Goal: Task Accomplishment & Management: Complete application form

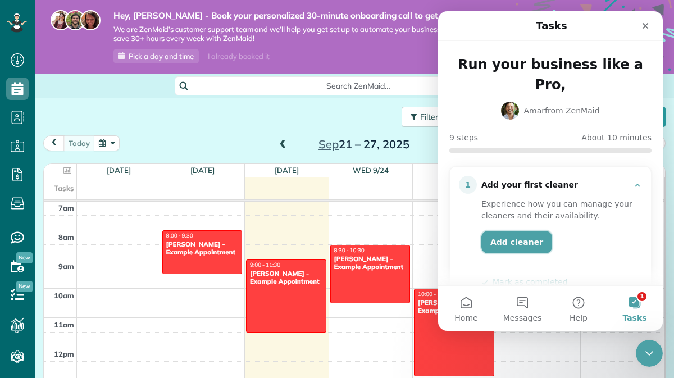
click at [517, 231] on link "Add cleaner" at bounding box center [516, 242] width 71 height 22
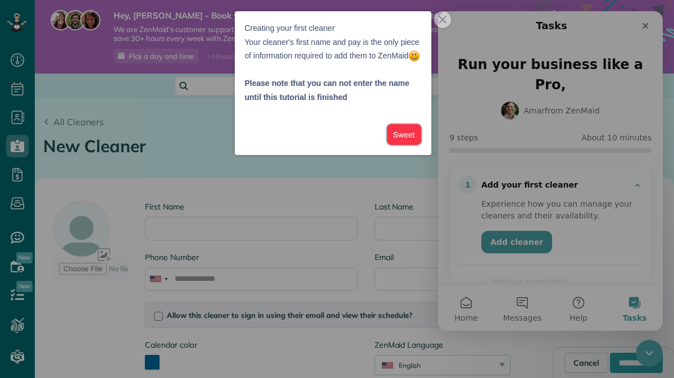
click at [401, 145] on button "Sweet" at bounding box center [404, 134] width 34 height 21
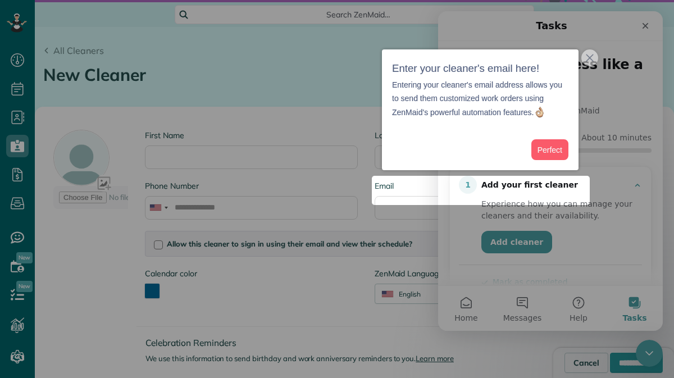
scroll to position [90, 0]
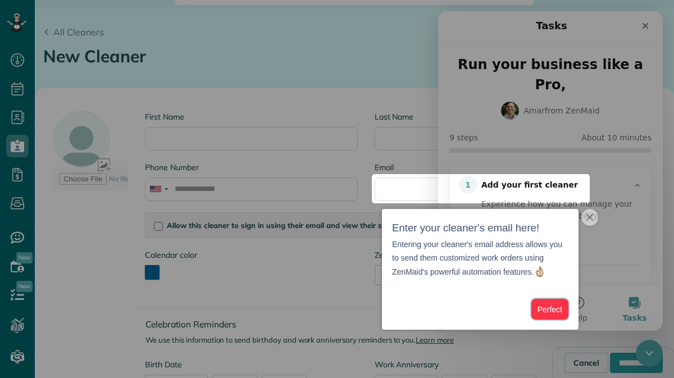
click at [555, 309] on button "Perfect" at bounding box center [549, 309] width 37 height 21
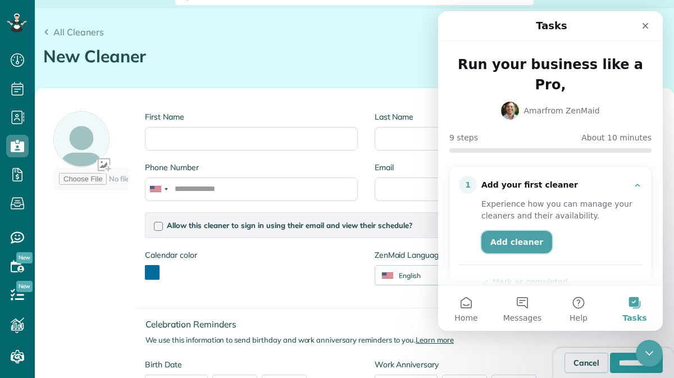
click at [527, 231] on link "Add cleaner" at bounding box center [516, 242] width 71 height 22
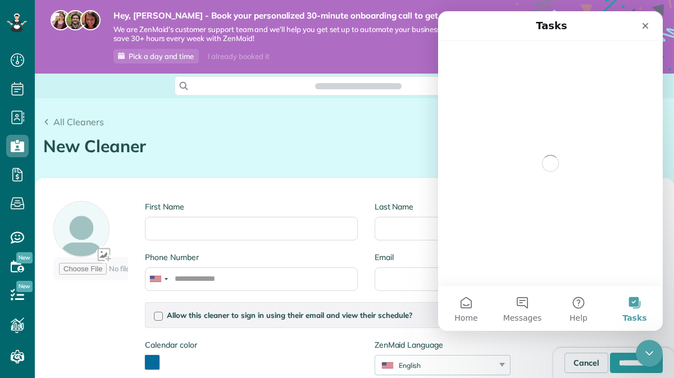
scroll to position [5, 5]
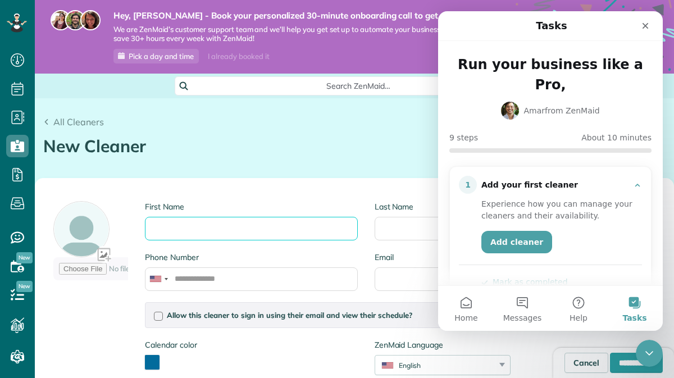
click at [230, 228] on input "First Name" at bounding box center [251, 229] width 212 height 24
type input "*"
type input "*****"
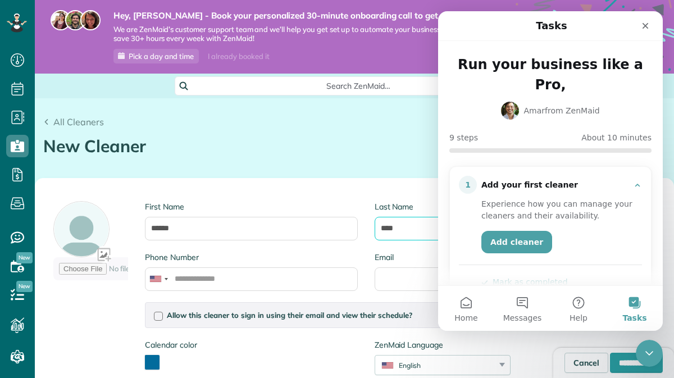
type input "****"
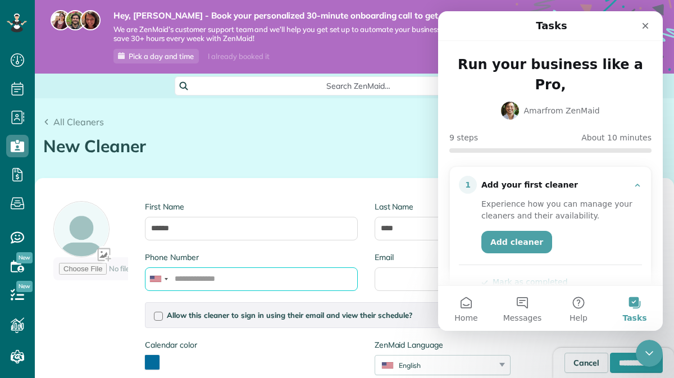
click at [211, 285] on input "Phone Number" at bounding box center [251, 279] width 212 height 24
paste input "**********"
type input "**********"
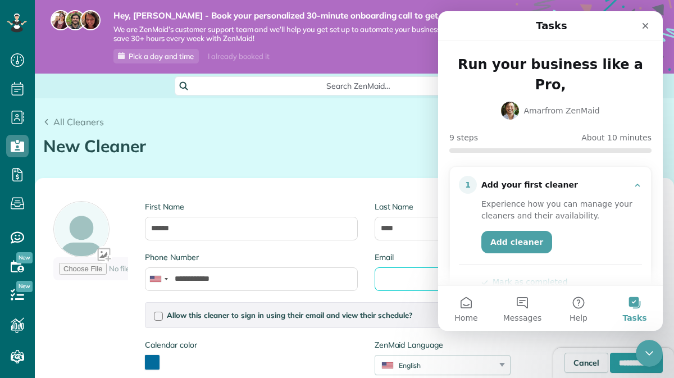
click at [408, 284] on input "Email" at bounding box center [481, 279] width 212 height 24
paste input "**********"
type input "**********"
click at [647, 351] on icon "Close Intercom Messenger" at bounding box center [647, 351] width 13 height 13
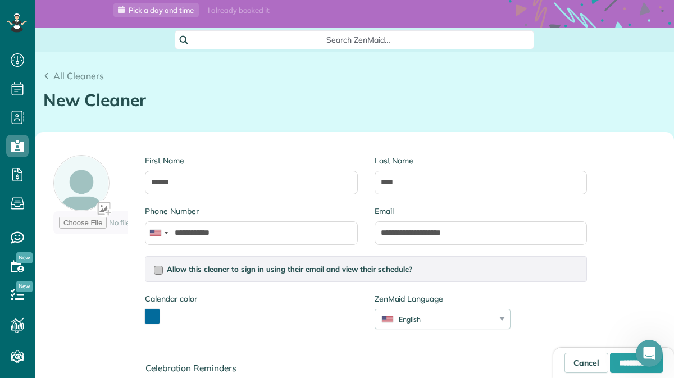
scroll to position [47, 0]
click at [272, 266] on span "Allow this cleaner to sign in using their email and view their schedule?" at bounding box center [289, 268] width 245 height 9
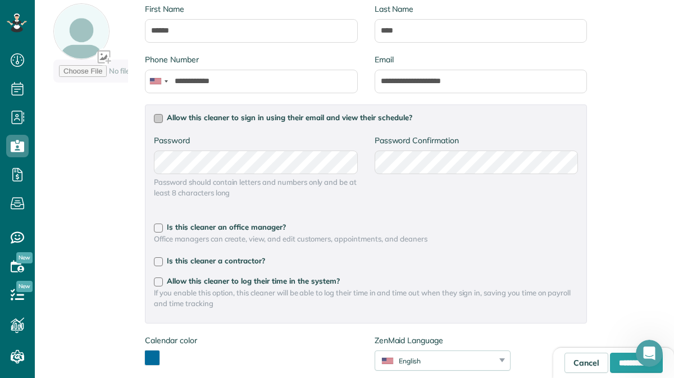
scroll to position [195, 0]
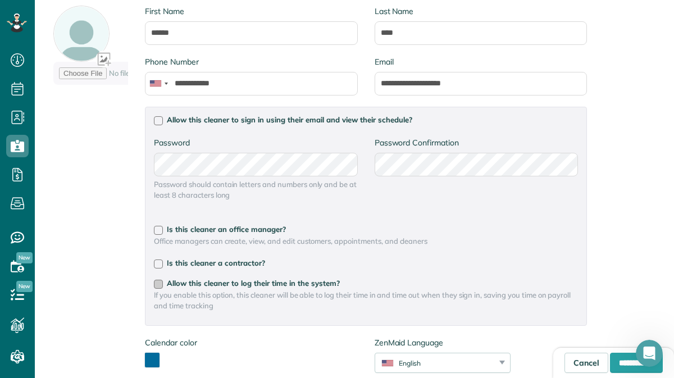
click at [158, 285] on div at bounding box center [158, 284] width 9 height 9
click at [158, 236] on span "Office managers can create, view, and edit customers, appointments, and cleaners" at bounding box center [366, 241] width 424 height 11
click at [158, 231] on div at bounding box center [158, 230] width 9 height 9
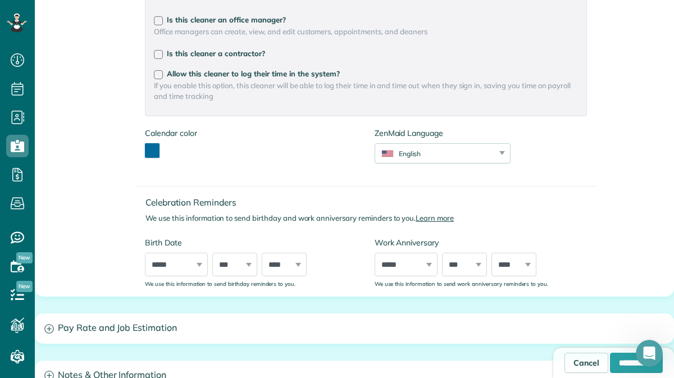
scroll to position [409, 0]
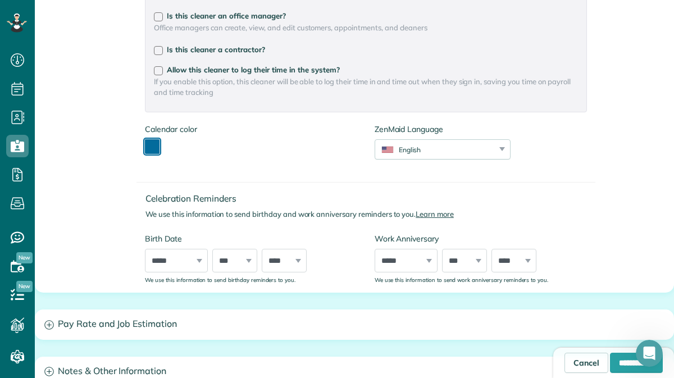
click at [154, 143] on button "toggle color picker dialog" at bounding box center [152, 146] width 15 height 15
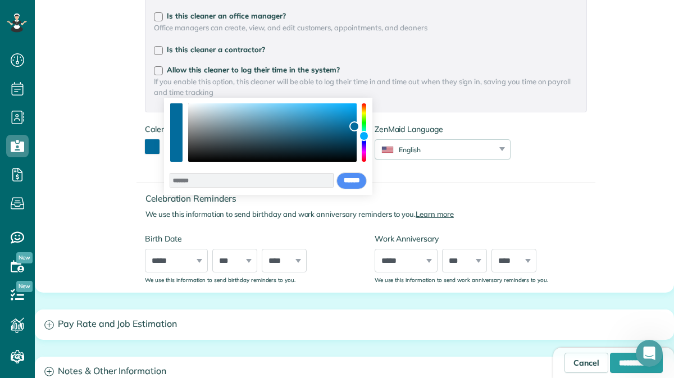
click at [366, 161] on div "color picker dialog" at bounding box center [364, 132] width 4 height 58
click at [362, 106] on div "color picker dialog" at bounding box center [364, 132] width 4 height 58
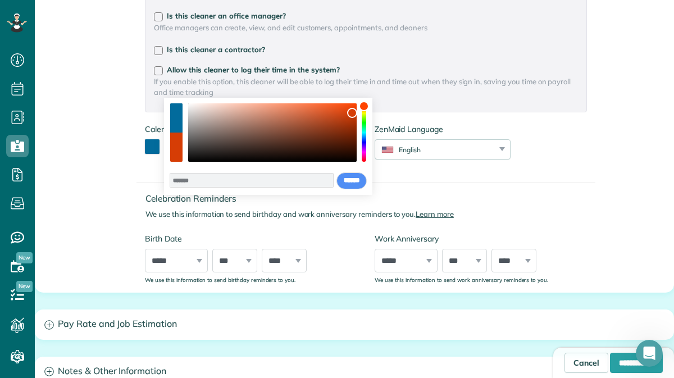
drag, startPoint x: 355, startPoint y: 129, endPoint x: 350, endPoint y: 112, distance: 18.1
click at [351, 112] on div "color picker dialog" at bounding box center [352, 113] width 10 height 10
type input "*******"
click at [351, 178] on input "******" at bounding box center [351, 180] width 30 height 17
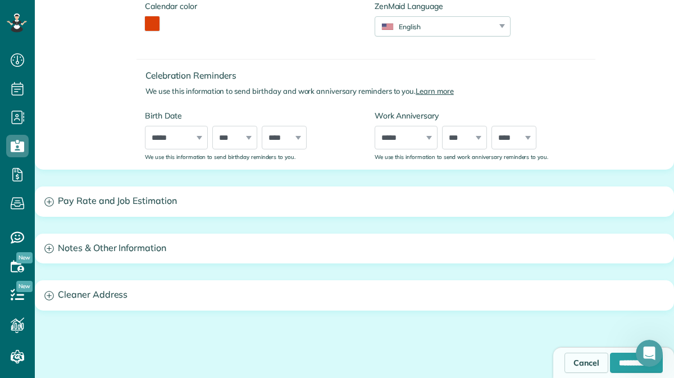
scroll to position [531, 0]
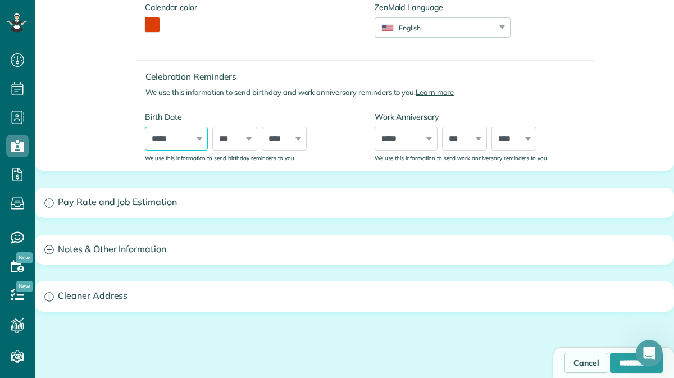
click at [186, 139] on select "***** ******* ******** ***** ***** *** **** **** ****** ********* ******* *****…" at bounding box center [176, 139] width 63 height 24
click at [183, 149] on select "***** ******* ******** ***** ***** *** **** **** ****** ********* ******* *****…" at bounding box center [176, 139] width 63 height 24
select select "*"
click at [145, 127] on select "***** ******* ******** ***** ***** *** **** **** ****** ********* ******* *****…" at bounding box center [176, 139] width 63 height 24
click at [245, 141] on select "*** * * * * * * * * * ** ** ** ** ** ** ** ** ** ** ** ** ** ** ** ** ** ** ** …" at bounding box center [234, 139] width 45 height 24
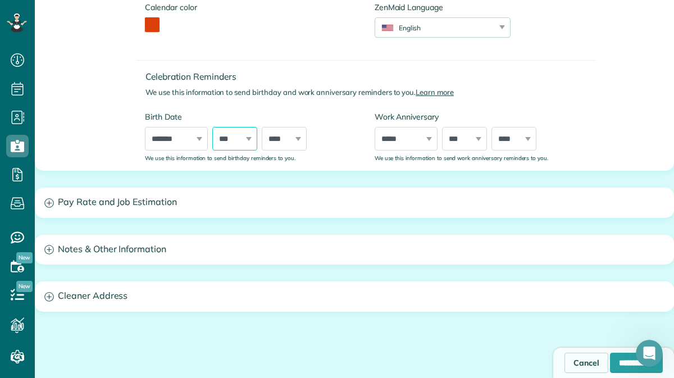
select select "*"
click at [212, 127] on select "*** * * * * * * * * * ** ** ** ** ** ** ** ** ** ** ** ** ** ** ** ** ** ** ** …" at bounding box center [234, 139] width 45 height 24
click at [296, 135] on select "**** **** **** **** **** **** **** **** **** **** **** **** **** **** **** ****…" at bounding box center [284, 139] width 45 height 24
select select "****"
click at [262, 127] on select "**** **** **** **** **** **** **** **** **** **** **** **** **** **** **** ****…" at bounding box center [284, 139] width 45 height 24
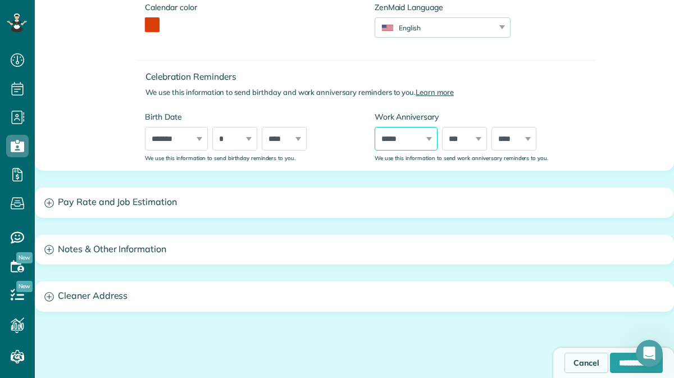
click at [414, 144] on select "***** ******* ******** ***** ***** *** **** **** ****** ********* ******* *****…" at bounding box center [406, 139] width 63 height 24
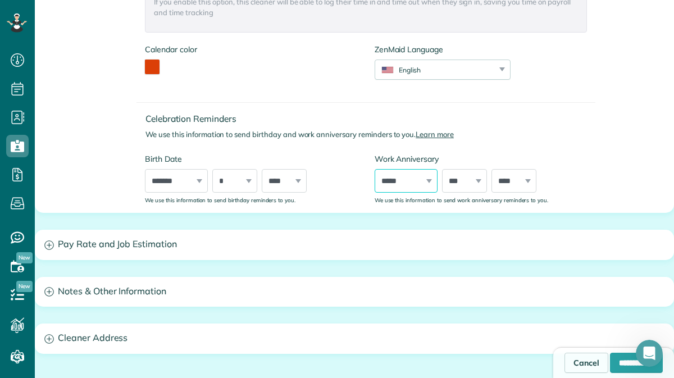
scroll to position [509, 0]
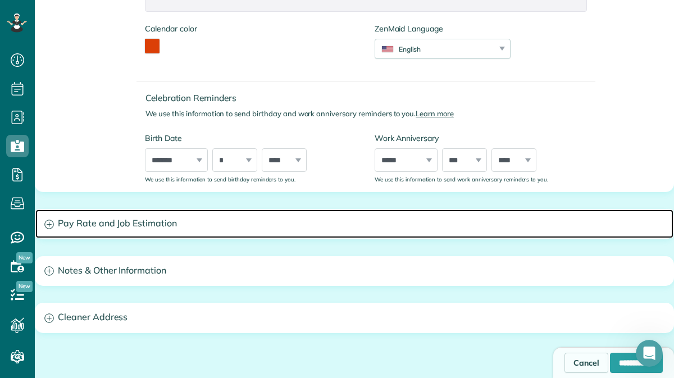
click at [160, 223] on h3 "Pay Rate and Job Estimation" at bounding box center [354, 223] width 638 height 29
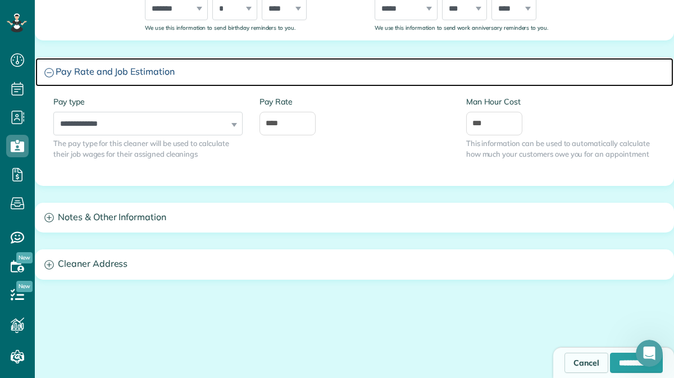
scroll to position [686, 0]
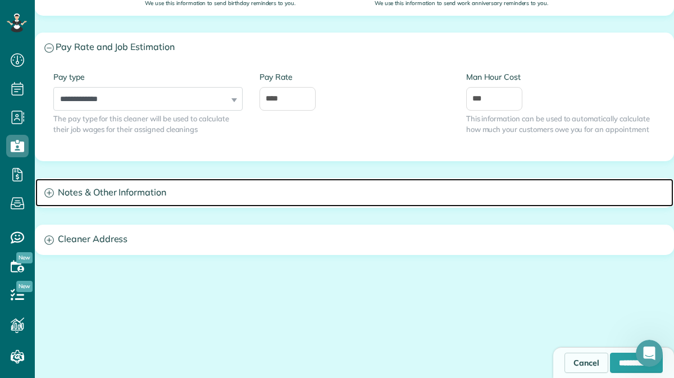
click at [177, 198] on h3 "Notes & Other Information" at bounding box center [354, 193] width 638 height 29
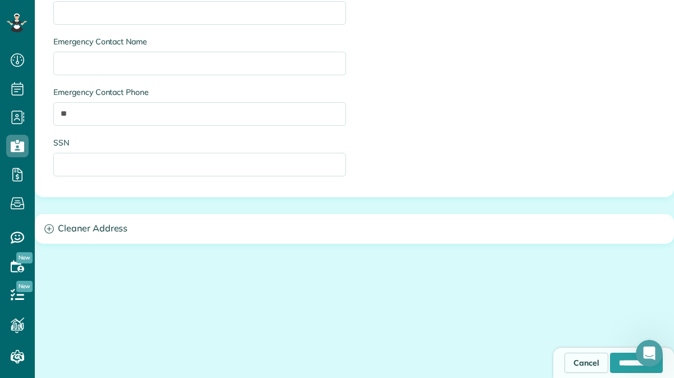
scroll to position [1107, 0]
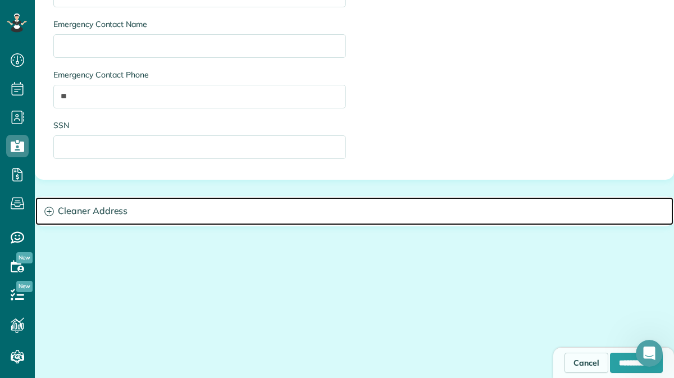
click at [129, 218] on h3 "Cleaner Address" at bounding box center [354, 211] width 638 height 29
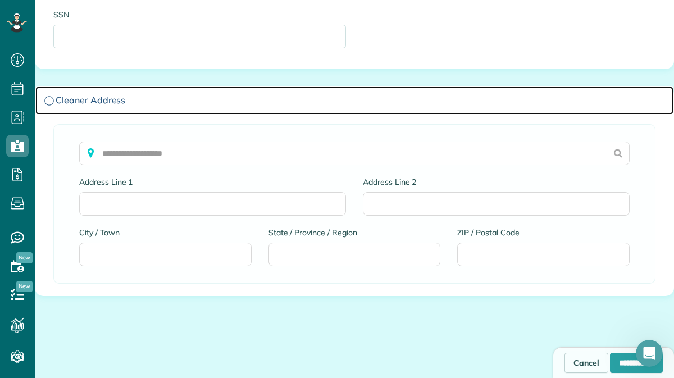
scroll to position [1230, 0]
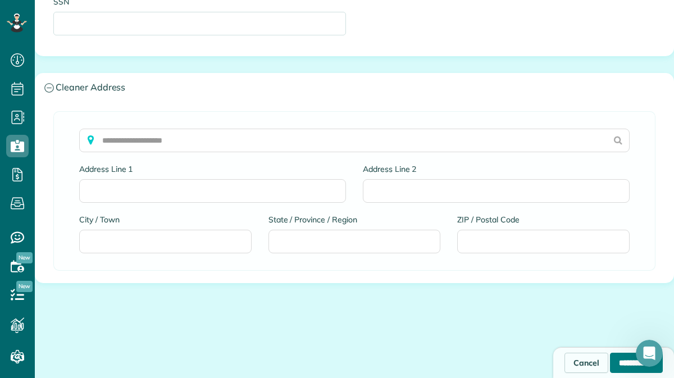
click at [620, 356] on input "**********" at bounding box center [636, 363] width 53 height 20
type input "**********"
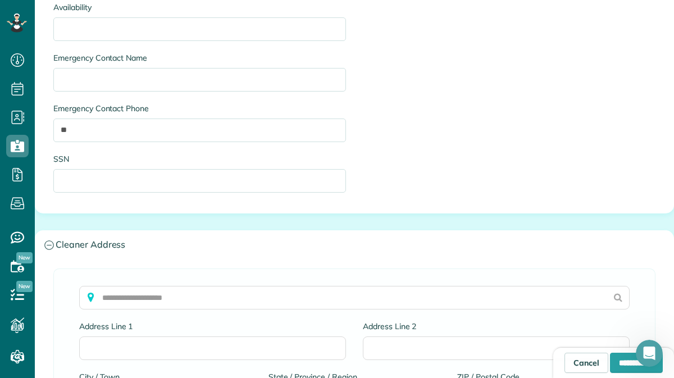
scroll to position [1003, 0]
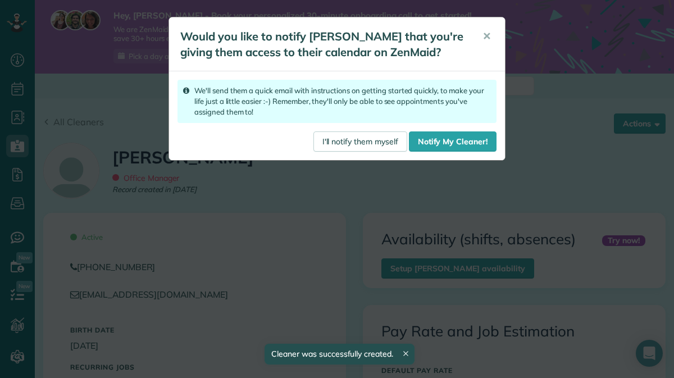
scroll to position [205, 0]
click at [439, 142] on link "Notify My Cleaner!" at bounding box center [453, 141] width 88 height 20
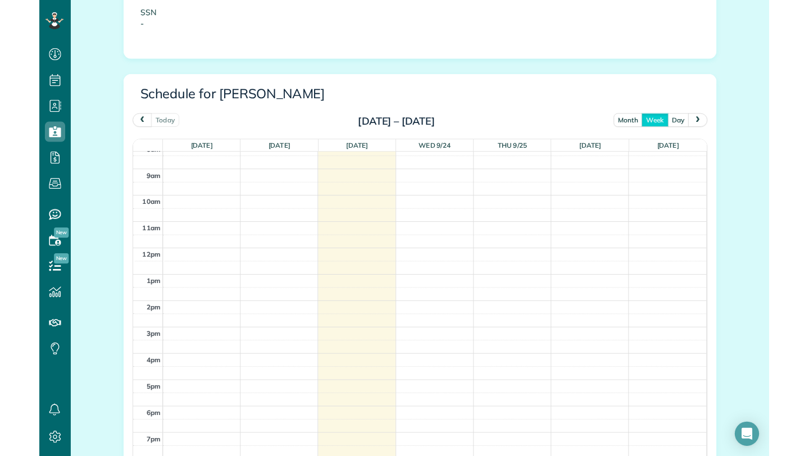
scroll to position [456, 35]
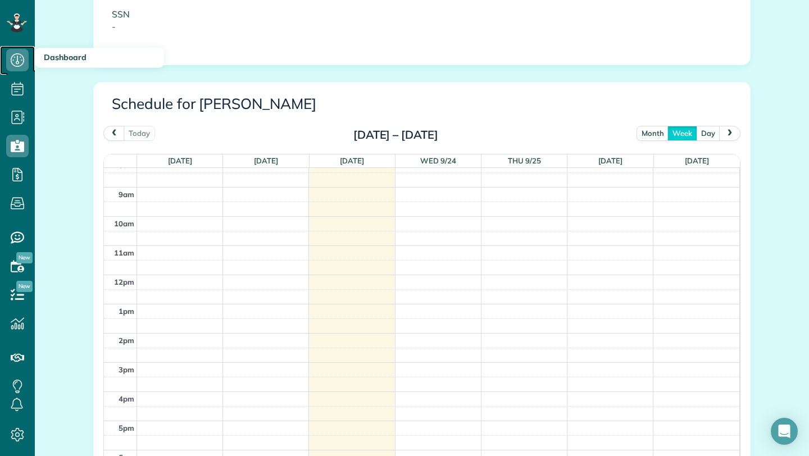
click at [17, 56] on use at bounding box center [17, 59] width 13 height 13
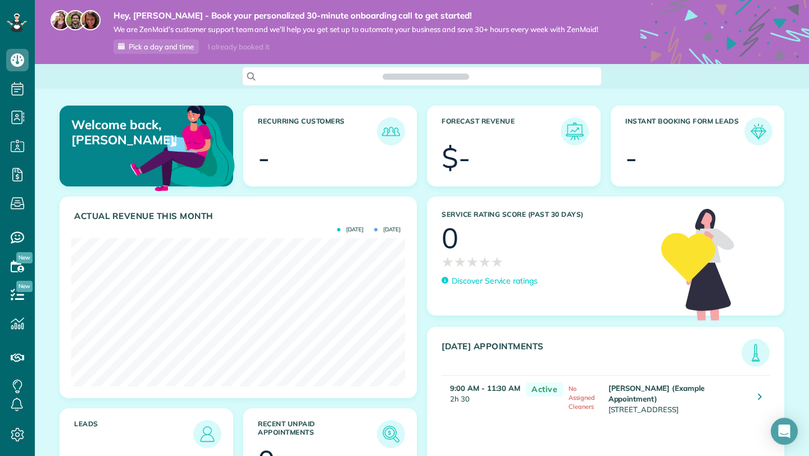
scroll to position [148, 334]
click at [763, 129] on img at bounding box center [758, 131] width 26 height 26
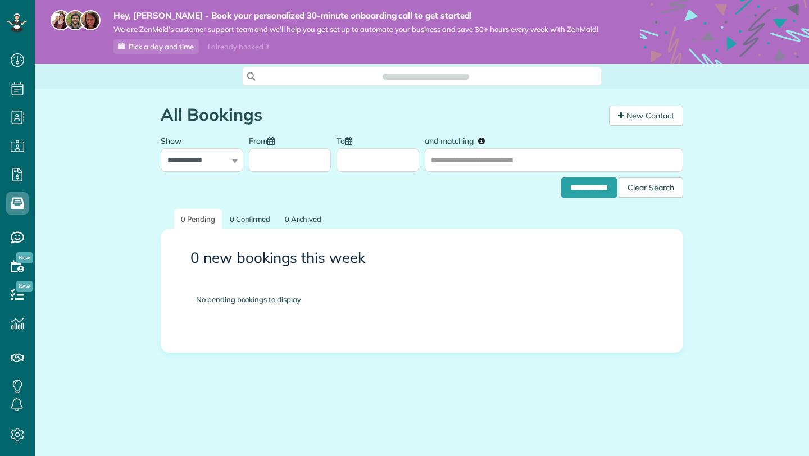
scroll to position [5, 5]
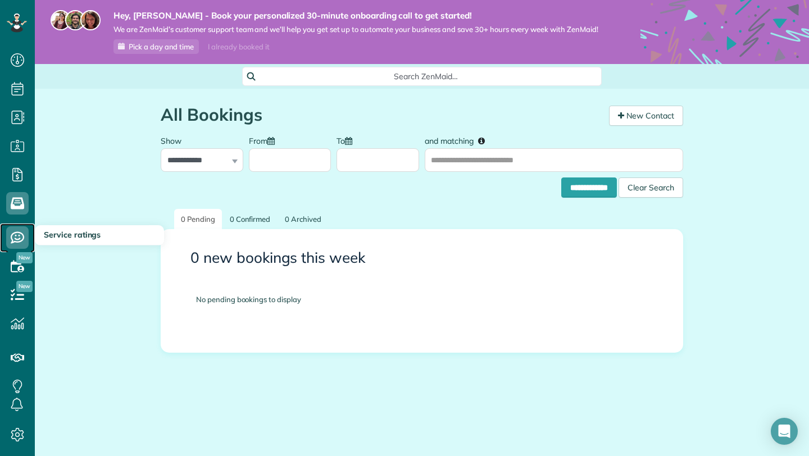
click at [16, 241] on use at bounding box center [17, 238] width 13 height 12
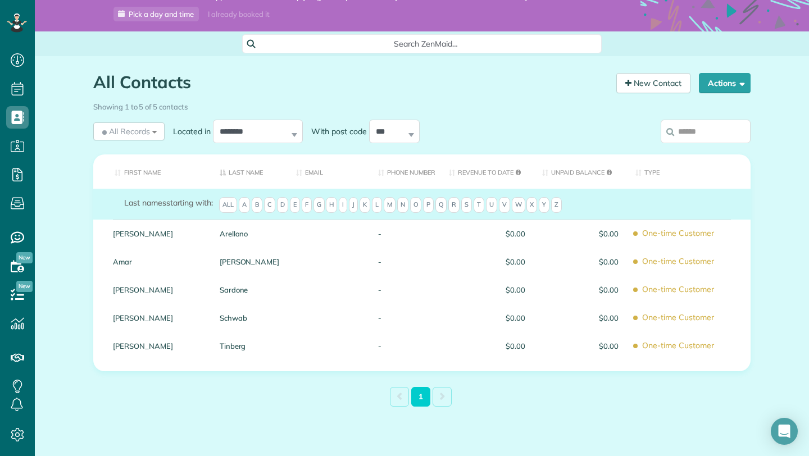
scroll to position [54, 0]
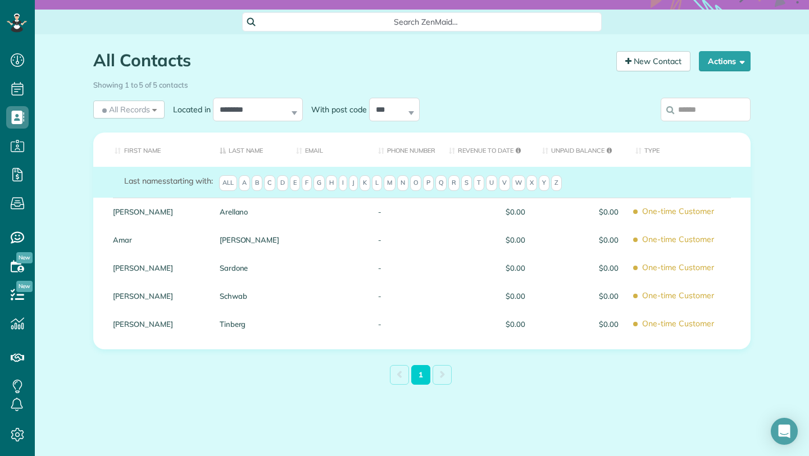
click at [370, 185] on span "K" at bounding box center [364, 183] width 11 height 16
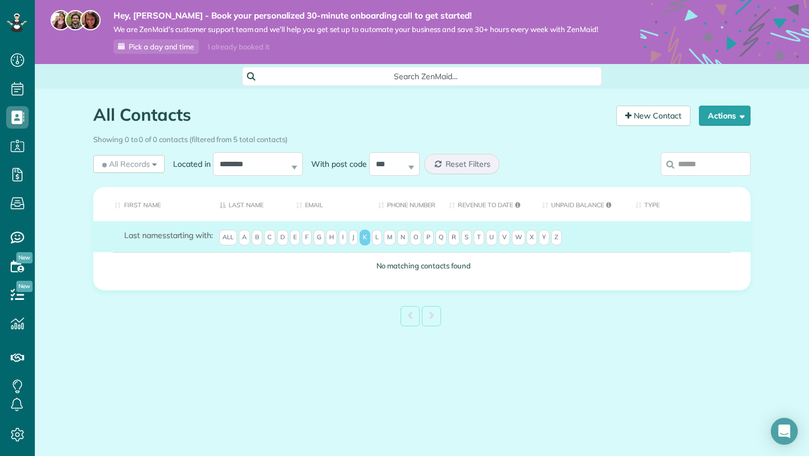
click at [249, 235] on span "A" at bounding box center [244, 238] width 11 height 16
click at [232, 243] on span "All" at bounding box center [228, 238] width 18 height 16
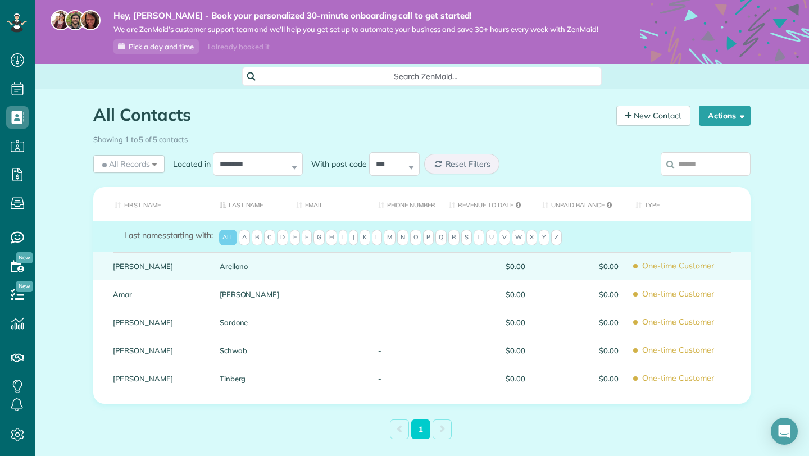
click at [233, 271] on div "Arellano" at bounding box center [249, 266] width 77 height 28
click at [472, 261] on div "$0.00" at bounding box center [486, 266] width 93 height 28
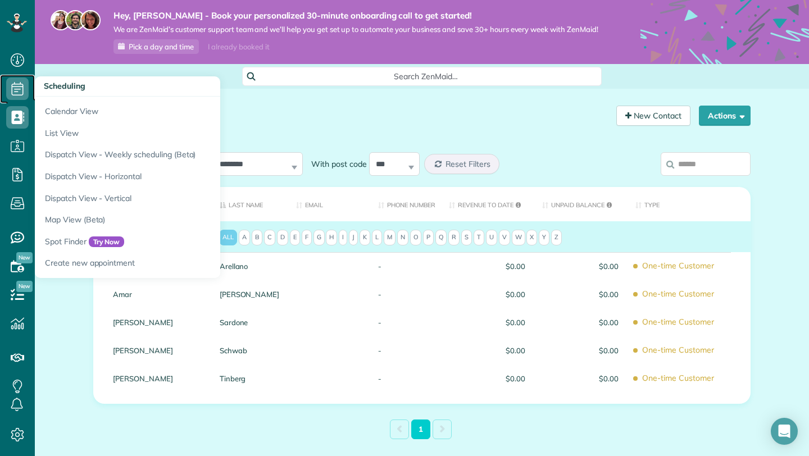
click at [21, 86] on icon at bounding box center [17, 88] width 22 height 22
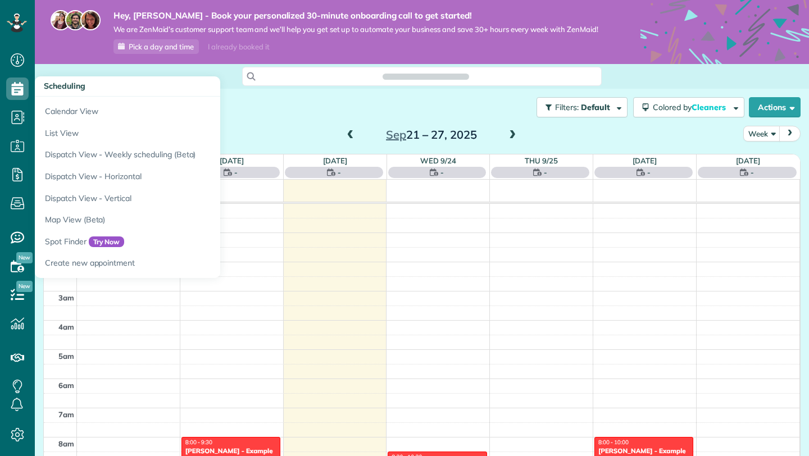
scroll to position [205, 0]
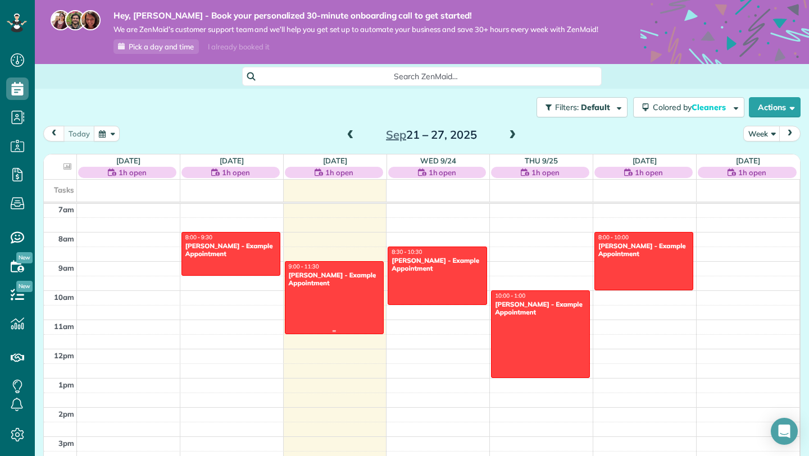
click at [353, 294] on div at bounding box center [334, 298] width 98 height 72
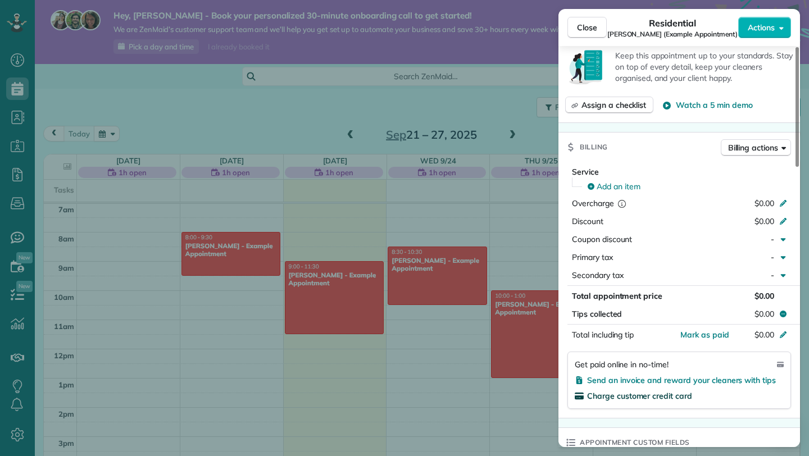
scroll to position [393, 0]
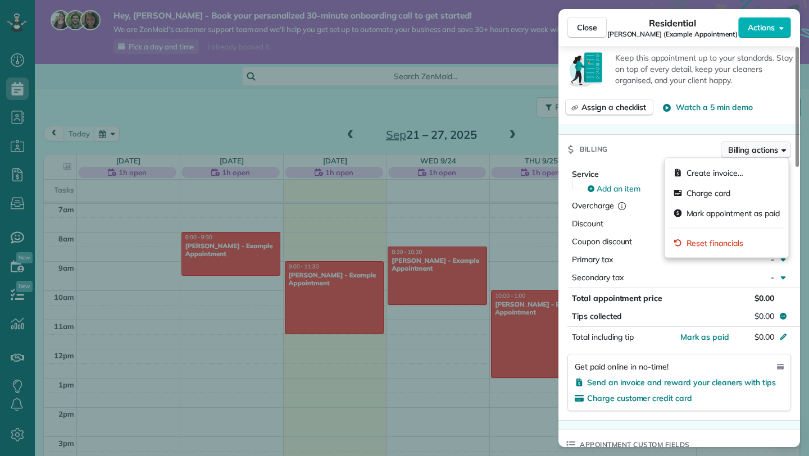
click at [764, 150] on span "Billing actions" at bounding box center [753, 149] width 50 height 11
click at [605, 111] on span "Assign a checklist" at bounding box center [613, 107] width 65 height 11
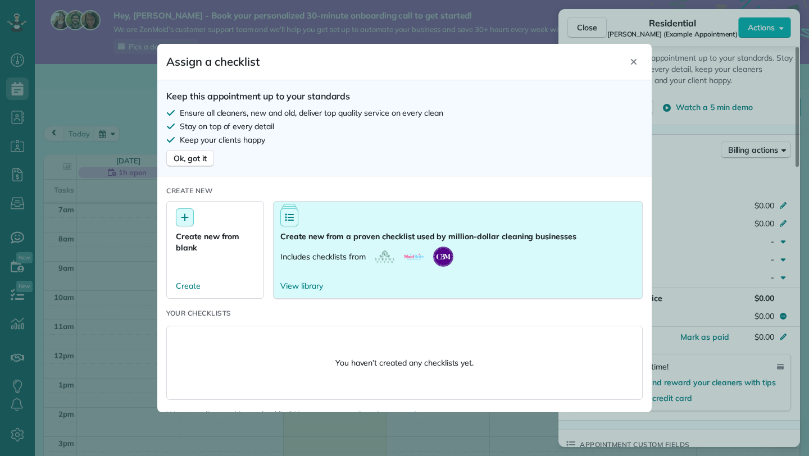
click at [400, 249] on div "Includes checklists from" at bounding box center [366, 256] width 173 height 20
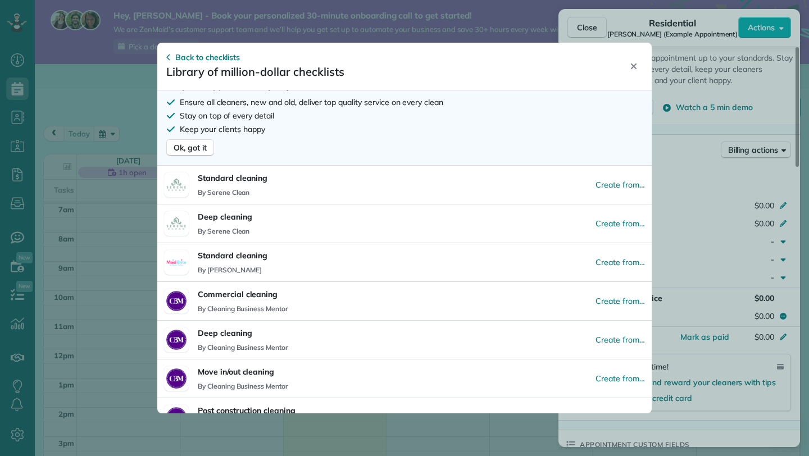
scroll to position [26, 0]
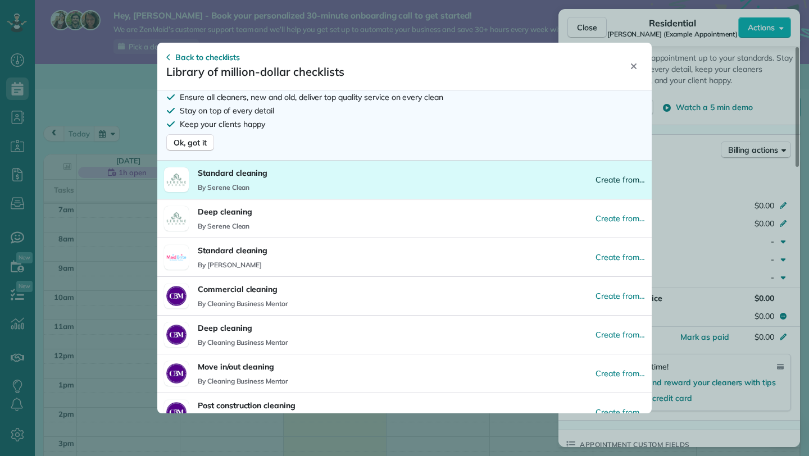
click at [613, 176] on div "Create from…" at bounding box center [619, 179] width 49 height 11
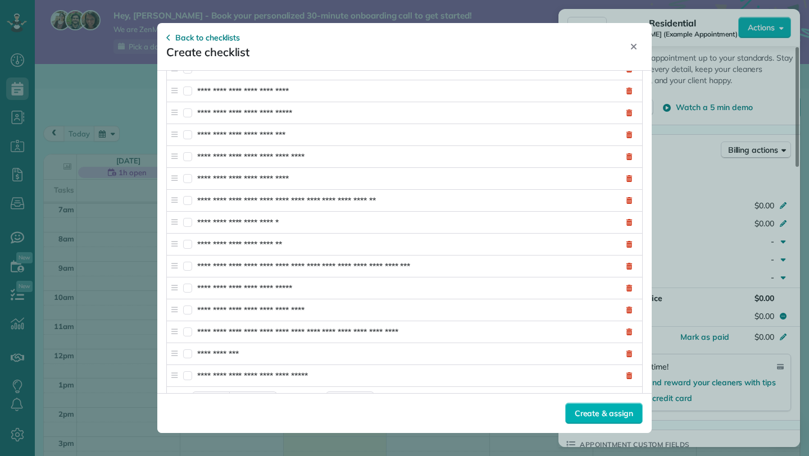
scroll to position [1823, 0]
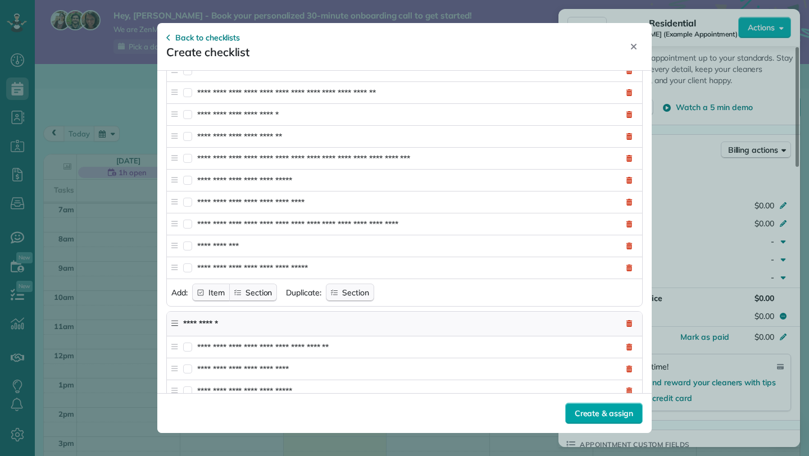
click at [600, 412] on span "Create & assign" at bounding box center [603, 413] width 58 height 11
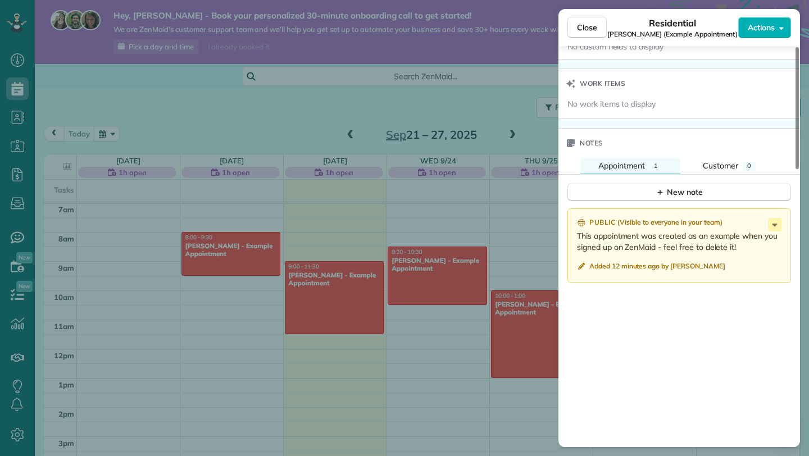
scroll to position [911, 0]
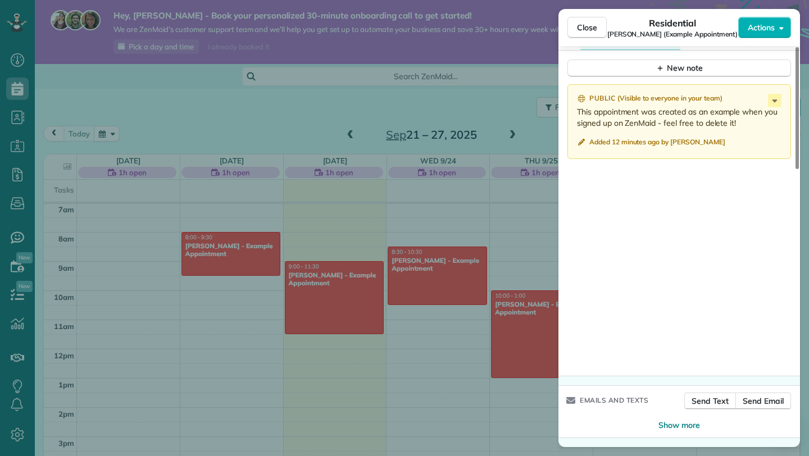
click at [309, 356] on div "Close Residential Carolyn Arellano (Example Appointment) Actions Status Active …" at bounding box center [404, 228] width 809 height 456
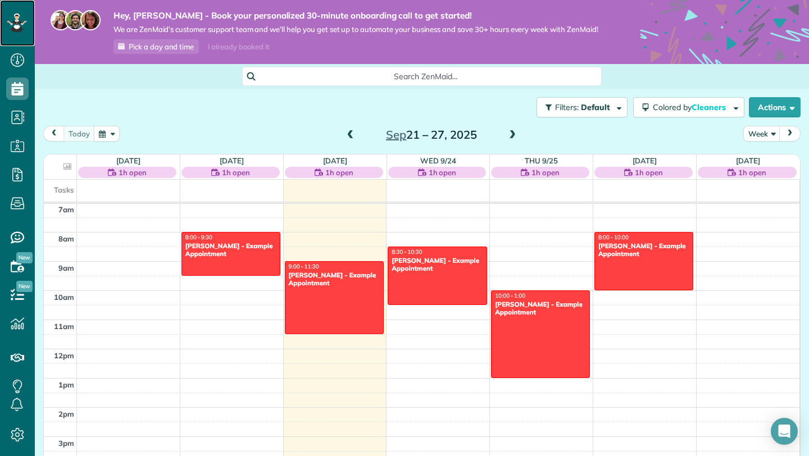
click at [14, 20] on icon at bounding box center [17, 22] width 20 height 19
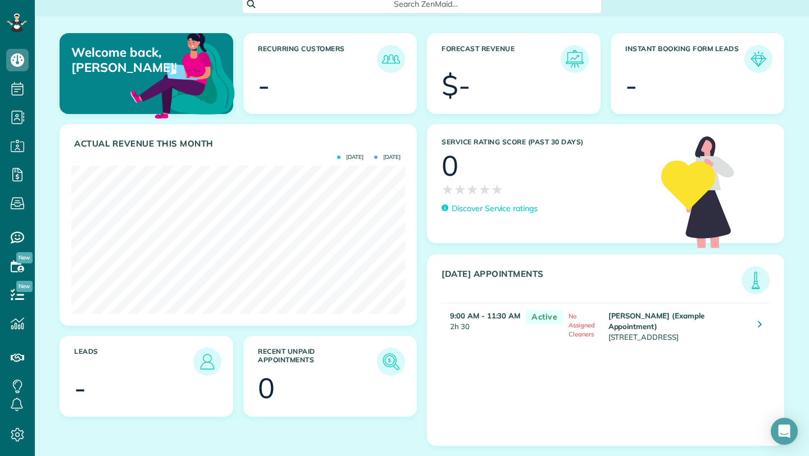
scroll to position [83, 0]
click at [17, 201] on icon at bounding box center [17, 203] width 22 height 22
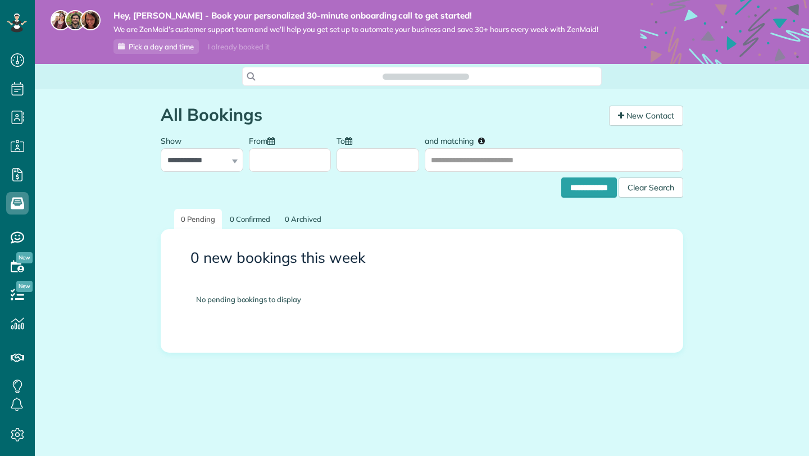
scroll to position [5, 5]
click at [645, 113] on link "New Contact" at bounding box center [646, 116] width 74 height 20
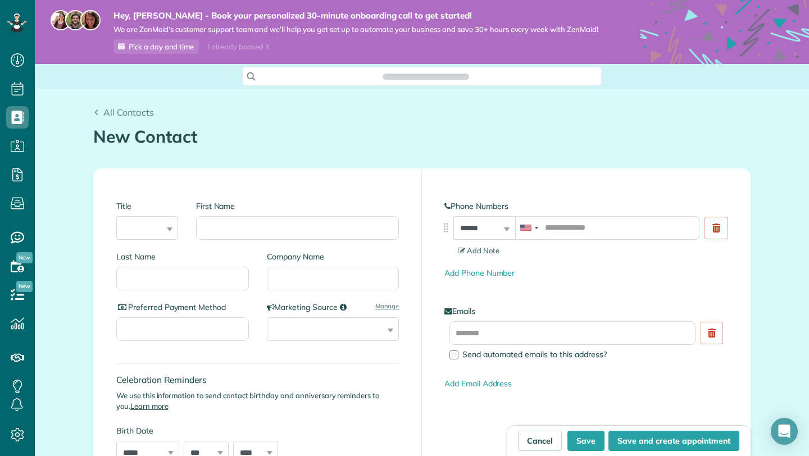
scroll to position [5, 5]
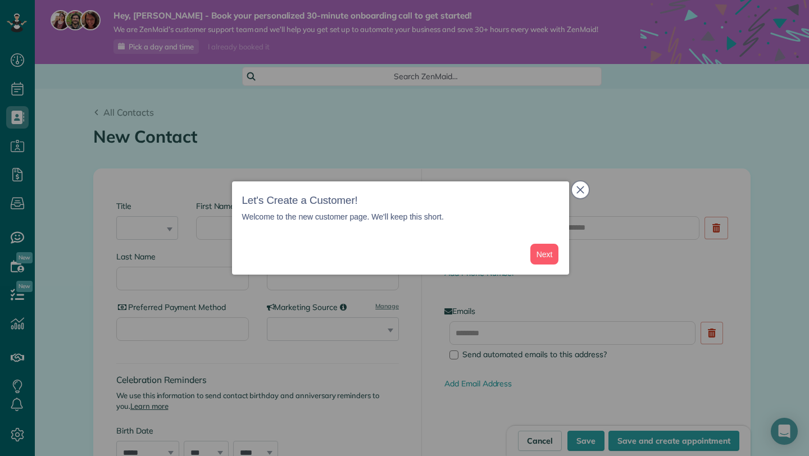
click at [581, 188] on icon "close," at bounding box center [579, 189] width 7 height 7
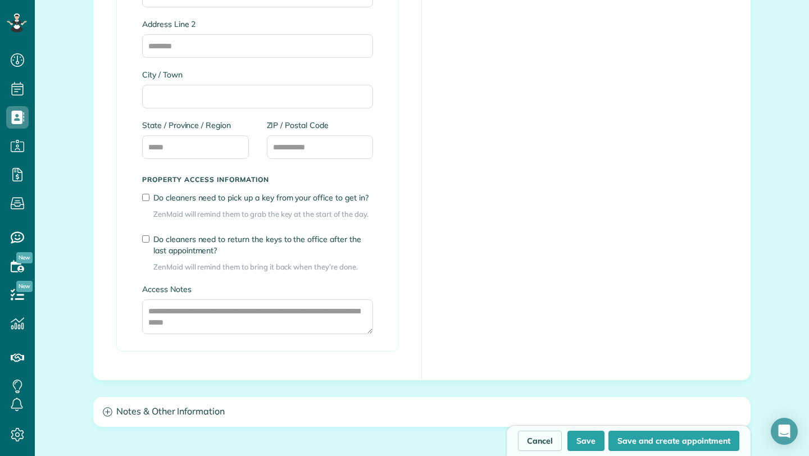
scroll to position [783, 0]
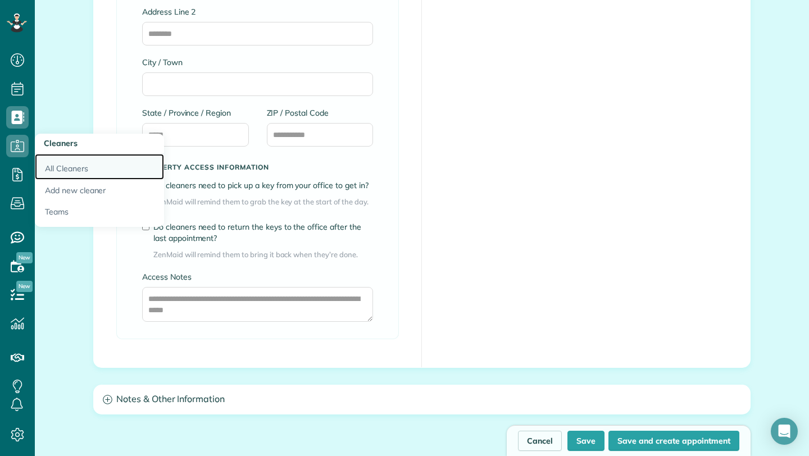
click at [67, 161] on link "All Cleaners" at bounding box center [99, 167] width 129 height 26
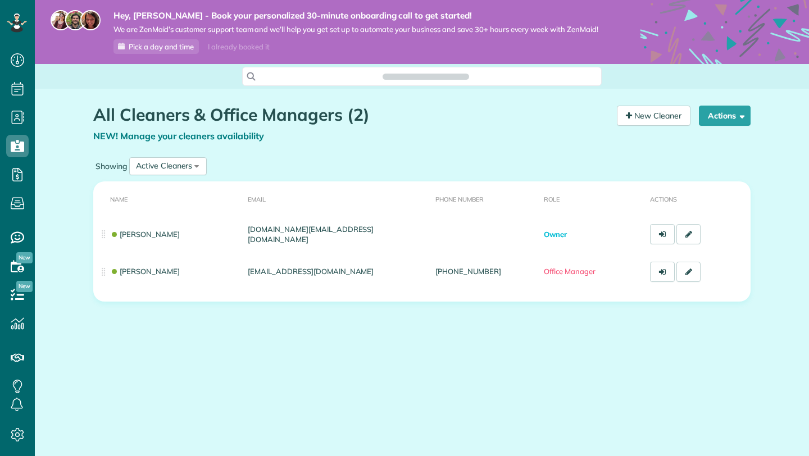
scroll to position [5, 5]
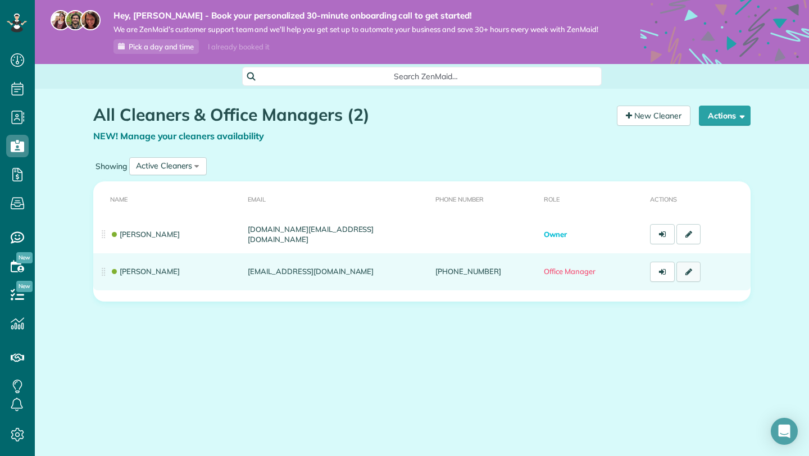
click at [688, 268] on icon at bounding box center [688, 272] width 7 height 8
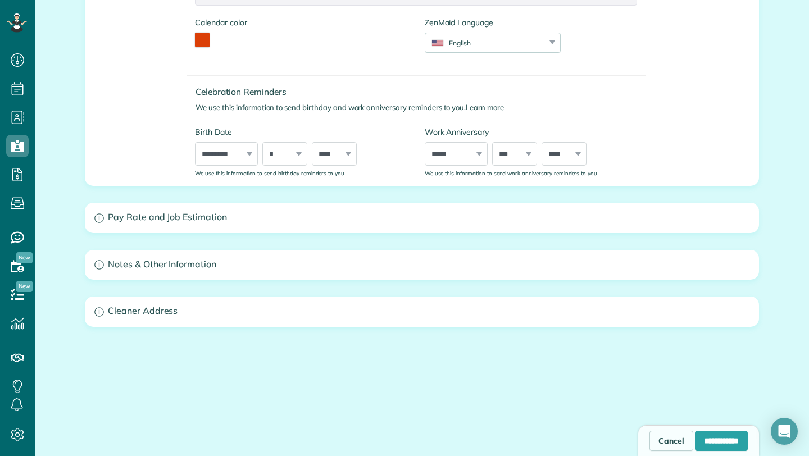
scroll to position [471, 0]
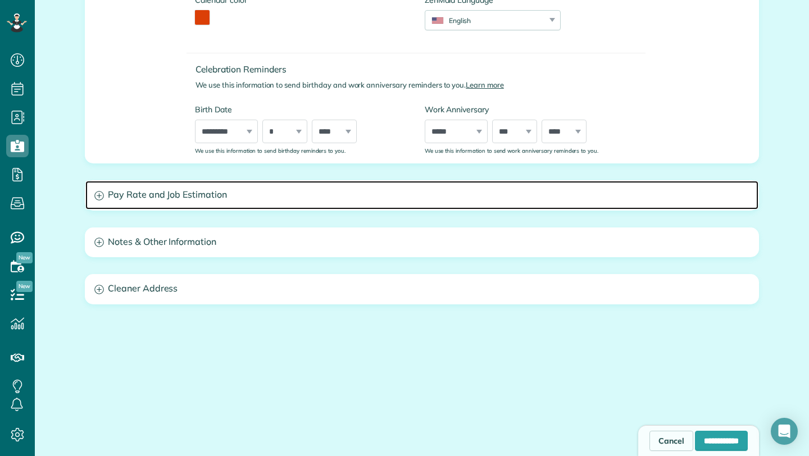
click at [319, 187] on h3 "Pay Rate and Job Estimation" at bounding box center [421, 195] width 673 height 29
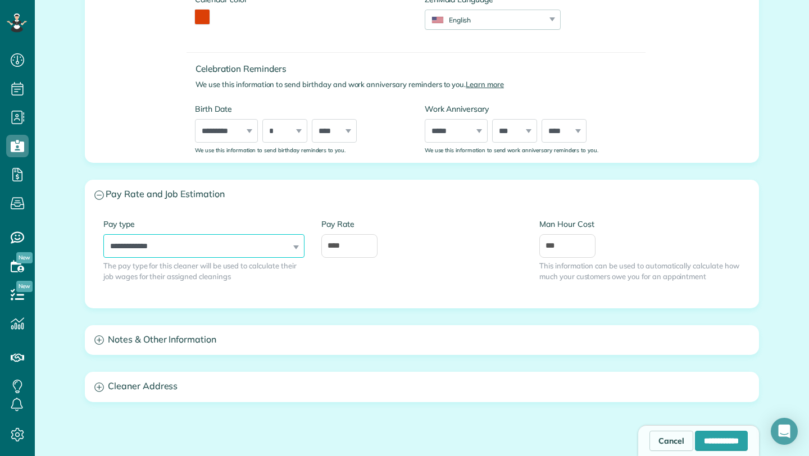
click at [295, 240] on select "**********" at bounding box center [203, 246] width 201 height 24
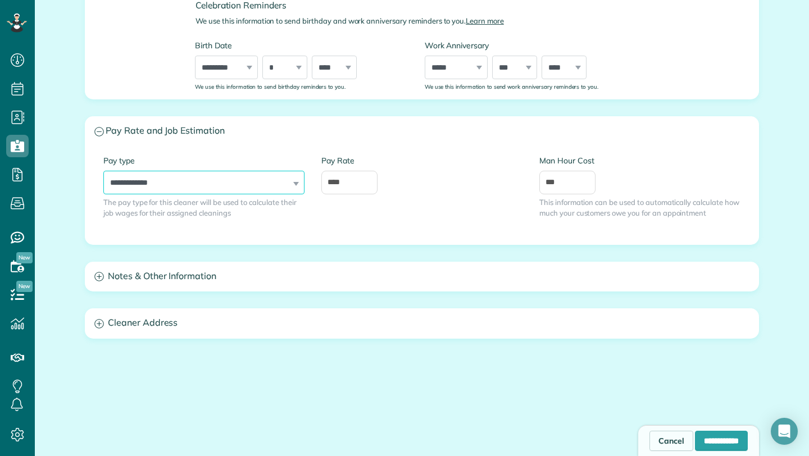
scroll to position [569, 0]
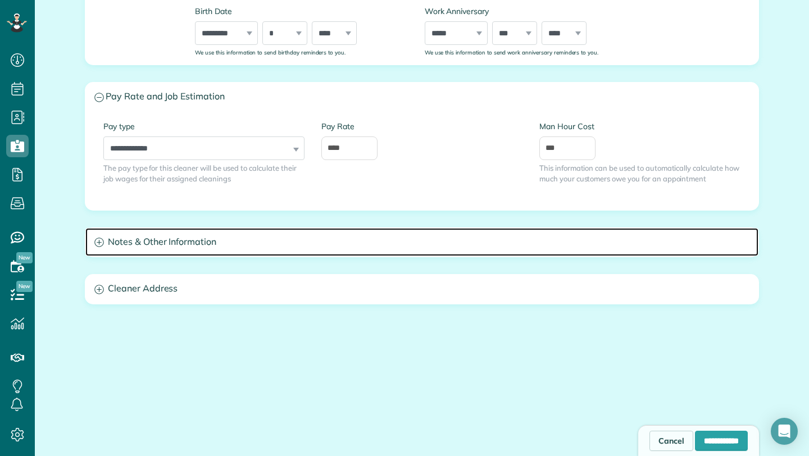
click at [266, 252] on h3 "Notes & Other Information" at bounding box center [421, 242] width 673 height 29
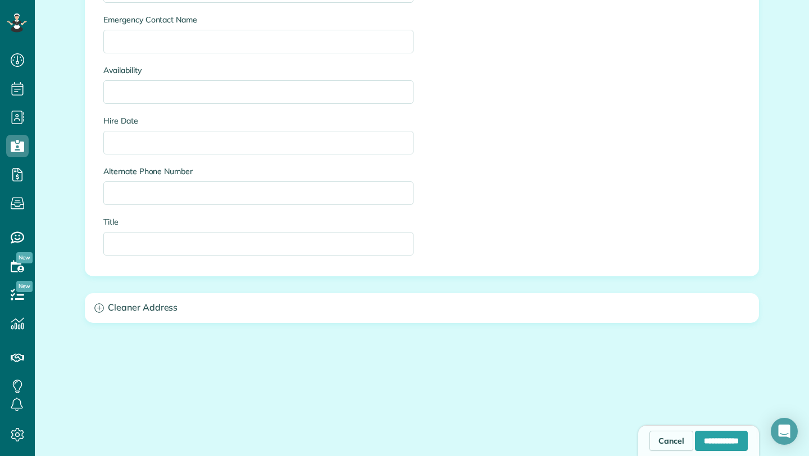
scroll to position [962, 0]
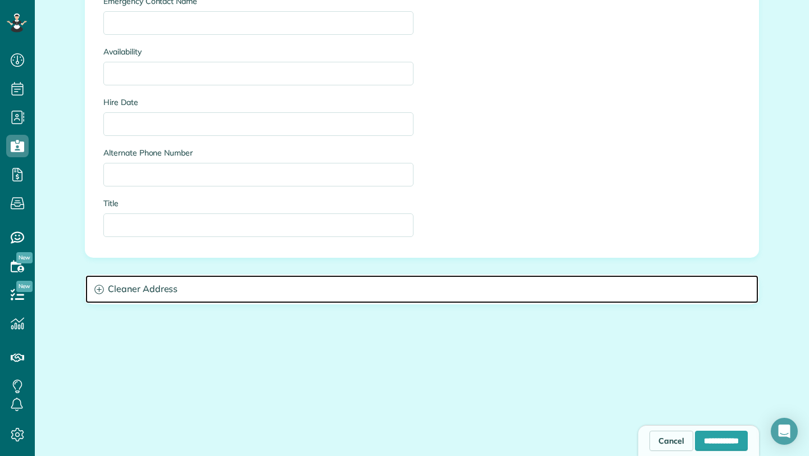
click at [238, 289] on h3 "Cleaner Address" at bounding box center [421, 289] width 673 height 29
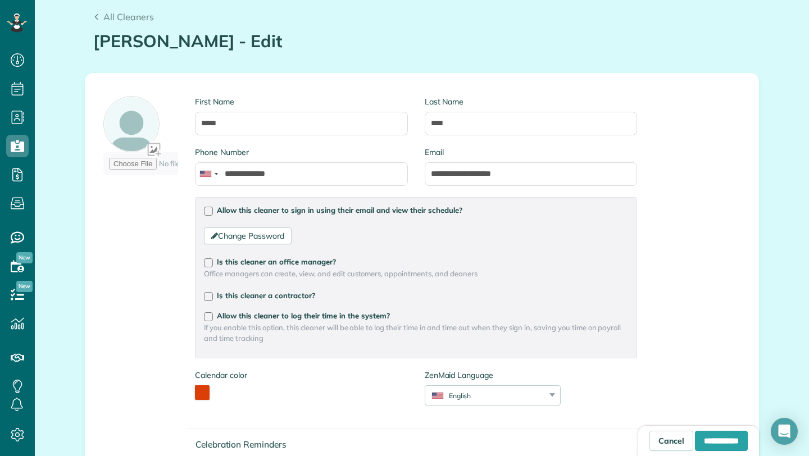
scroll to position [0, 0]
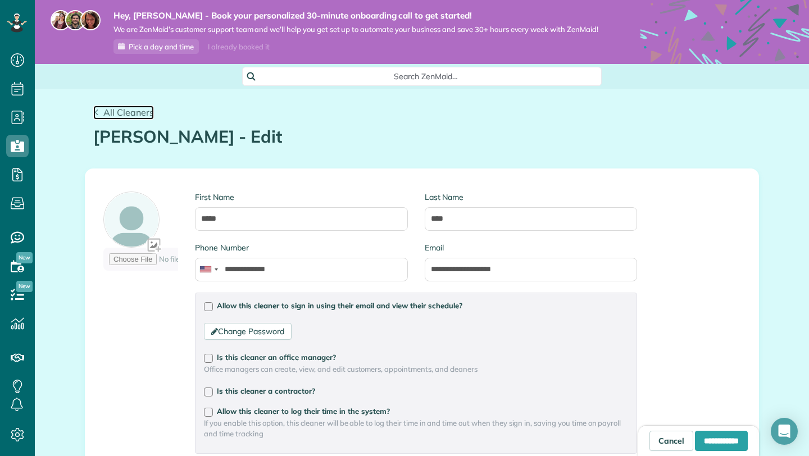
click at [106, 108] on span "All Cleaners" at bounding box center [128, 112] width 51 height 11
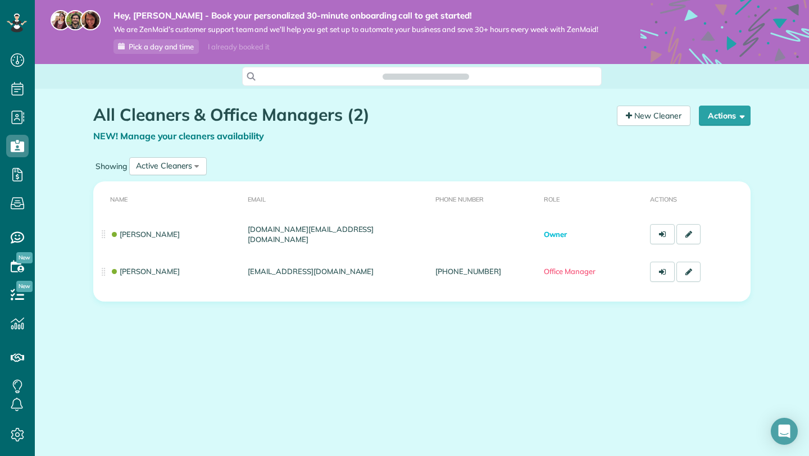
scroll to position [5, 5]
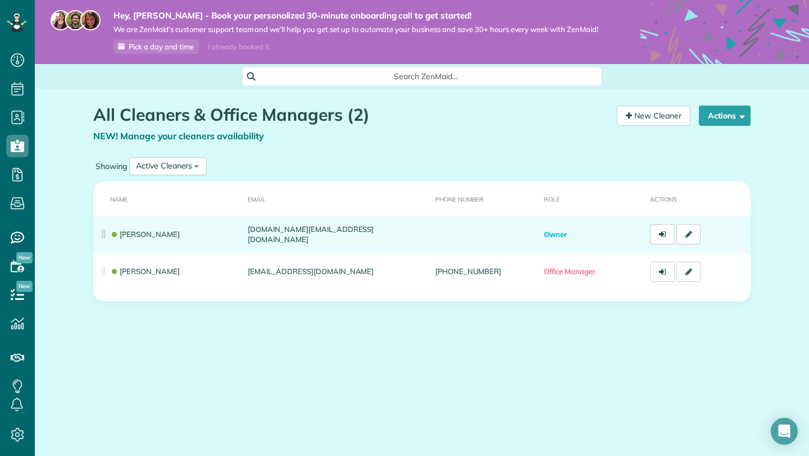
click at [180, 227] on td "[PERSON_NAME]" at bounding box center [168, 235] width 150 height 38
click at [687, 238] on icon at bounding box center [688, 234] width 7 height 8
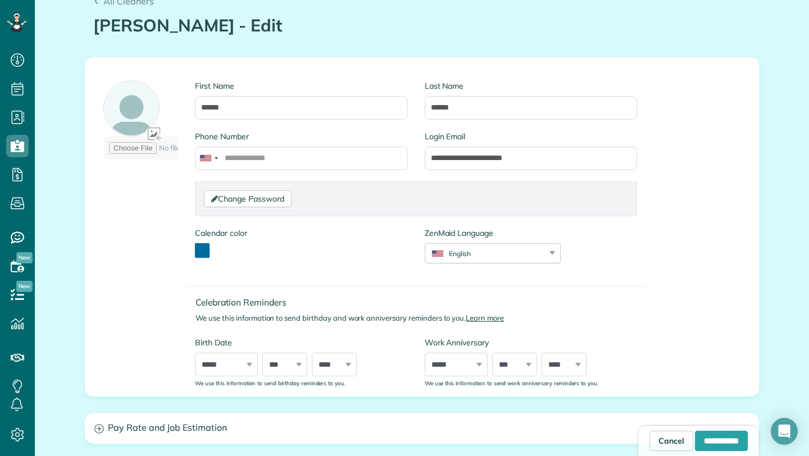
scroll to position [112, 0]
click at [205, 248] on button "toggle color picker dialog" at bounding box center [202, 250] width 15 height 15
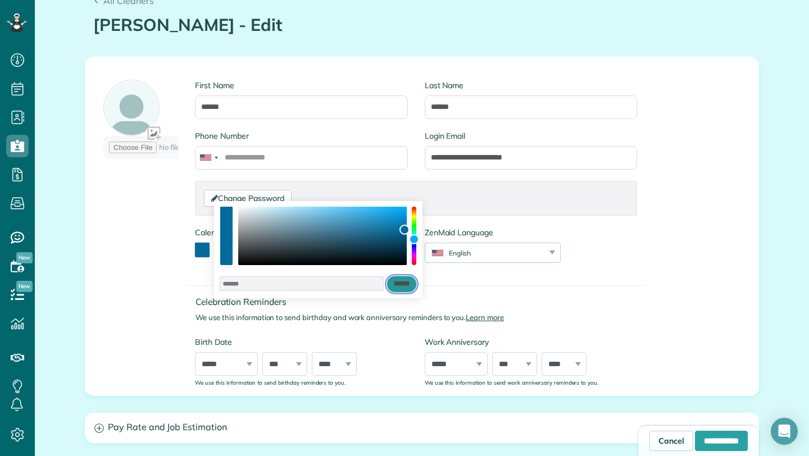
click at [404, 286] on input "******" at bounding box center [401, 284] width 30 height 17
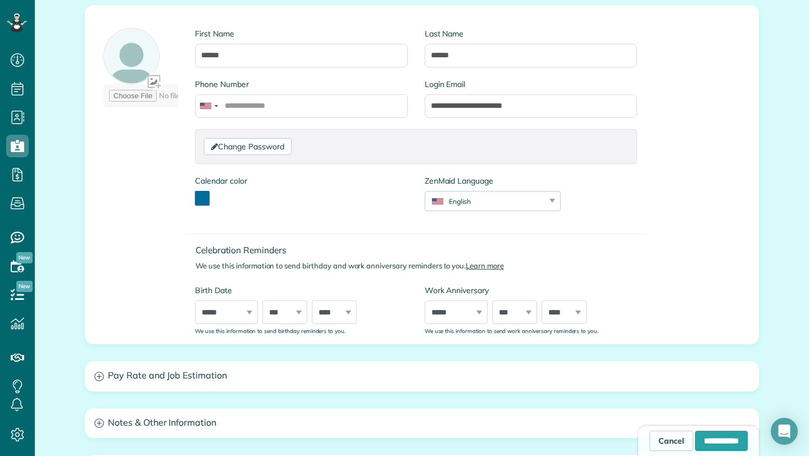
scroll to position [163, 0]
click at [214, 316] on select "***** ******* ******** ***** ***** *** **** **** ****** ********* ******* *****…" at bounding box center [226, 313] width 63 height 24
select select "*"
click at [195, 301] on select "***** ******* ******** ***** ***** *** **** **** ****** ********* ******* *****…" at bounding box center [226, 313] width 63 height 24
click at [275, 320] on select "*** * * * * * * * * * ** ** ** ** ** ** ** ** ** ** ** ** ** ** ** ** ** ** ** …" at bounding box center [284, 313] width 45 height 24
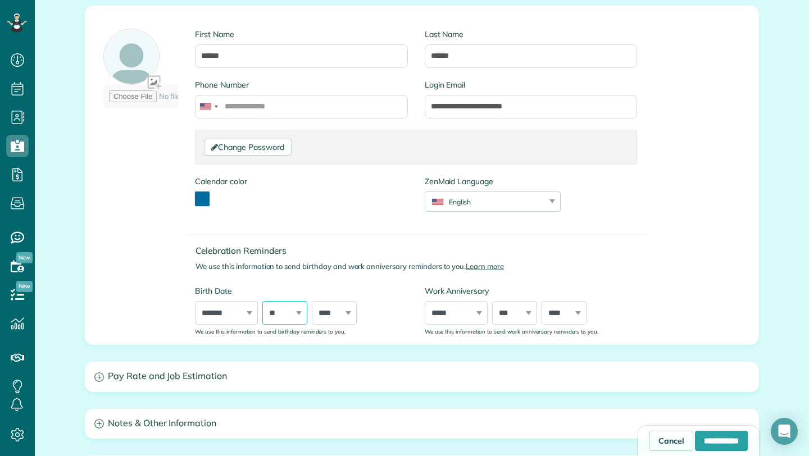
click at [262, 301] on select "*** * * * * * * * * * ** ** ** ** ** ** ** ** ** ** ** ** ** ** ** ** ** ** ** …" at bounding box center [284, 313] width 45 height 24
click at [286, 311] on select "*** * * * * * * * * * ** ** ** ** ** ** ** ** ** ** ** ** ** ** ** ** ** ** ** …" at bounding box center [284, 313] width 45 height 24
select select "**"
click at [262, 301] on select "*** * * * * * * * * * ** ** ** ** ** ** ** ** ** ** ** ** ** ** ** ** ** ** ** …" at bounding box center [284, 313] width 45 height 24
click at [333, 321] on select "**** **** **** **** **** **** **** **** **** **** **** **** **** **** **** ****…" at bounding box center [334, 313] width 45 height 24
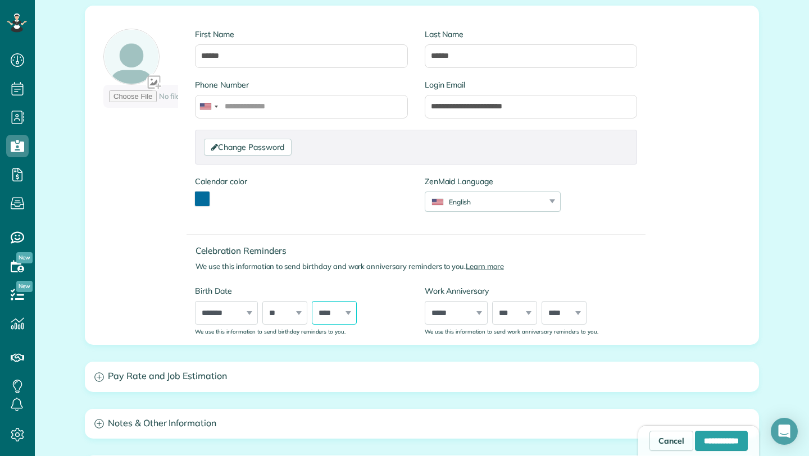
select select "****"
click at [312, 301] on select "**** **** **** **** **** **** **** **** **** **** **** **** **** **** **** ****…" at bounding box center [334, 313] width 45 height 24
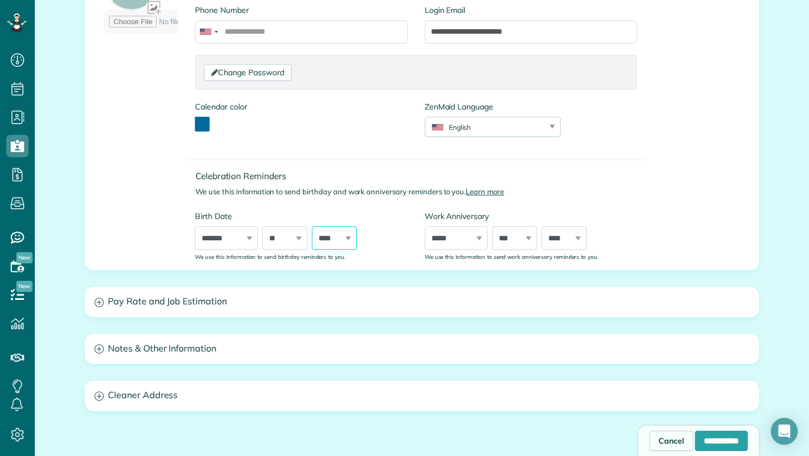
scroll to position [242, 0]
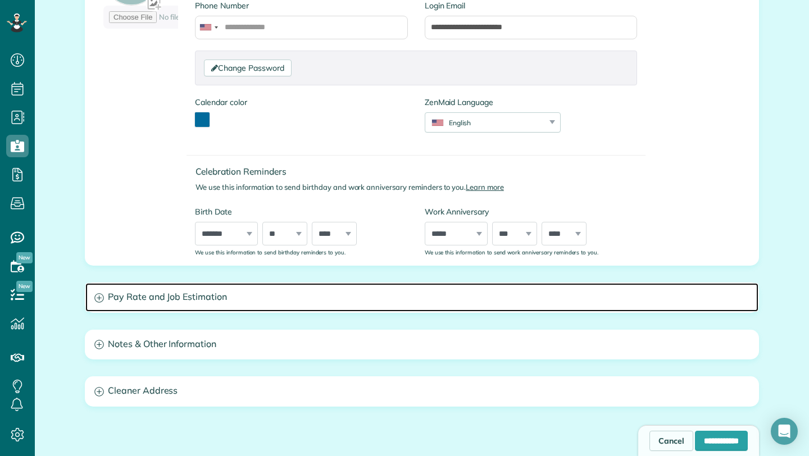
click at [370, 292] on h3 "Pay Rate and Job Estimation" at bounding box center [421, 297] width 673 height 29
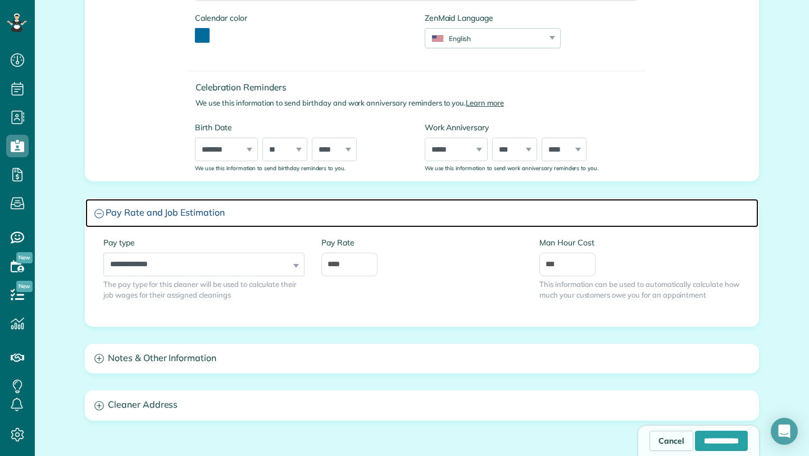
scroll to position [386, 0]
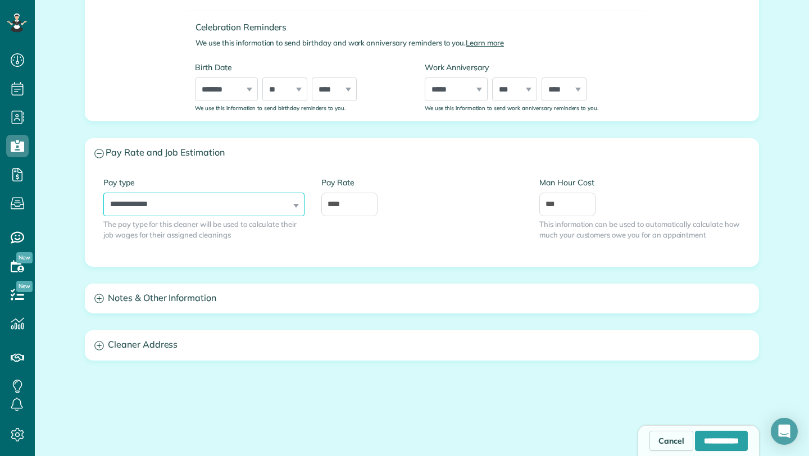
click at [294, 202] on select "**********" at bounding box center [203, 205] width 201 height 24
click at [704, 437] on input "**********" at bounding box center [721, 441] width 53 height 20
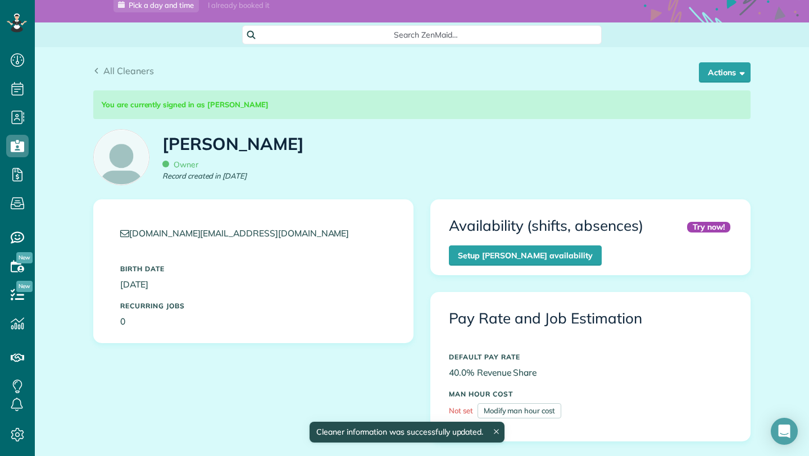
scroll to position [43, 0]
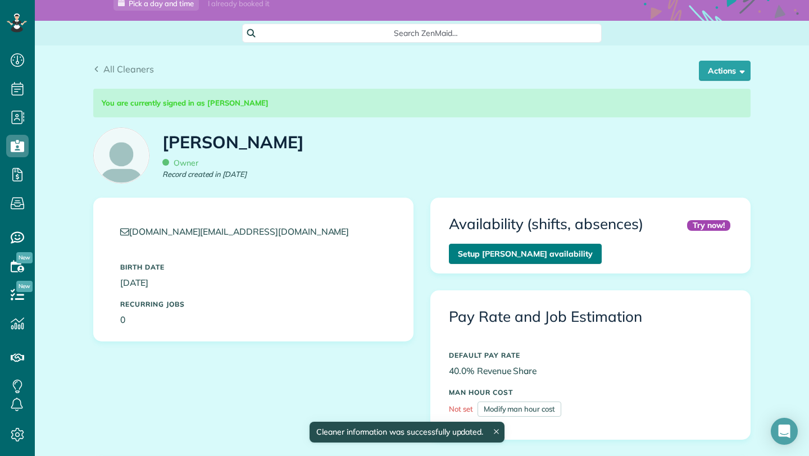
click at [497, 249] on link "Setup [PERSON_NAME] availability" at bounding box center [525, 254] width 153 height 20
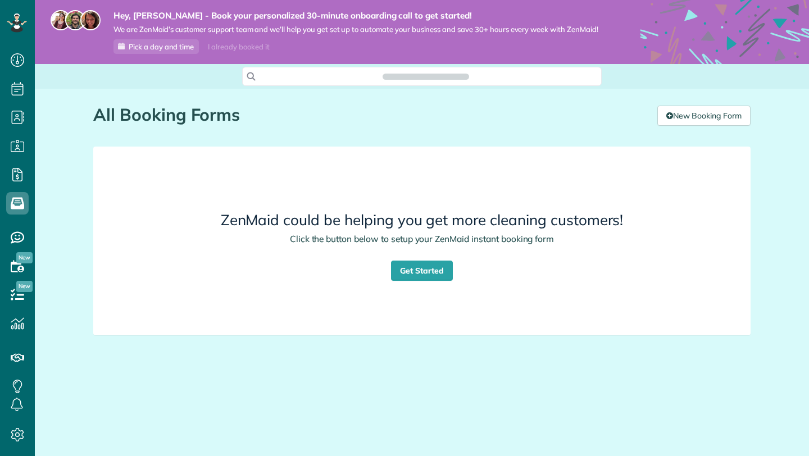
scroll to position [5, 5]
click at [408, 268] on link "Get Started" at bounding box center [422, 271] width 62 height 20
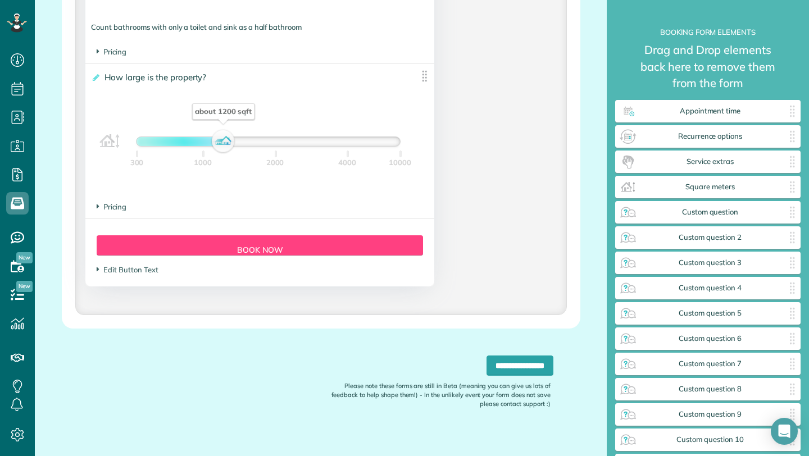
scroll to position [1090, 0]
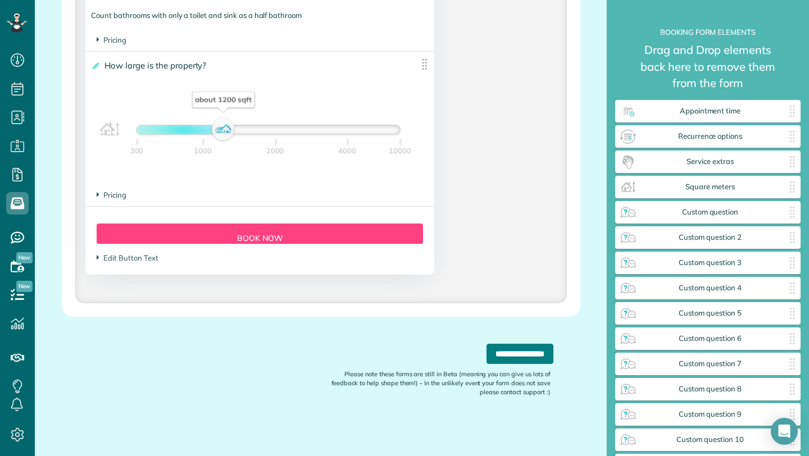
click at [496, 353] on input "**********" at bounding box center [519, 354] width 67 height 20
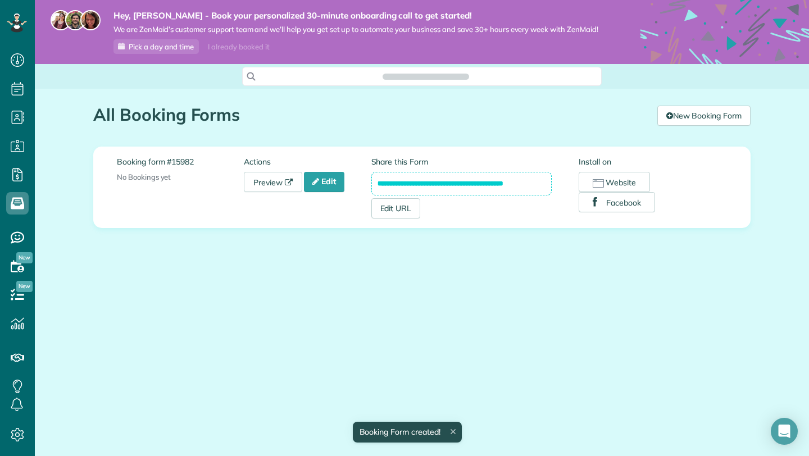
scroll to position [5, 5]
click at [624, 206] on button "Facebook" at bounding box center [616, 202] width 76 height 20
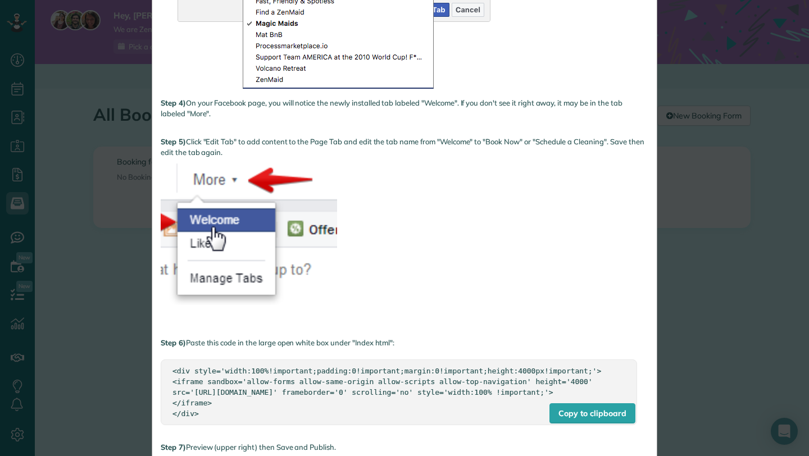
scroll to position [602, 0]
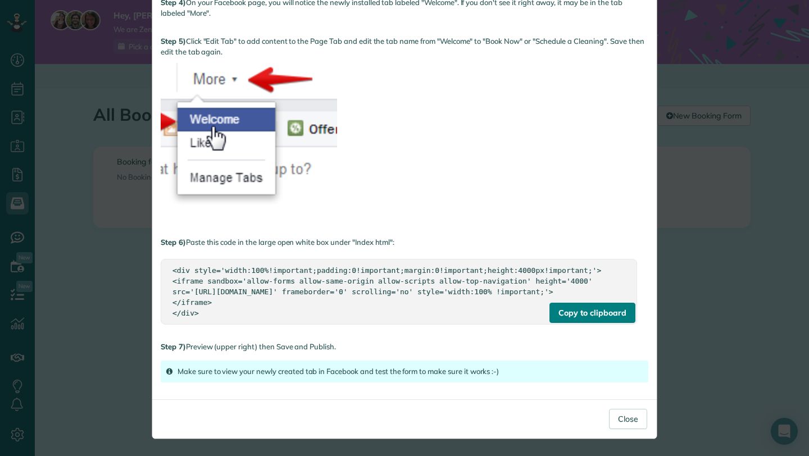
click at [591, 313] on div "Copy to clipboard" at bounding box center [591, 313] width 85 height 20
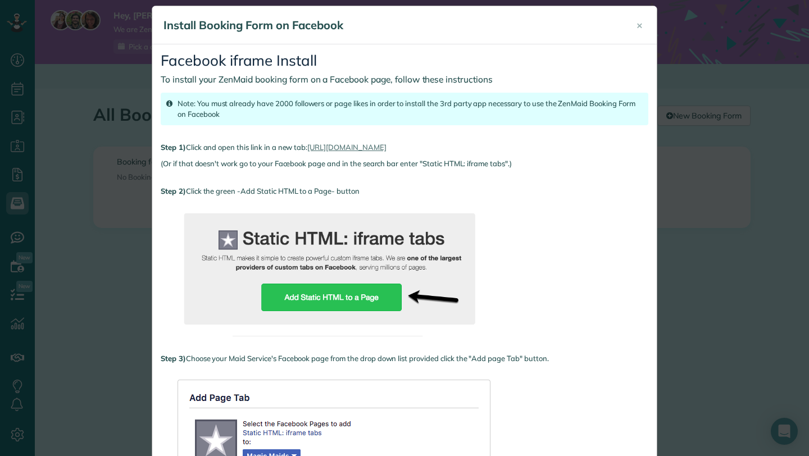
scroll to position [7, 0]
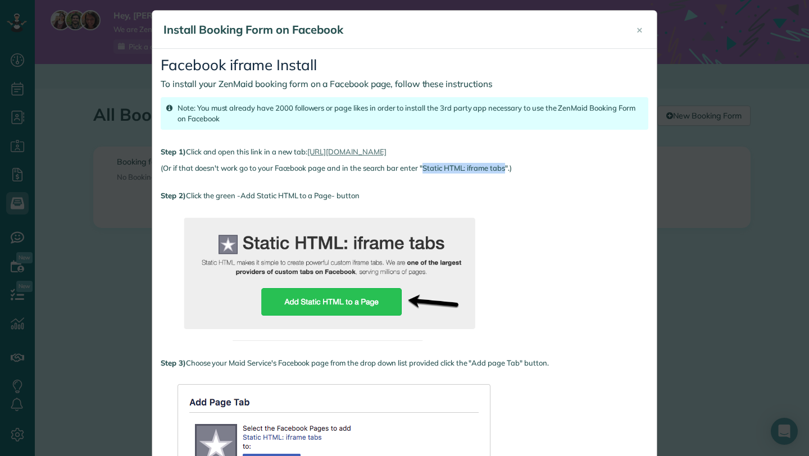
drag, startPoint x: 506, startPoint y: 168, endPoint x: 424, endPoint y: 165, distance: 82.6
click at [423, 165] on div "(Or if that doesn't work go to your Facebook page and in the search bar enter "…" at bounding box center [404, 168] width 487 height 11
copy div "Static HTML: iframe tabs"
click at [386, 149] on link "https://apps.facebook.com/static_html_plus" at bounding box center [346, 151] width 79 height 9
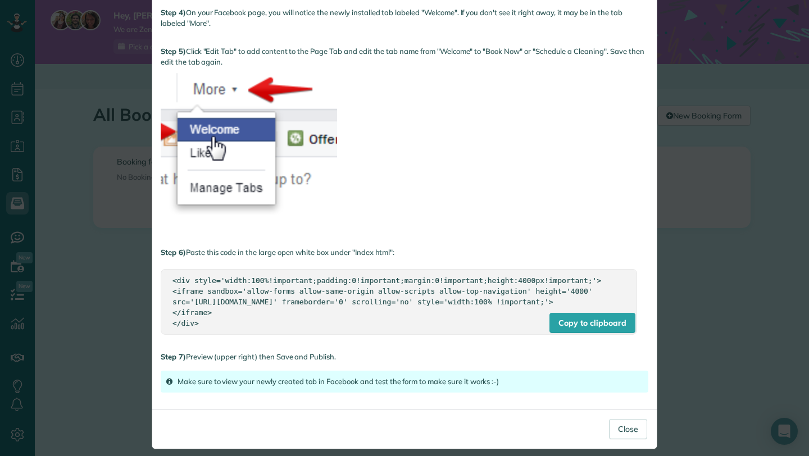
scroll to position [602, 0]
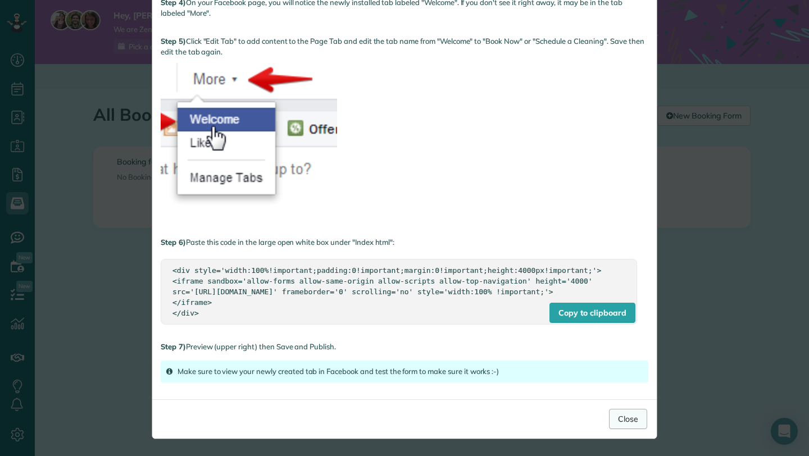
click at [628, 412] on button "Close" at bounding box center [628, 419] width 38 height 20
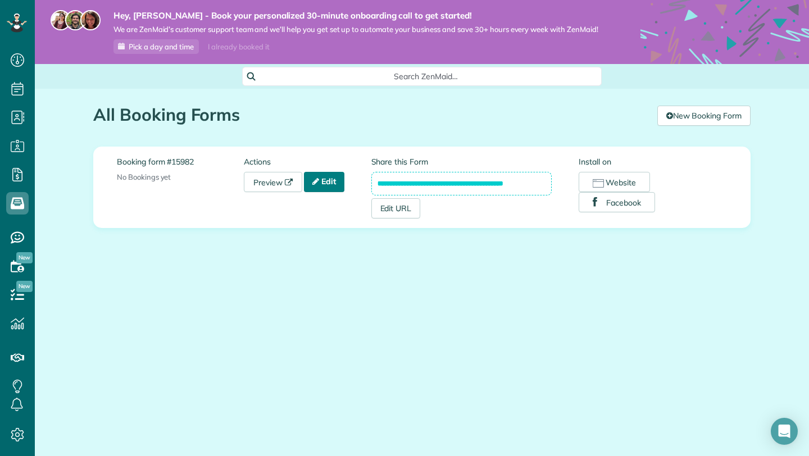
click at [319, 180] on icon at bounding box center [315, 181] width 7 height 8
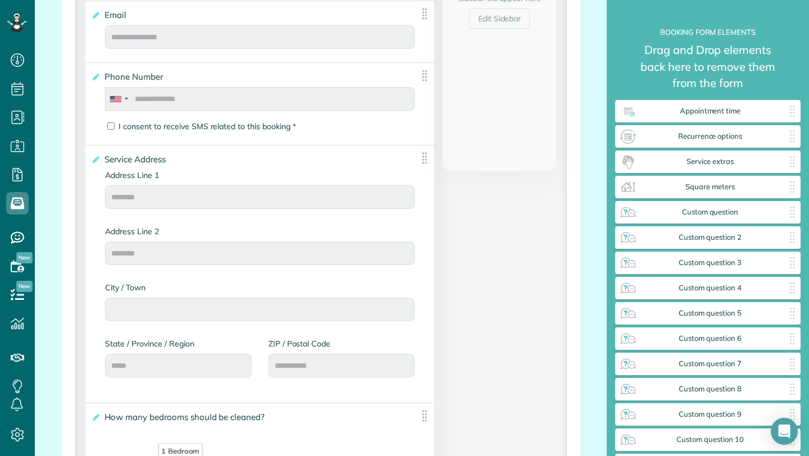
scroll to position [444, 0]
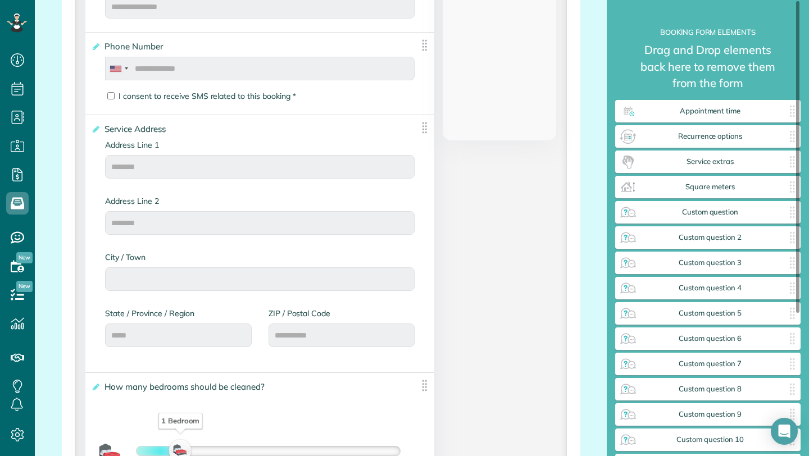
click at [678, 124] on div "**********" at bounding box center [707, 338] width 185 height 477
click at [694, 109] on span "Appointment time" at bounding box center [710, 111] width 146 height 9
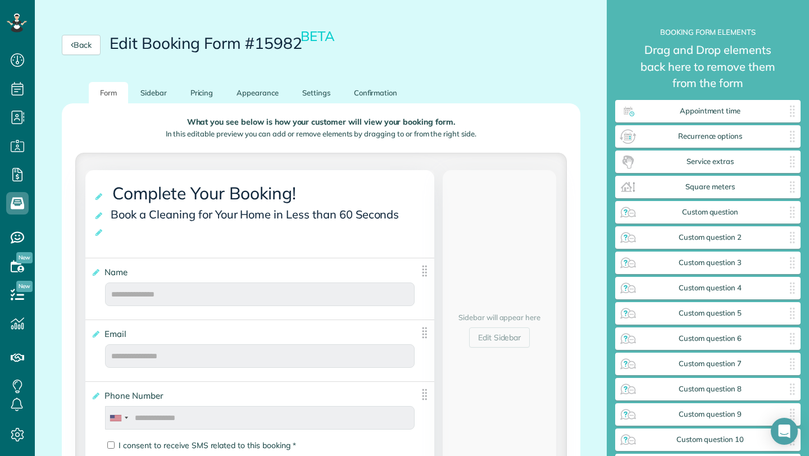
scroll to position [97, 0]
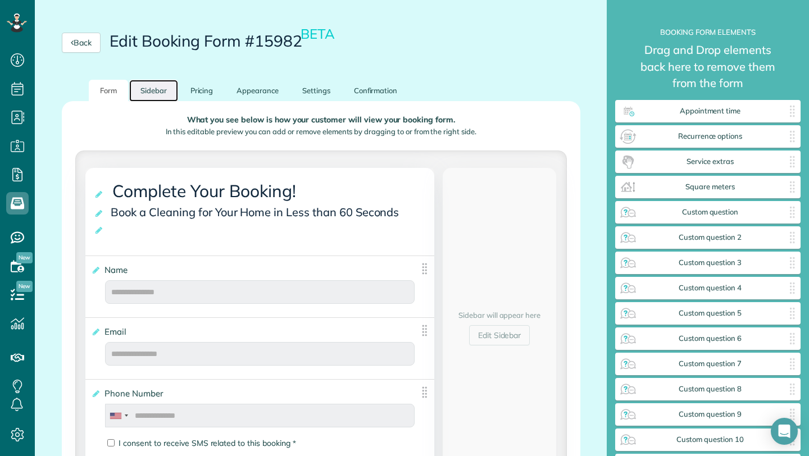
click at [159, 90] on link "Sidebar" at bounding box center [153, 91] width 49 height 22
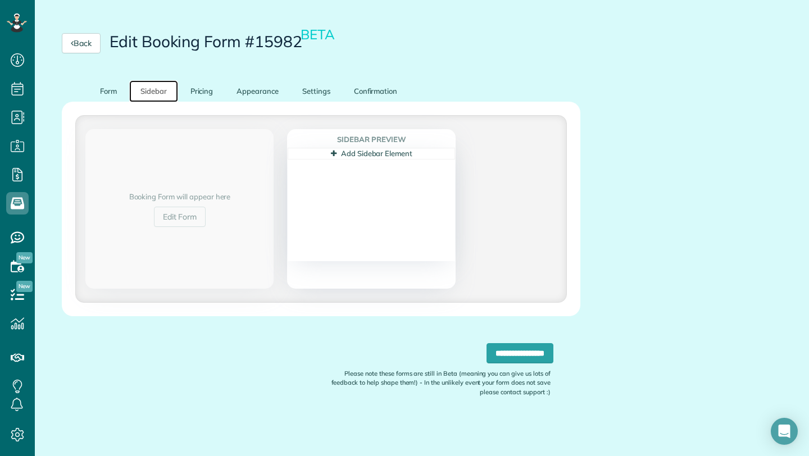
scroll to position [97, 0]
click at [188, 84] on link "Pricing" at bounding box center [201, 91] width 45 height 22
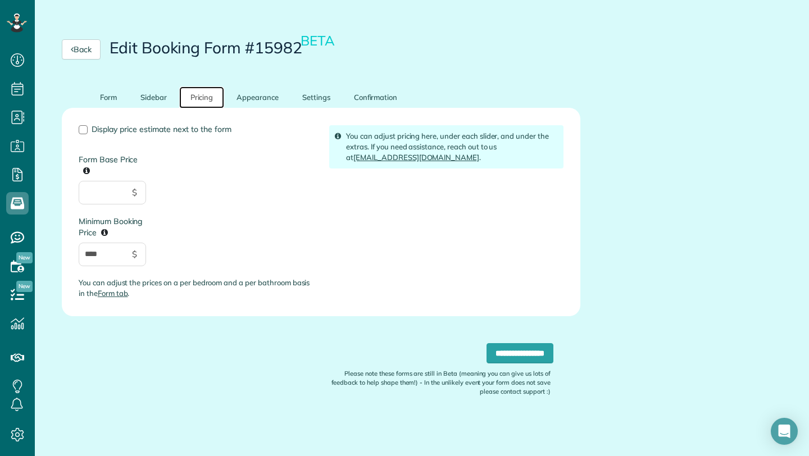
scroll to position [90, 0]
click at [123, 201] on input "Form Base Price" at bounding box center [112, 193] width 67 height 24
click at [112, 99] on link "Form" at bounding box center [108, 98] width 39 height 22
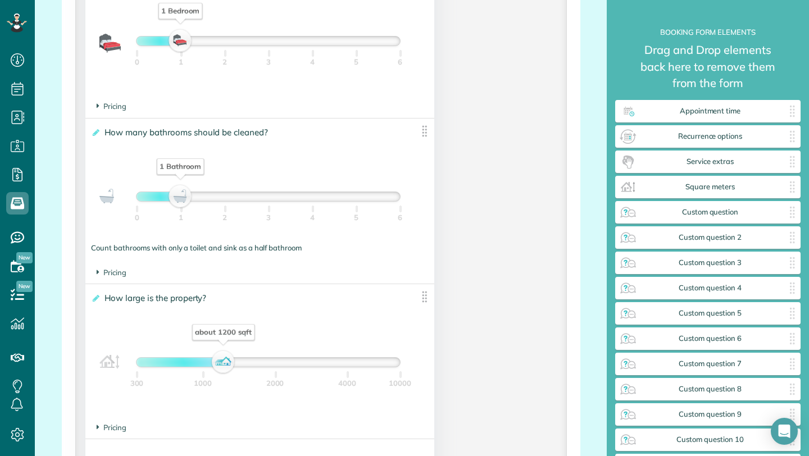
scroll to position [855, 0]
click at [113, 275] on span "Pricing" at bounding box center [112, 271] width 30 height 9
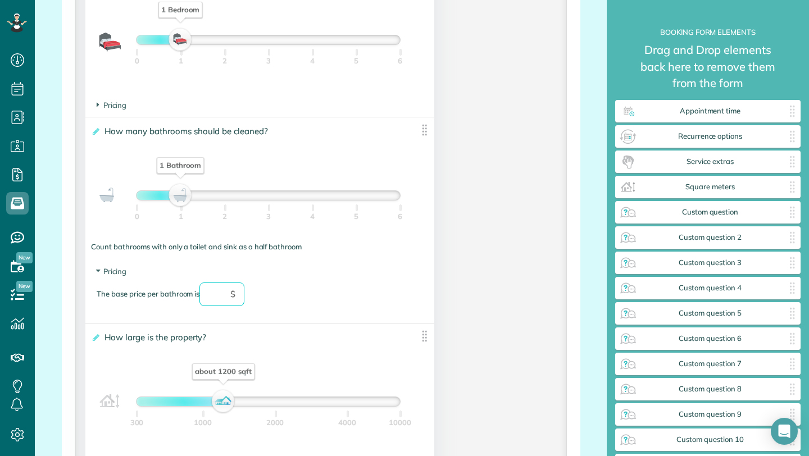
click at [217, 295] on input "text" at bounding box center [221, 294] width 45 height 24
type input "**"
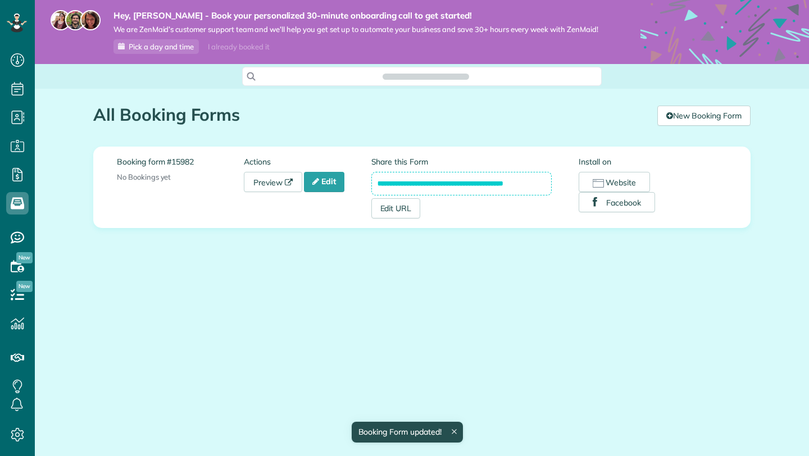
scroll to position [5, 5]
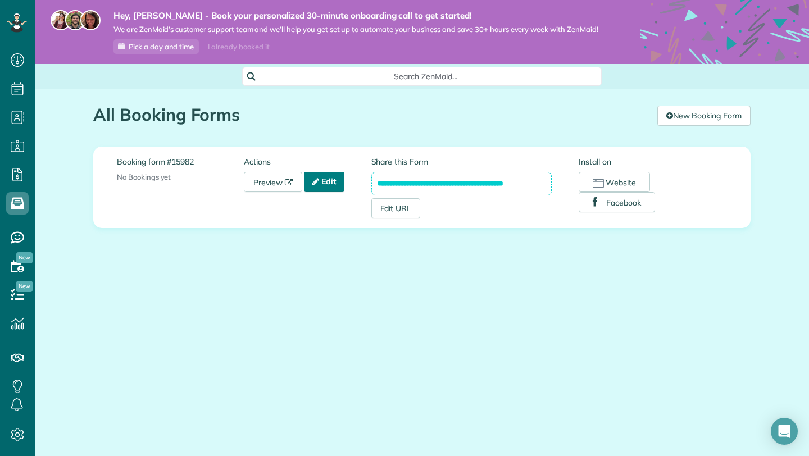
click at [328, 185] on link "Edit" at bounding box center [324, 182] width 40 height 20
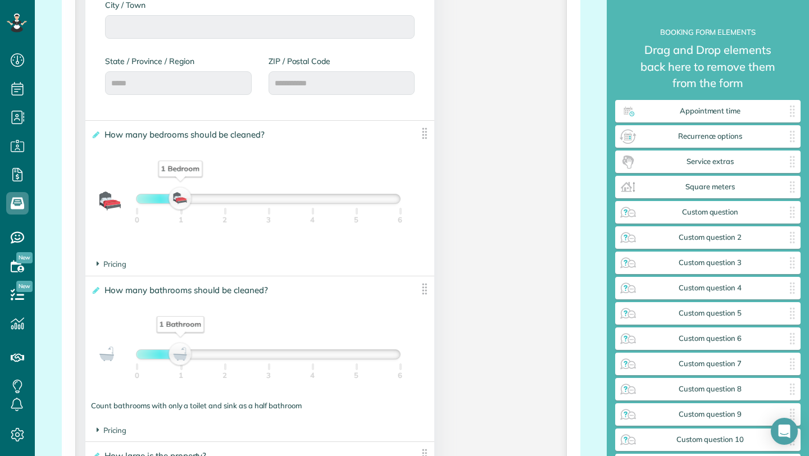
scroll to position [700, 0]
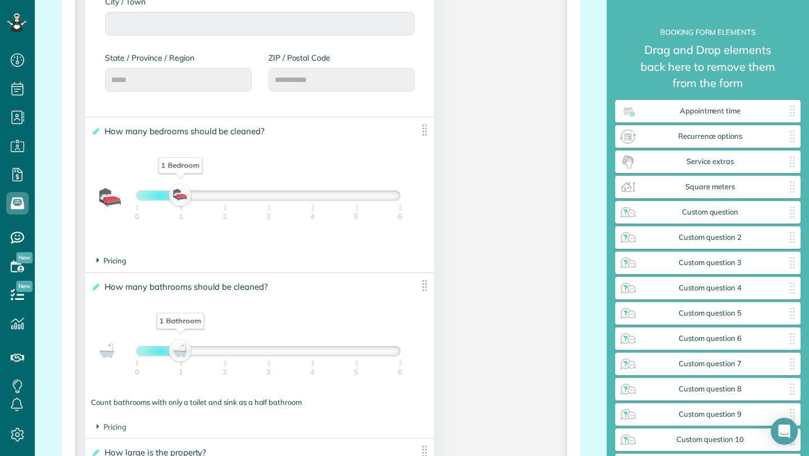
click at [109, 263] on span "Pricing" at bounding box center [112, 260] width 30 height 9
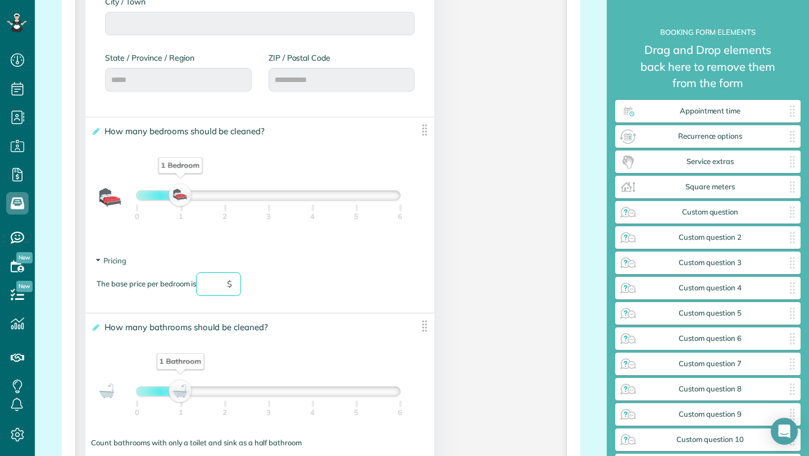
click at [214, 288] on input "text" at bounding box center [218, 284] width 45 height 24
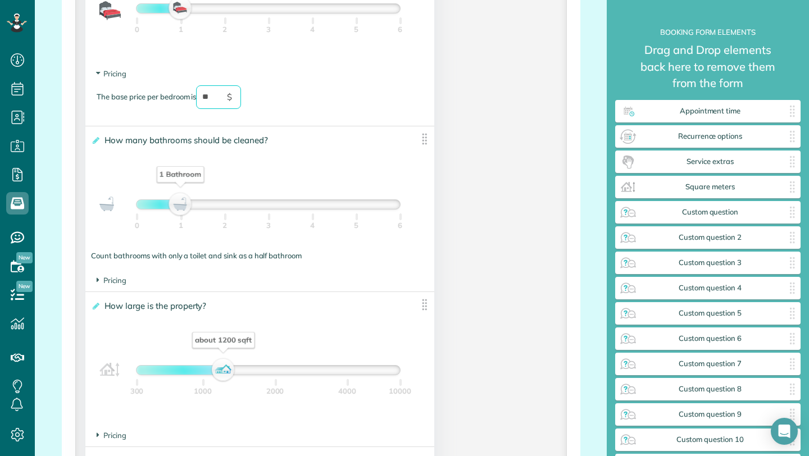
scroll to position [889, 0]
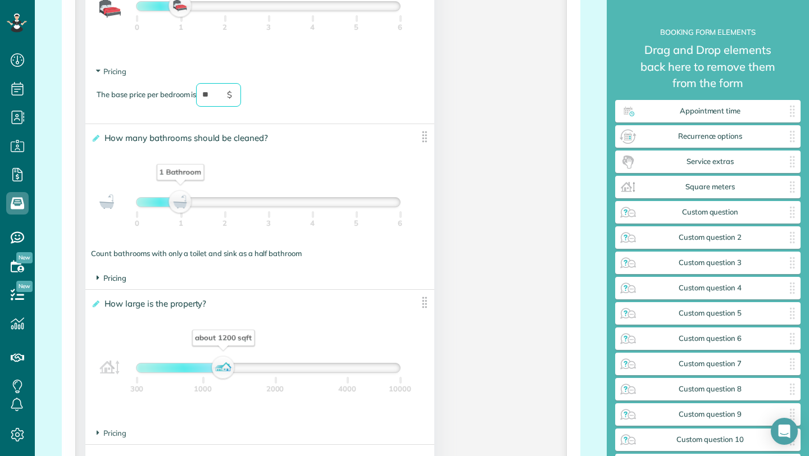
click at [118, 282] on span "Pricing" at bounding box center [112, 277] width 30 height 9
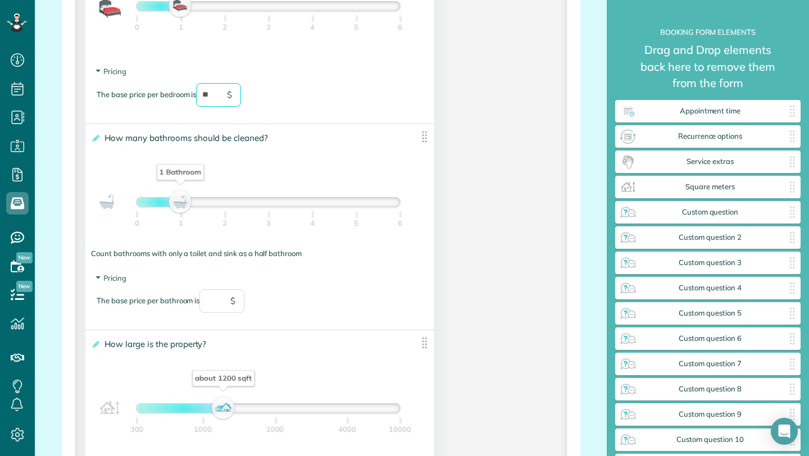
type input "**"
click at [218, 302] on input "text" at bounding box center [221, 301] width 45 height 24
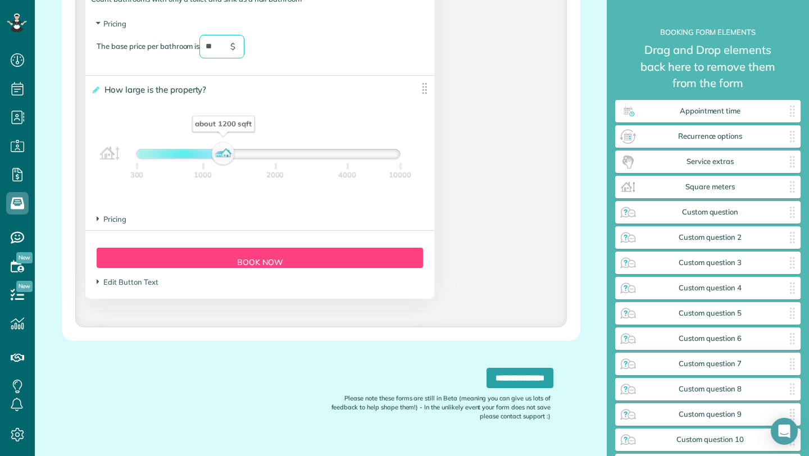
scroll to position [1171, 0]
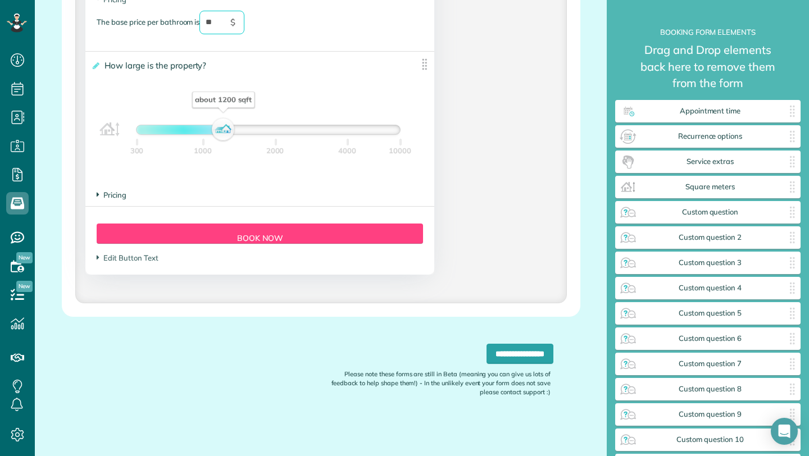
click at [116, 192] on span "Pricing" at bounding box center [112, 194] width 30 height 9
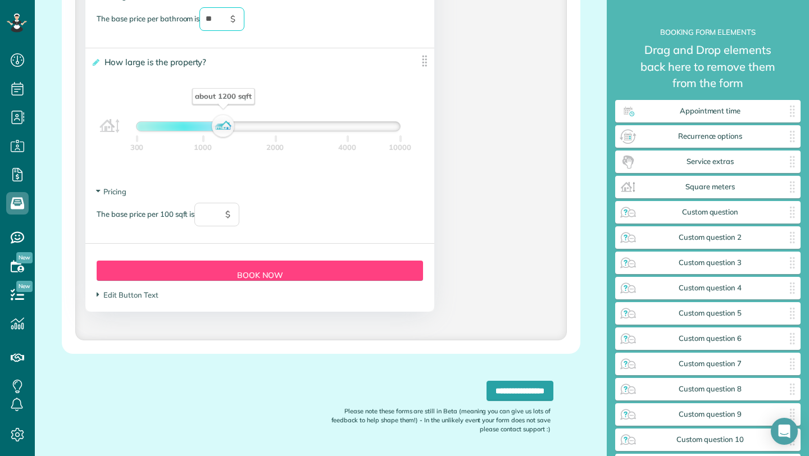
type input "**"
click at [204, 222] on input "text" at bounding box center [216, 215] width 45 height 24
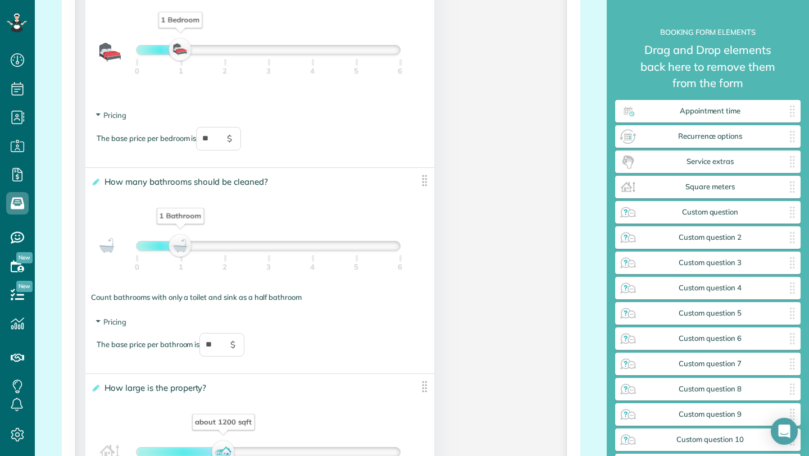
scroll to position [1211, 0]
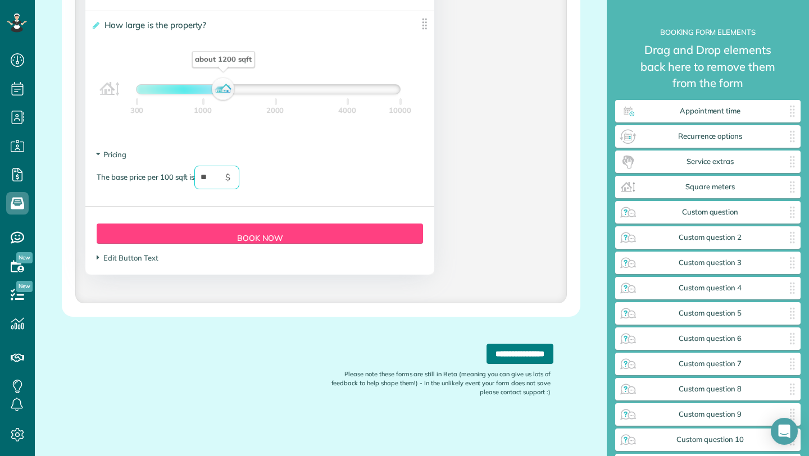
type input "**"
click at [486, 348] on input "**********" at bounding box center [519, 354] width 67 height 20
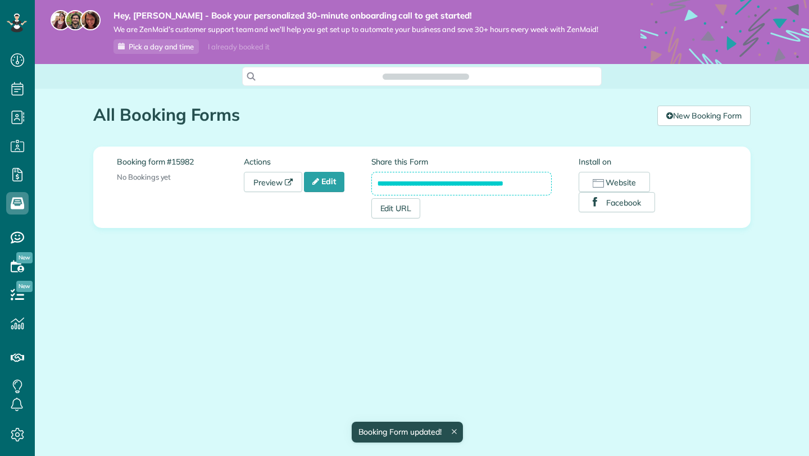
scroll to position [5, 5]
click at [332, 182] on link "Edit" at bounding box center [324, 182] width 40 height 20
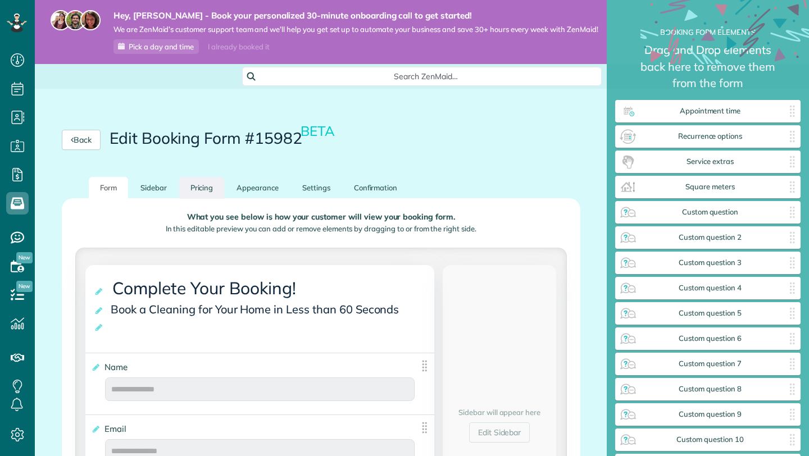
scroll to position [5, 1]
click at [197, 191] on link "Pricing" at bounding box center [201, 188] width 45 height 22
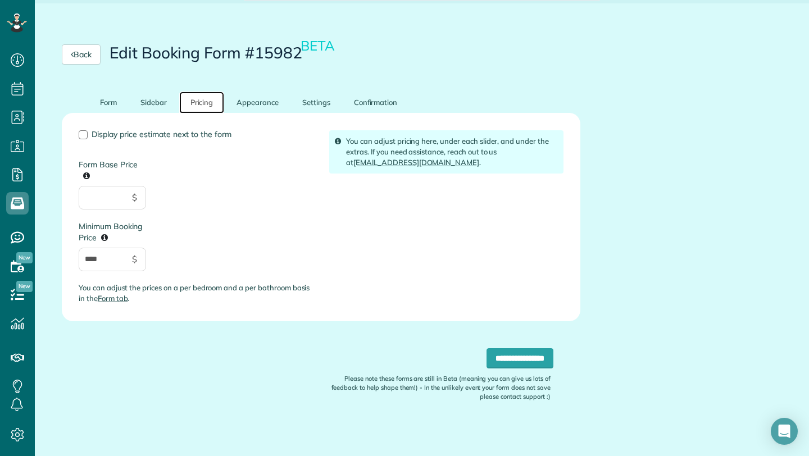
scroll to position [90, 0]
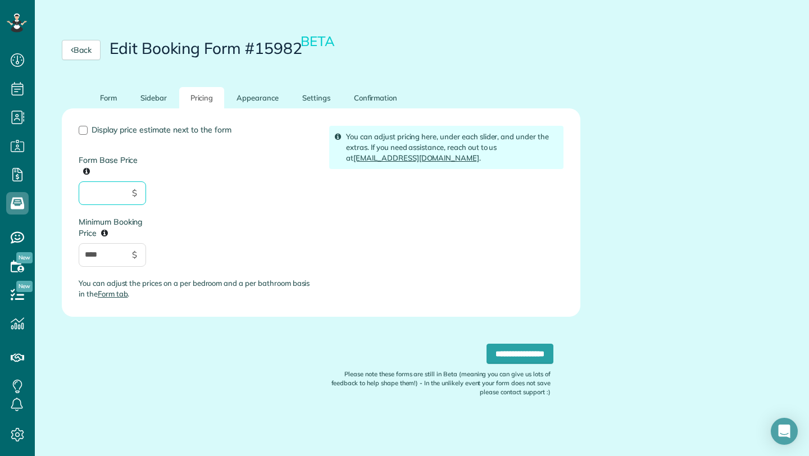
click at [111, 198] on input "Form Base Price" at bounding box center [112, 193] width 67 height 24
type input "***"
click at [91, 254] on input "****" at bounding box center [112, 255] width 67 height 24
click at [89, 257] on input "****" at bounding box center [112, 255] width 67 height 24
type input "*****"
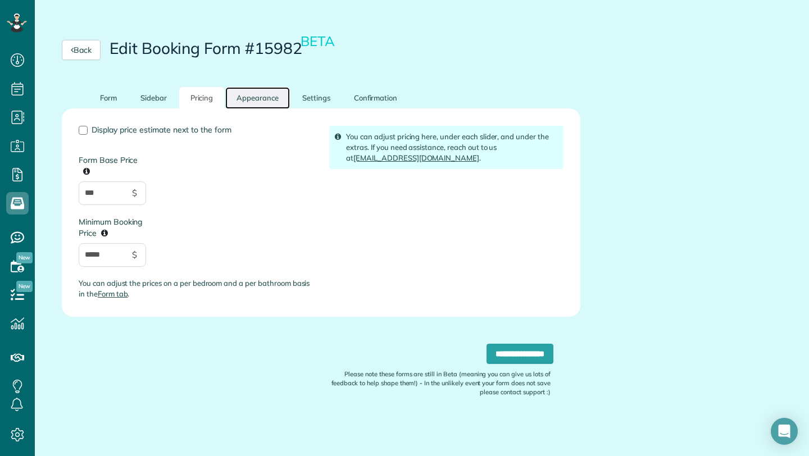
click at [246, 95] on link "Appearance" at bounding box center [257, 98] width 65 height 22
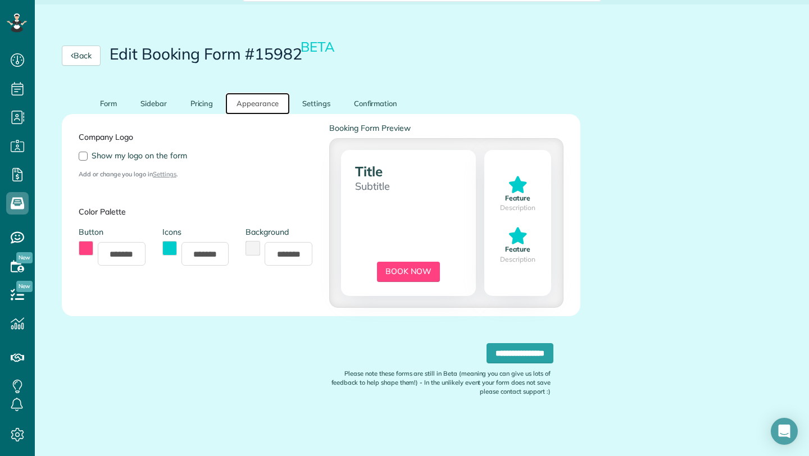
scroll to position [84, 0]
click at [252, 247] on button "toggle color picker dialog" at bounding box center [252, 248] width 15 height 15
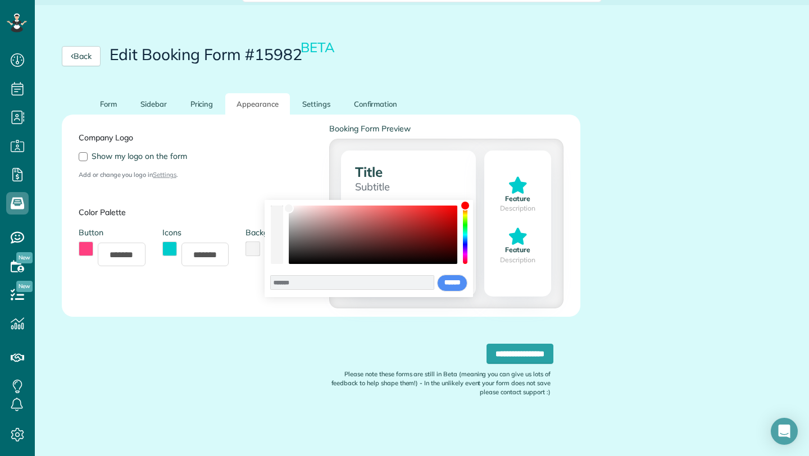
type input "*******"
click at [445, 220] on div "color picker dialog" at bounding box center [373, 235] width 168 height 58
click at [180, 255] on div "*******" at bounding box center [195, 255] width 67 height 24
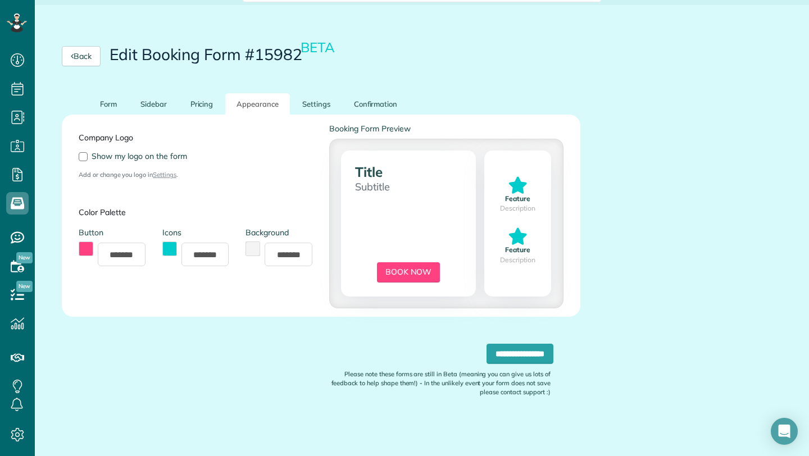
click at [172, 247] on button "toggle color picker dialog" at bounding box center [169, 248] width 15 height 15
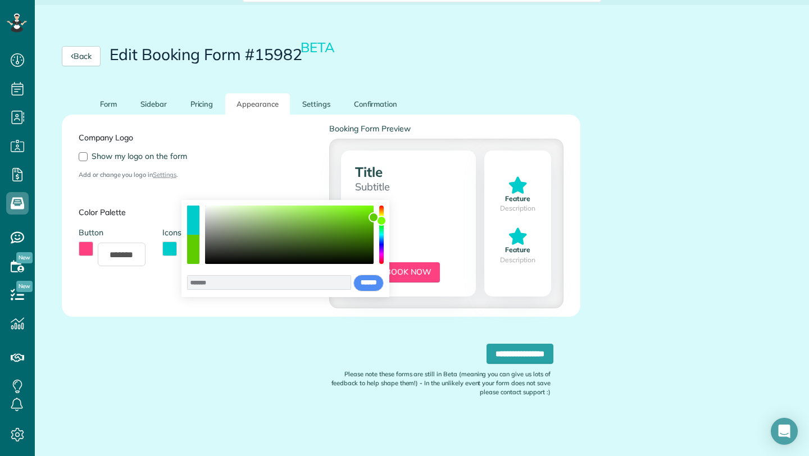
click at [382, 221] on div "color picker dialog" at bounding box center [381, 235] width 4 height 58
click at [382, 221] on div "color picker dialog" at bounding box center [381, 221] width 10 height 10
click at [383, 214] on div "******* **** **** **** **** **** ****** ****** *****" at bounding box center [285, 248] width 208 height 97
click at [379, 214] on div "color picker dialog" at bounding box center [381, 235] width 4 height 58
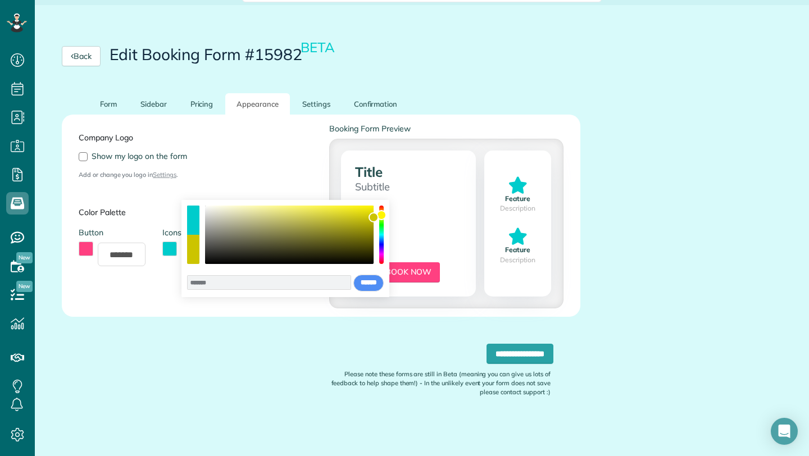
click at [377, 215] on div "color picker dialog" at bounding box center [285, 235] width 197 height 58
type input "*******"
drag, startPoint x: 374, startPoint y: 220, endPoint x: 360, endPoint y: 208, distance: 18.0
click at [360, 208] on div "color picker dialog" at bounding box center [360, 208] width 10 height 10
click at [370, 284] on input "******" at bounding box center [368, 283] width 30 height 17
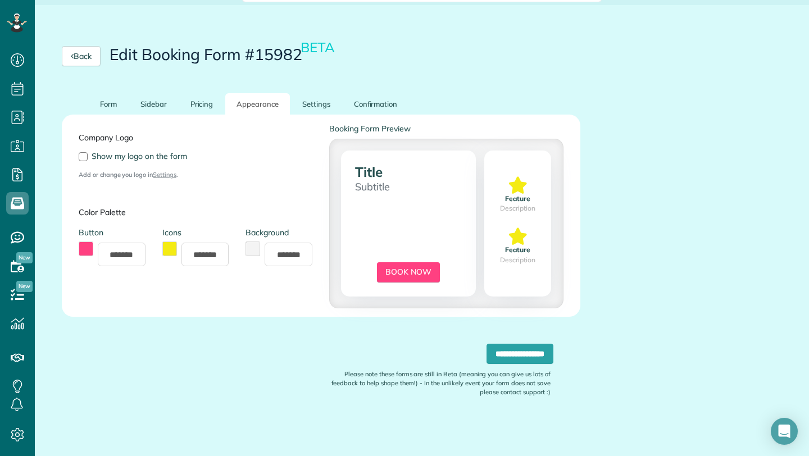
click at [94, 247] on div "*******" at bounding box center [112, 255] width 67 height 24
click at [84, 148] on div "Company Logo Show my logo on the form Add or change you logo in Settings ." at bounding box center [195, 151] width 250 height 57
click at [85, 157] on div at bounding box center [83, 156] width 9 height 9
click at [80, 245] on button "toggle color picker dialog" at bounding box center [86, 248] width 15 height 15
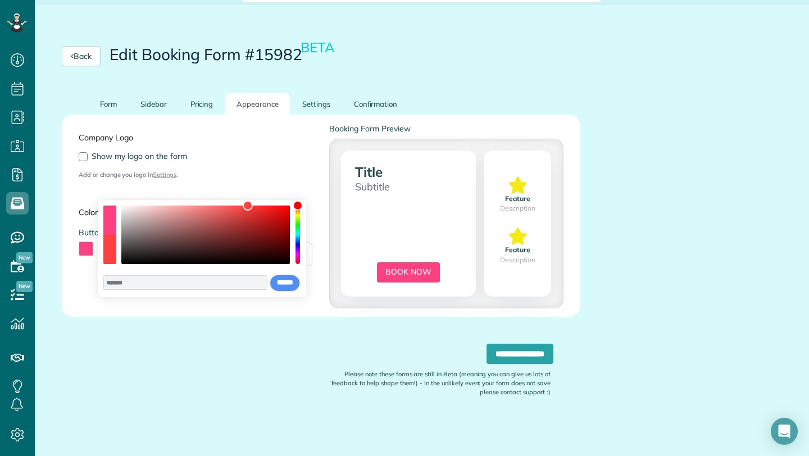
drag, startPoint x: 298, startPoint y: 261, endPoint x: 293, endPoint y: 185, distance: 76.0
click at [294, 186] on body "Dashboard Scheduling Calendar View List View" at bounding box center [404, 228] width 809 height 456
drag, startPoint x: 250, startPoint y: 210, endPoint x: 298, endPoint y: 191, distance: 51.7
click at [298, 191] on body "Dashboard Scheduling Calendar View List View" at bounding box center [404, 228] width 809 height 456
click at [113, 218] on button "use previous color" at bounding box center [109, 220] width 12 height 29
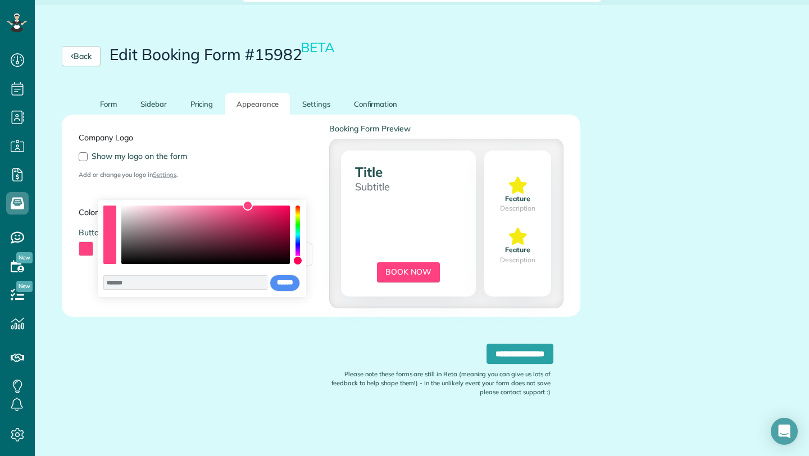
click at [109, 253] on div "color picker dialog" at bounding box center [109, 249] width 12 height 29
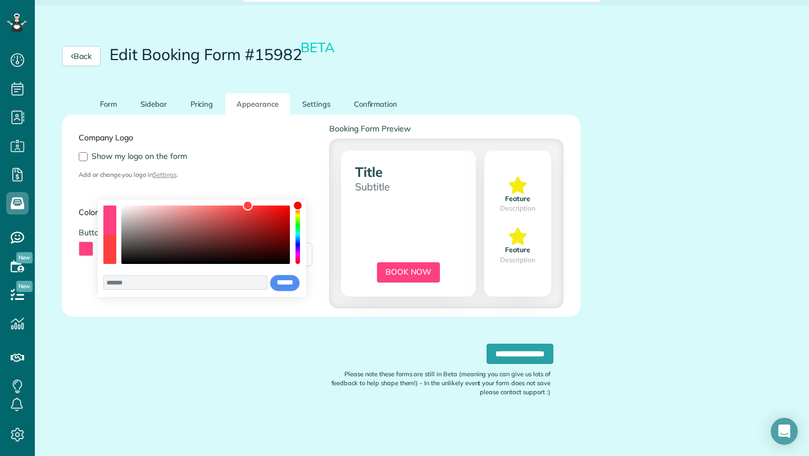
drag, startPoint x: 301, startPoint y: 263, endPoint x: 296, endPoint y: 189, distance: 73.7
click at [296, 189] on body "Dashboard Scheduling Calendar View List View" at bounding box center [404, 228] width 809 height 456
drag, startPoint x: 250, startPoint y: 209, endPoint x: 282, endPoint y: 211, distance: 31.5
click at [282, 211] on div "color picker dialog" at bounding box center [205, 235] width 168 height 58
click at [112, 246] on div "color picker dialog" at bounding box center [109, 249] width 12 height 29
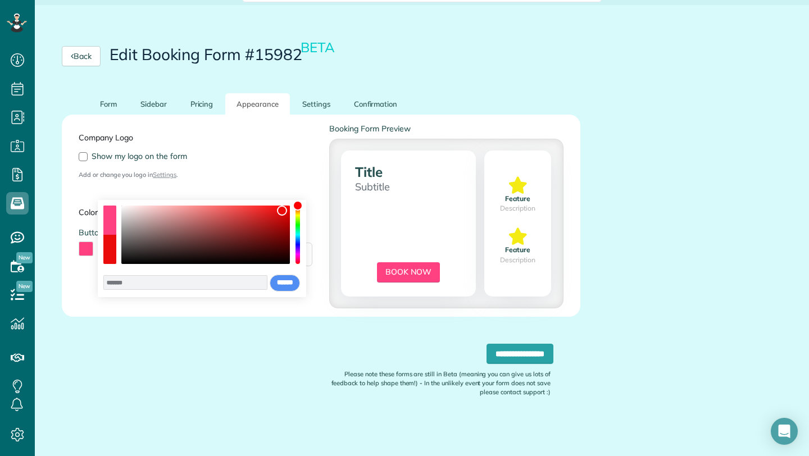
click at [112, 246] on div "color picker dialog" at bounding box center [109, 249] width 12 height 29
type input "*******"
click at [286, 207] on div "color picker dialog" at bounding box center [286, 207] width 10 height 10
click at [287, 284] on input "******" at bounding box center [285, 283] width 30 height 17
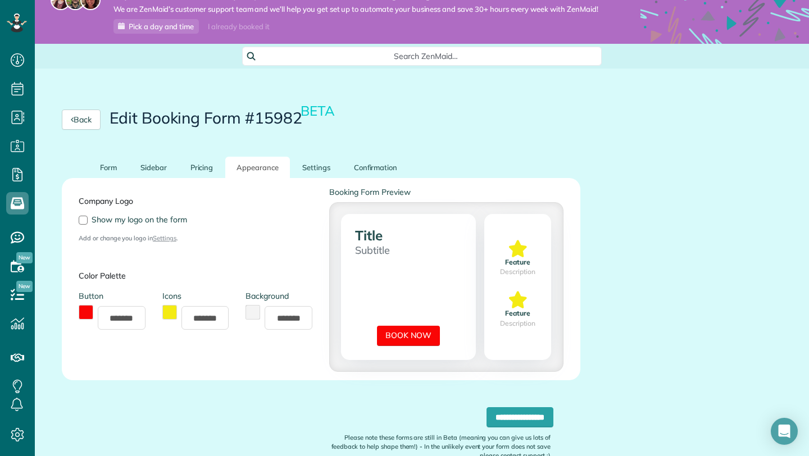
scroll to position [0, 0]
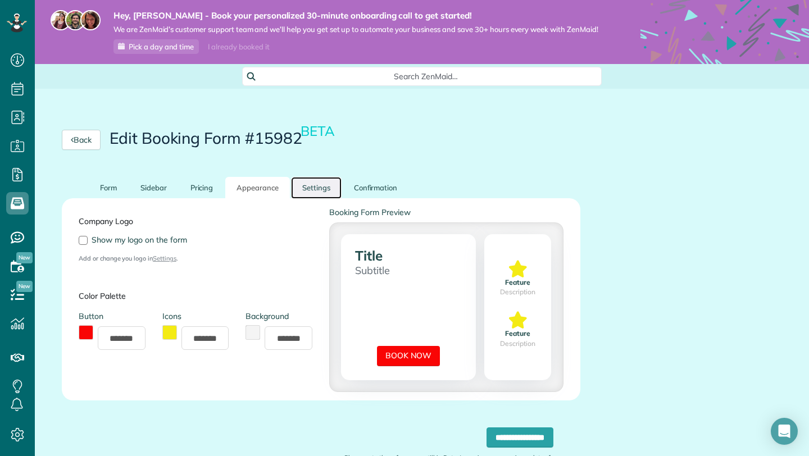
click at [321, 187] on link "Settings" at bounding box center [316, 188] width 51 height 22
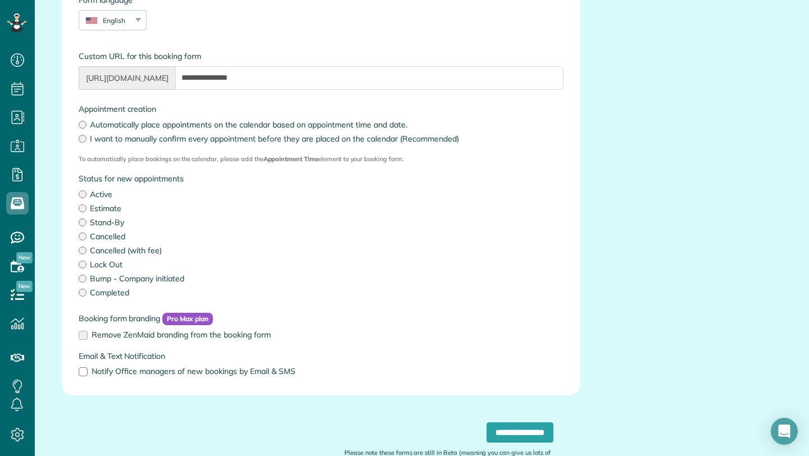
scroll to position [225, 0]
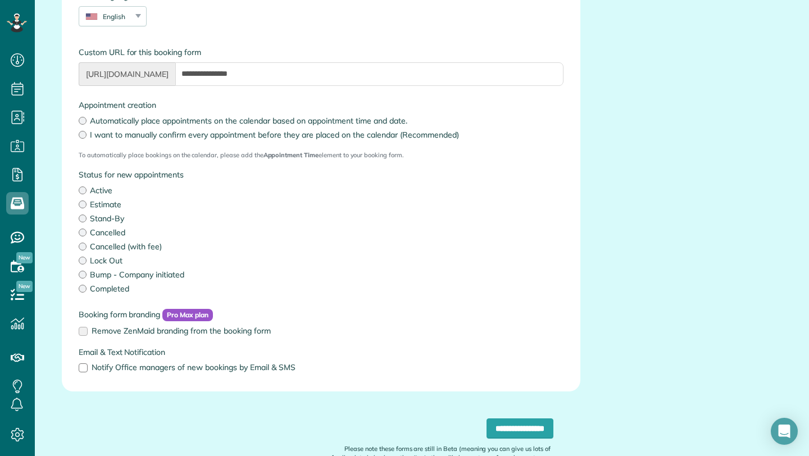
click at [107, 190] on label "Active" at bounding box center [321, 190] width 485 height 11
click at [103, 205] on label "Estimate" at bounding box center [321, 204] width 485 height 11
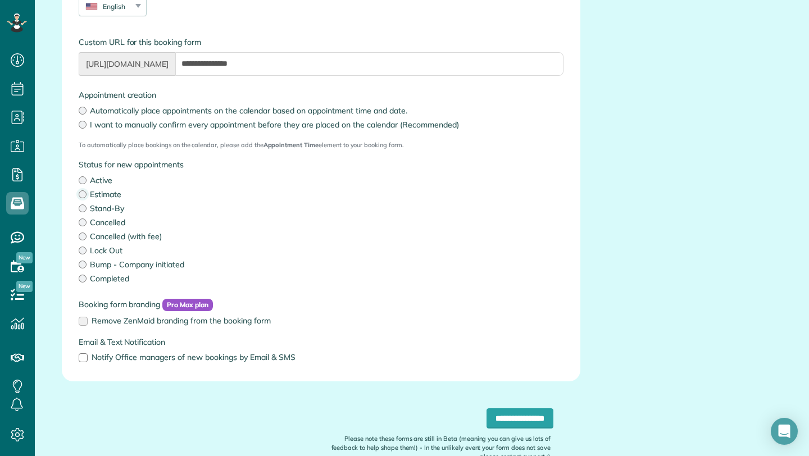
scroll to position [243, 0]
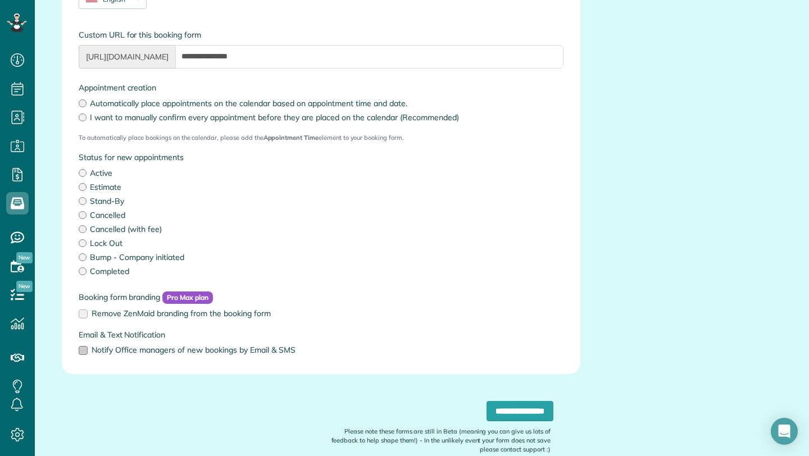
click at [107, 351] on span "Notify Office managers of new bookings by Email & SMS" at bounding box center [194, 350] width 204 height 10
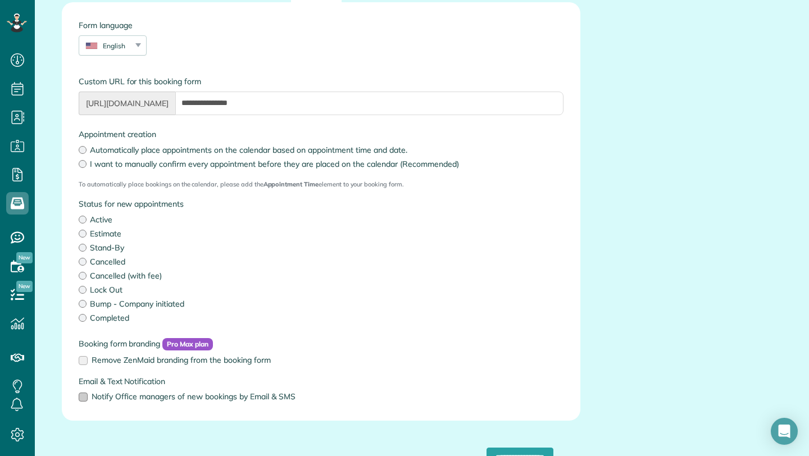
scroll to position [0, 0]
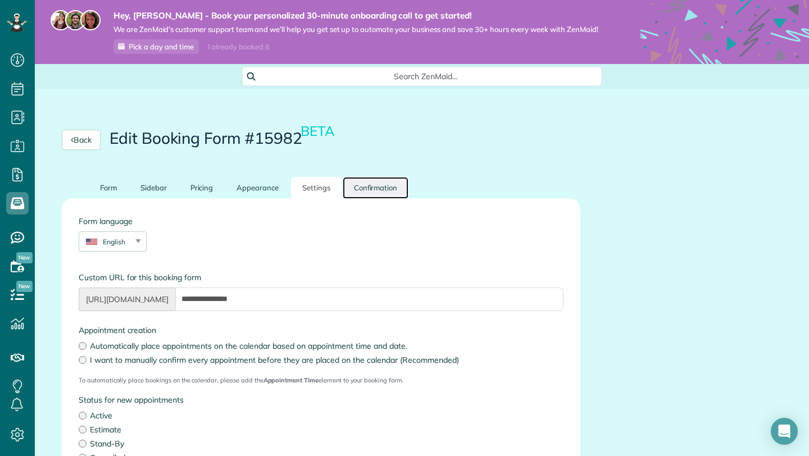
click at [356, 180] on link "Confirmation" at bounding box center [376, 188] width 66 height 22
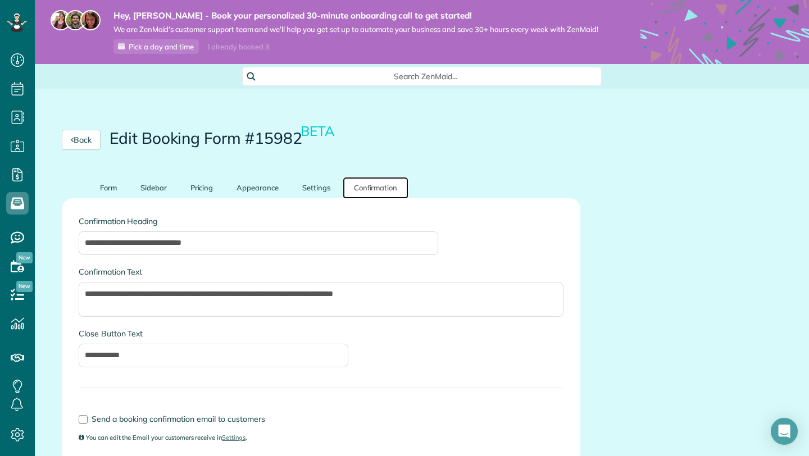
click at [343, 177] on link "Confirmation" at bounding box center [376, 188] width 66 height 22
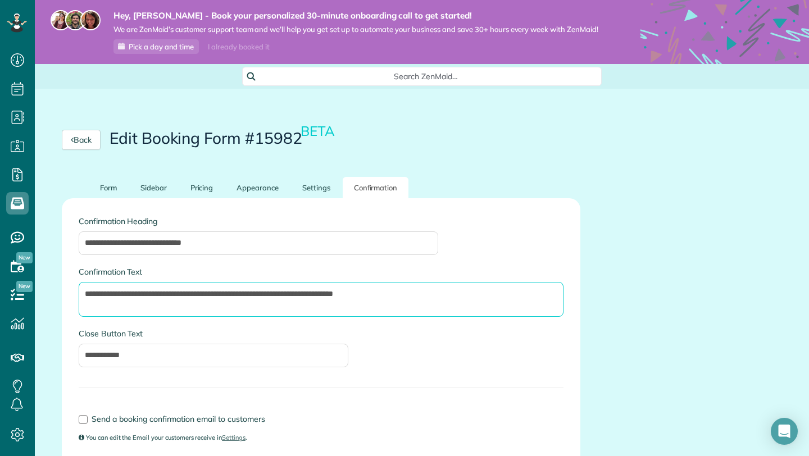
click at [412, 298] on textarea "**********" at bounding box center [321, 299] width 485 height 35
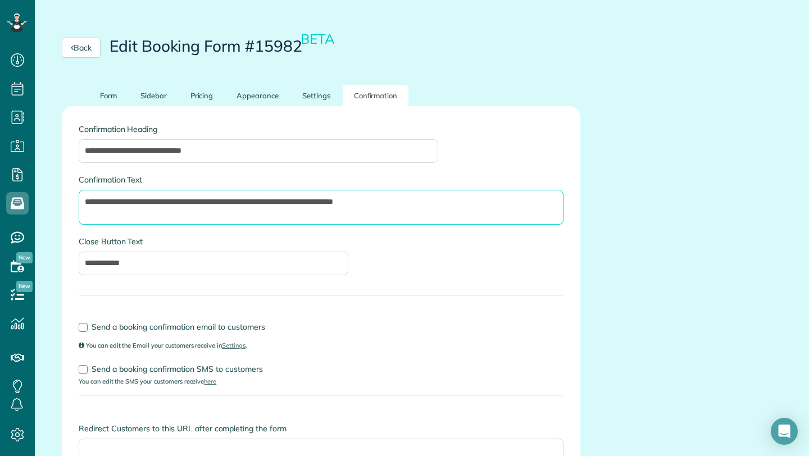
scroll to position [98, 0]
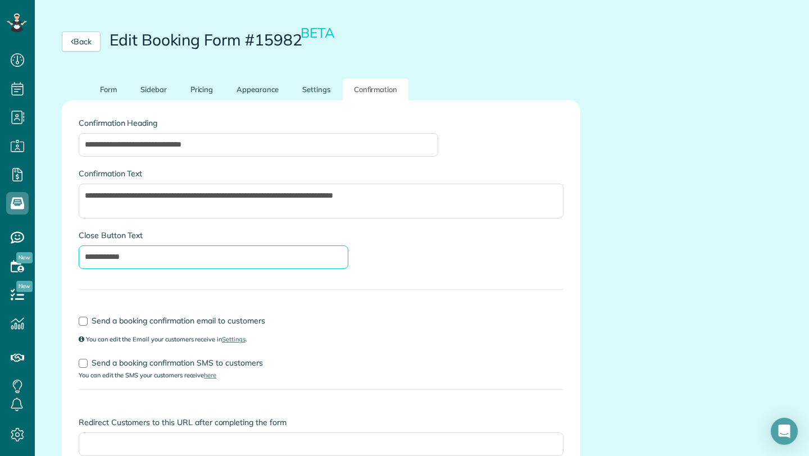
click at [167, 266] on input "**********" at bounding box center [214, 257] width 270 height 24
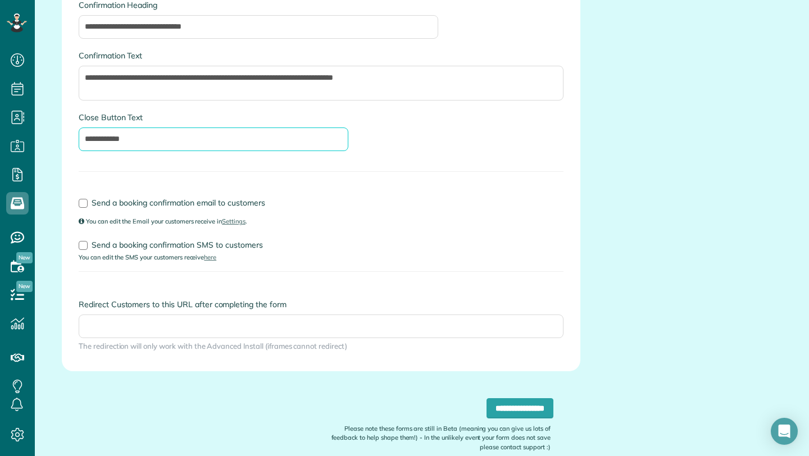
scroll to position [218, 0]
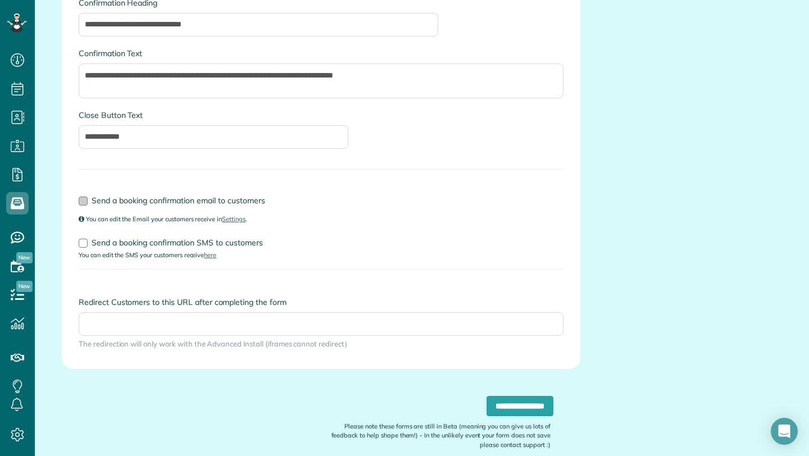
click at [85, 202] on div at bounding box center [83, 201] width 9 height 9
click at [84, 246] on div at bounding box center [83, 243] width 9 height 9
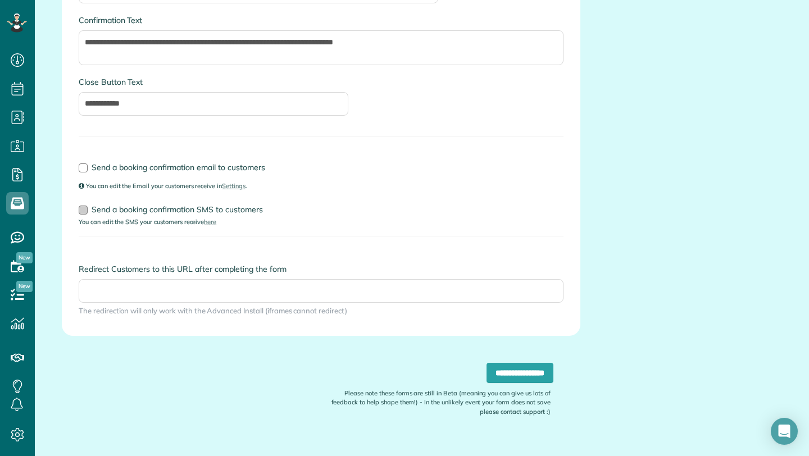
scroll to position [262, 0]
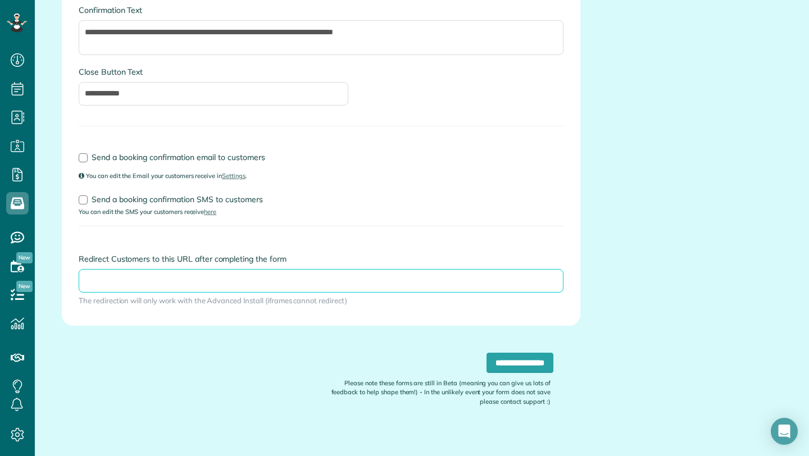
click at [104, 281] on input "Redirect Customers to this URL after completing the form" at bounding box center [321, 281] width 485 height 24
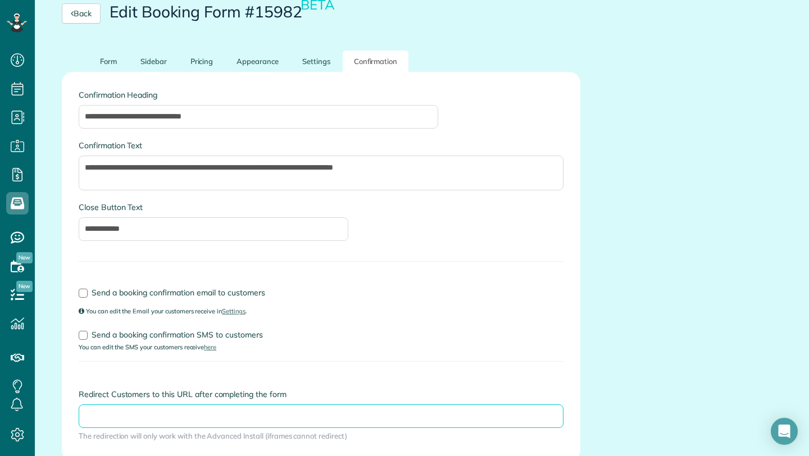
scroll to position [0, 0]
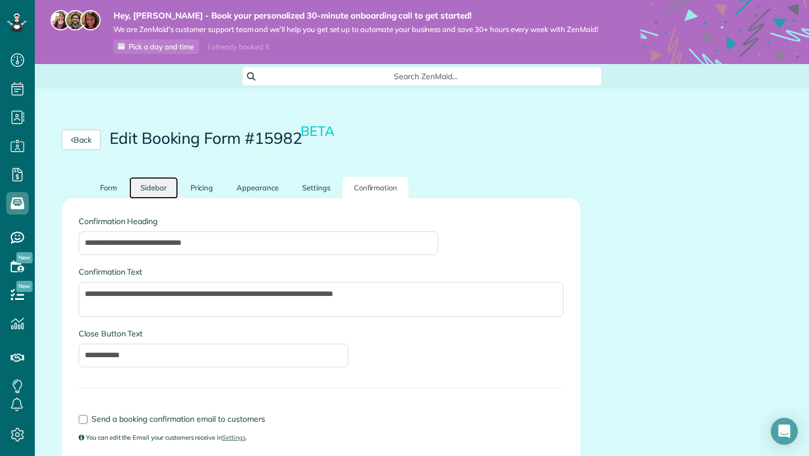
click at [162, 180] on link "Sidebar" at bounding box center [153, 188] width 49 height 22
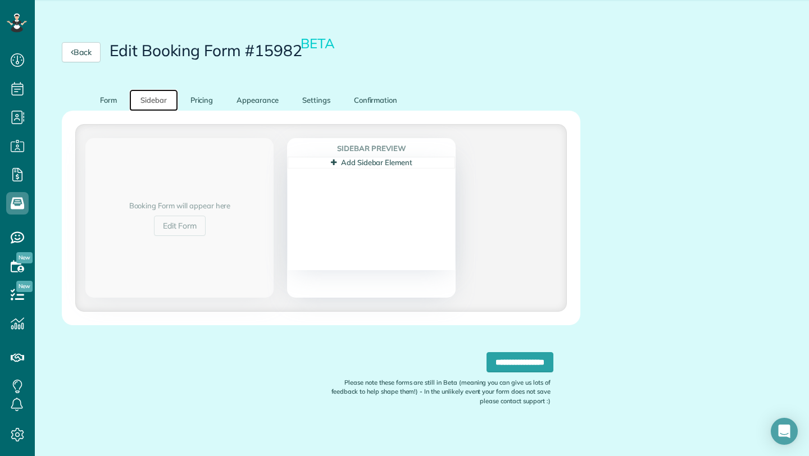
scroll to position [97, 0]
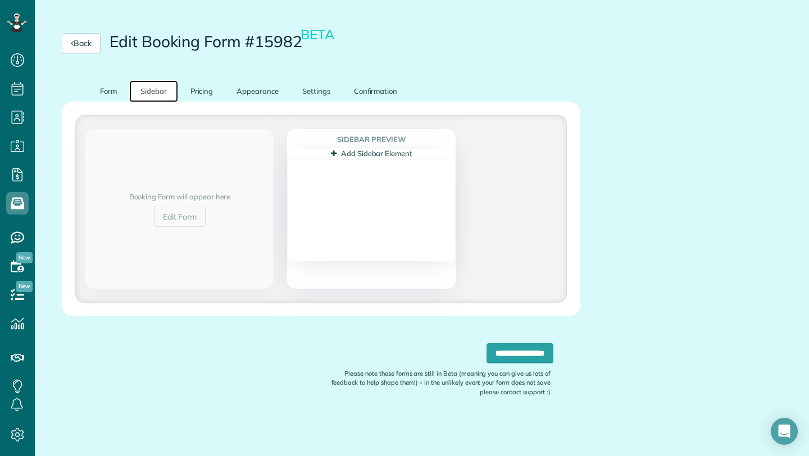
click at [344, 155] on link "Add Sidebar Element" at bounding box center [371, 153] width 81 height 9
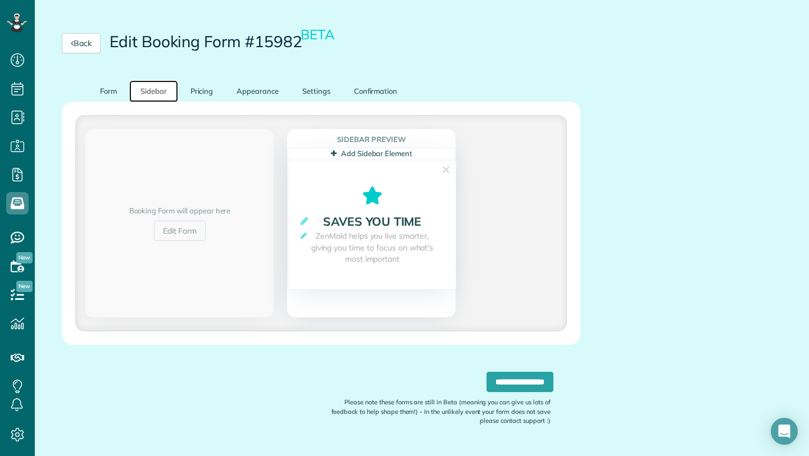
click at [390, 153] on link "Add Sidebar Element" at bounding box center [371, 153] width 81 height 9
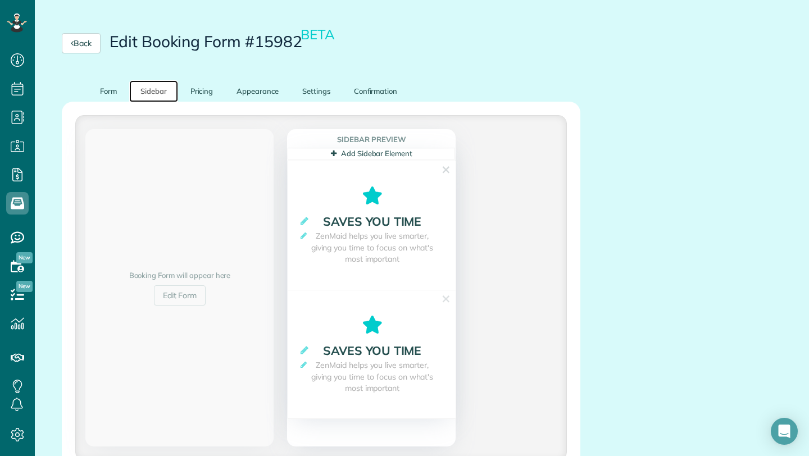
click at [441, 297] on section "**********" at bounding box center [371, 354] width 168 height 129
click at [451, 299] on section "**********" at bounding box center [371, 354] width 168 height 129
click at [448, 299] on link "✕" at bounding box center [446, 298] width 10 height 17
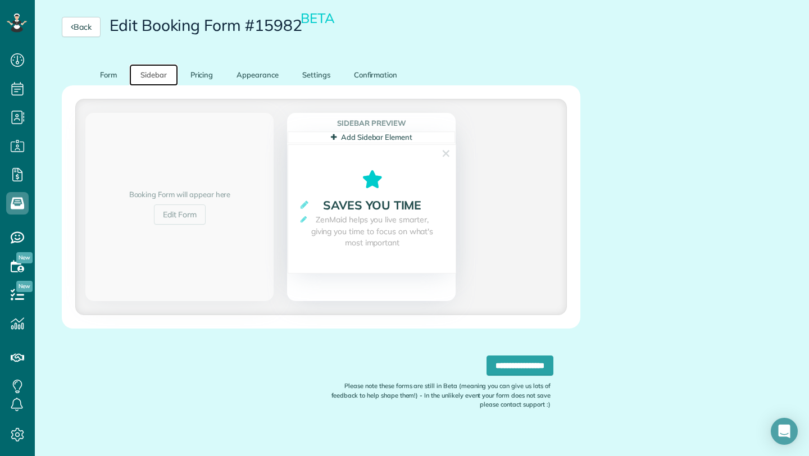
scroll to position [115, 0]
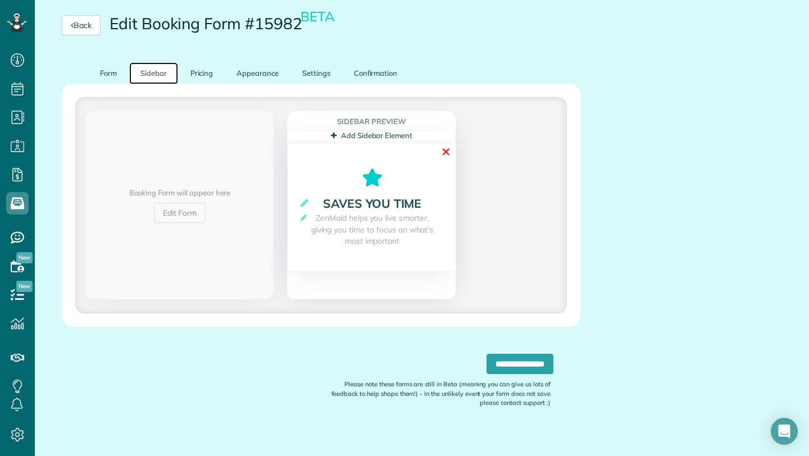
click at [446, 159] on link "✕" at bounding box center [446, 151] width 10 height 17
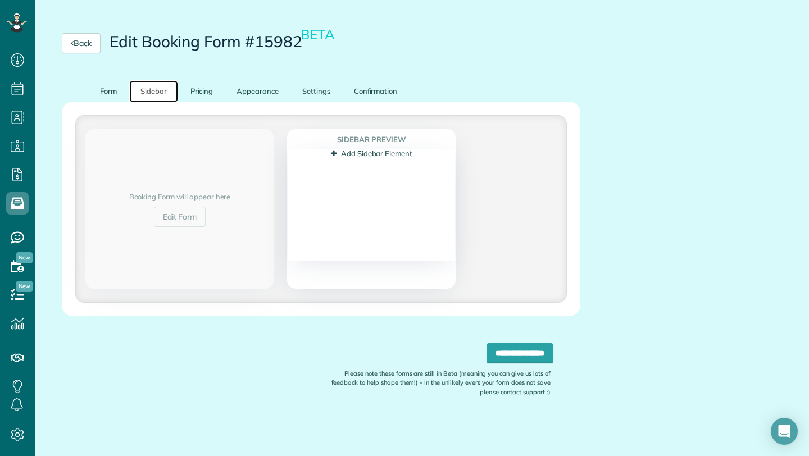
scroll to position [97, 0]
click at [171, 211] on link "Edit Form" at bounding box center [180, 217] width 52 height 20
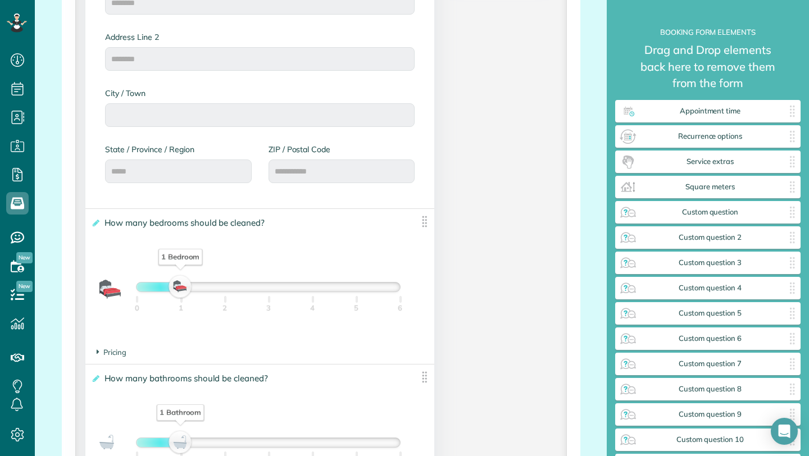
scroll to position [614, 0]
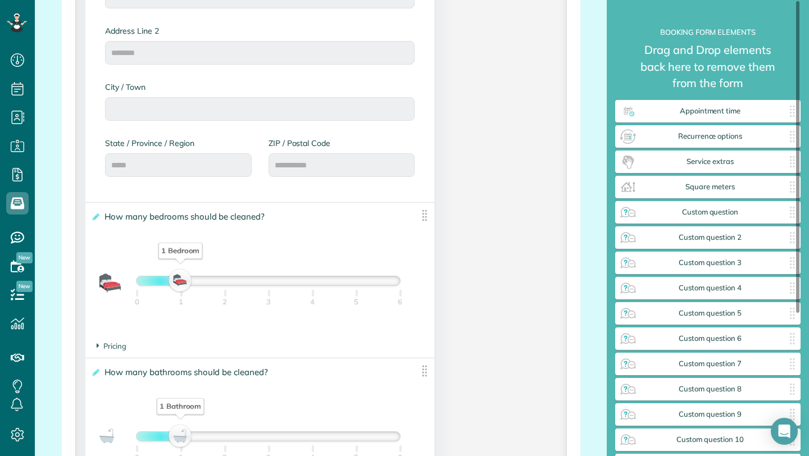
click at [688, 175] on div "**********" at bounding box center [707, 338] width 185 height 477
click at [686, 166] on div "Service extras ✕" at bounding box center [707, 161] width 185 height 22
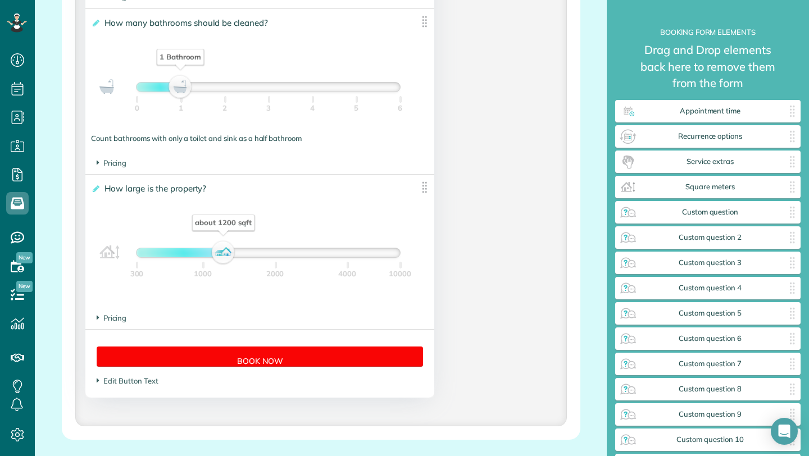
scroll to position [957, 0]
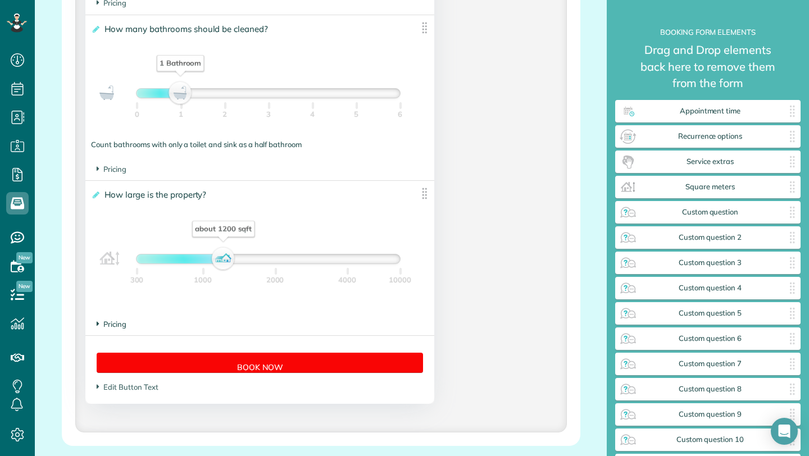
click at [114, 326] on span "Pricing" at bounding box center [112, 323] width 30 height 9
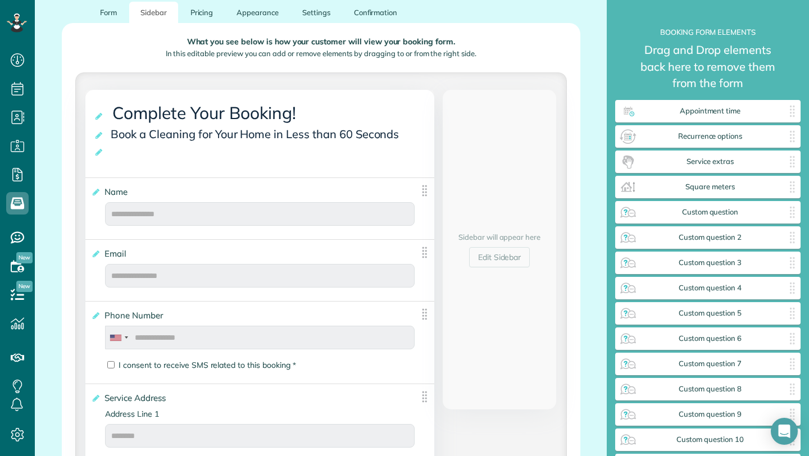
scroll to position [105, 0]
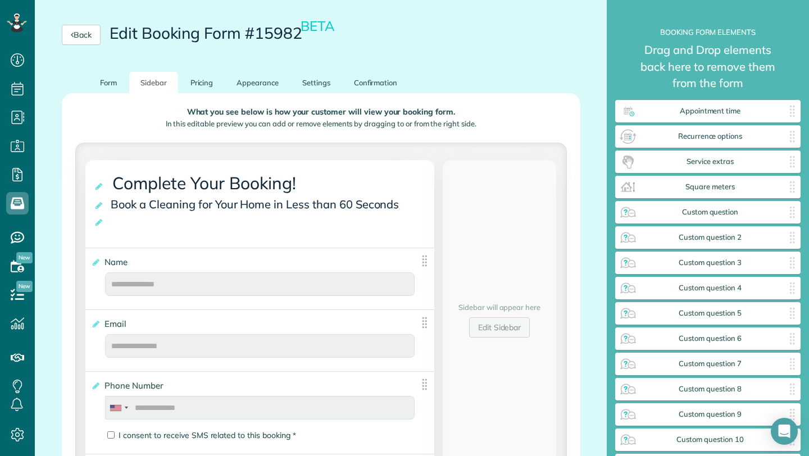
click at [503, 330] on link "Edit Sidebar" at bounding box center [499, 327] width 61 height 20
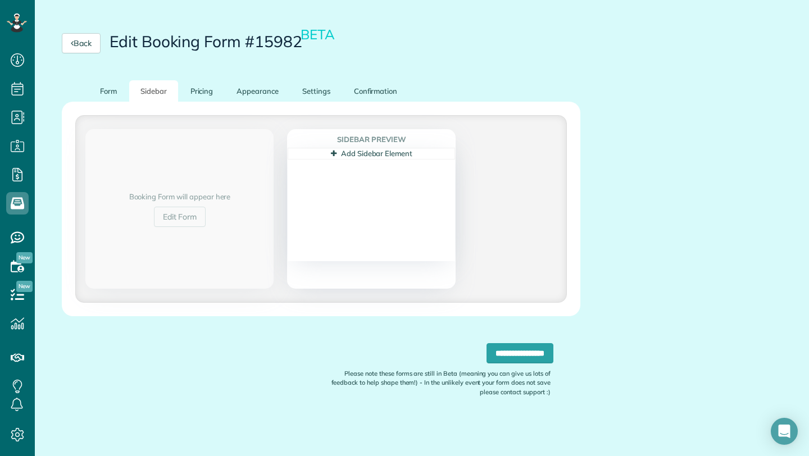
scroll to position [97, 0]
click at [113, 93] on link "Form" at bounding box center [108, 91] width 39 height 22
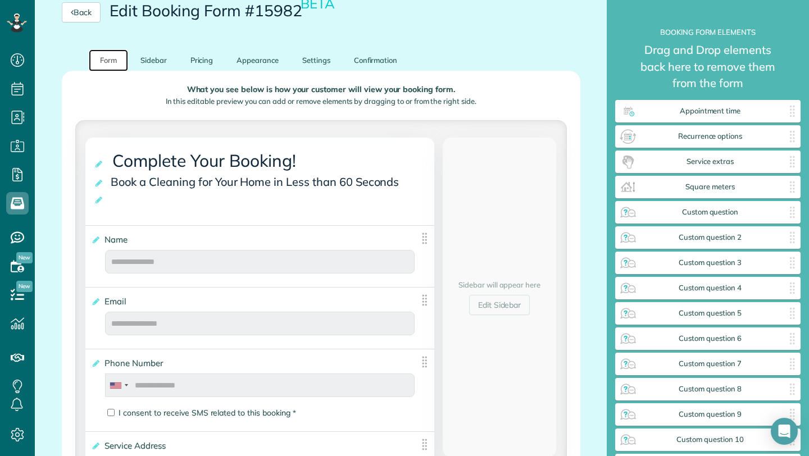
scroll to position [129, 0]
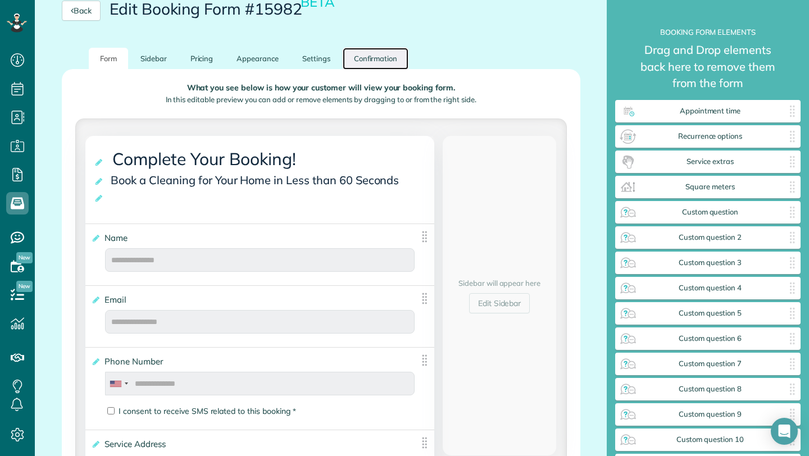
click at [377, 58] on link "Confirmation" at bounding box center [376, 59] width 66 height 22
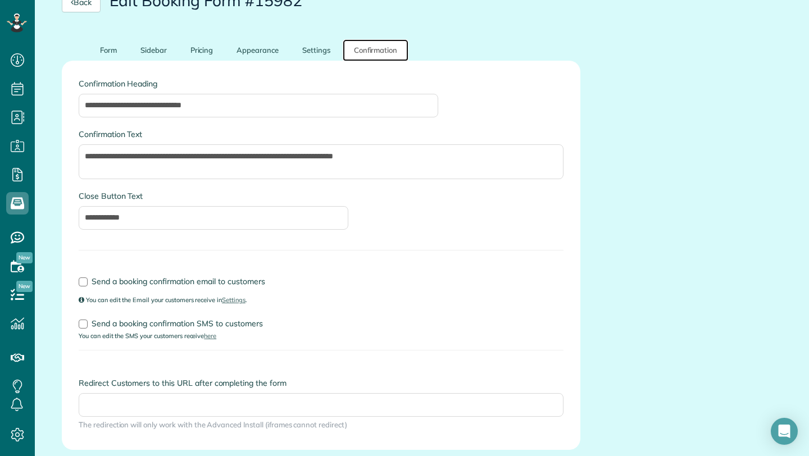
scroll to position [271, 0]
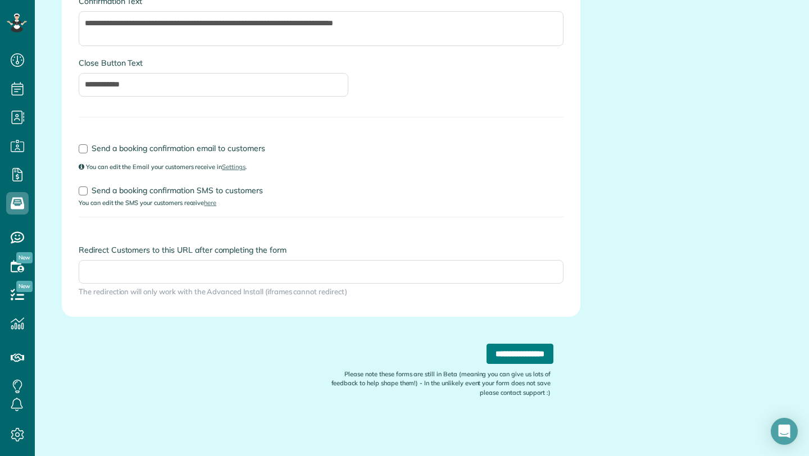
click at [508, 352] on input "**********" at bounding box center [519, 354] width 67 height 20
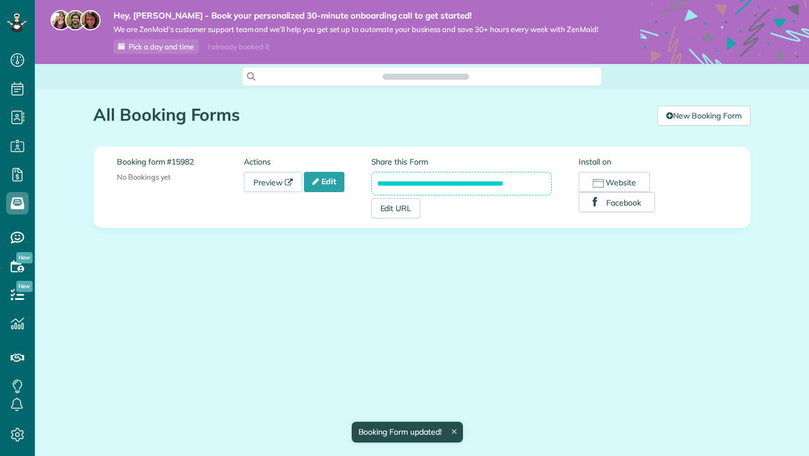
scroll to position [456, 35]
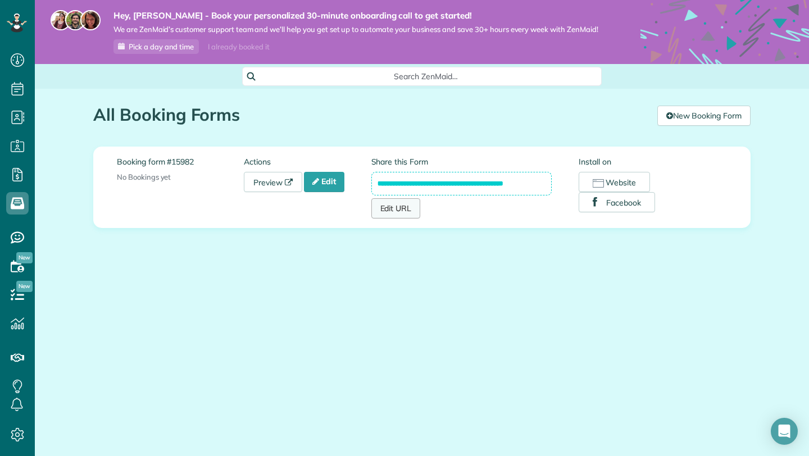
click at [388, 213] on link "Edit URL" at bounding box center [395, 208] width 49 height 20
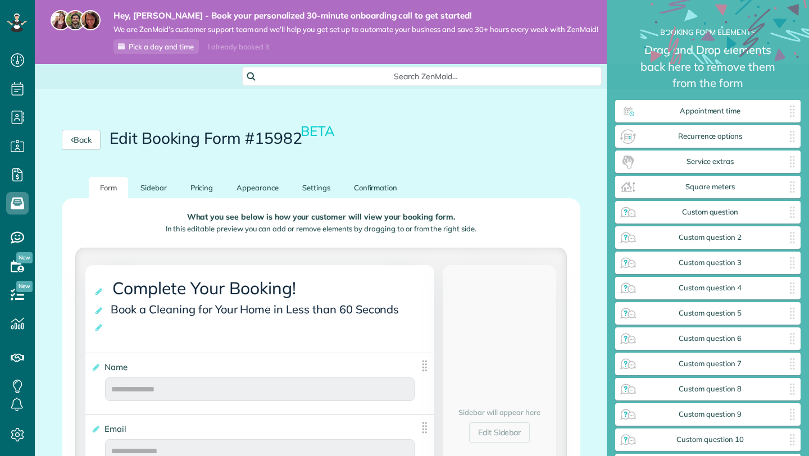
scroll to position [5, 1]
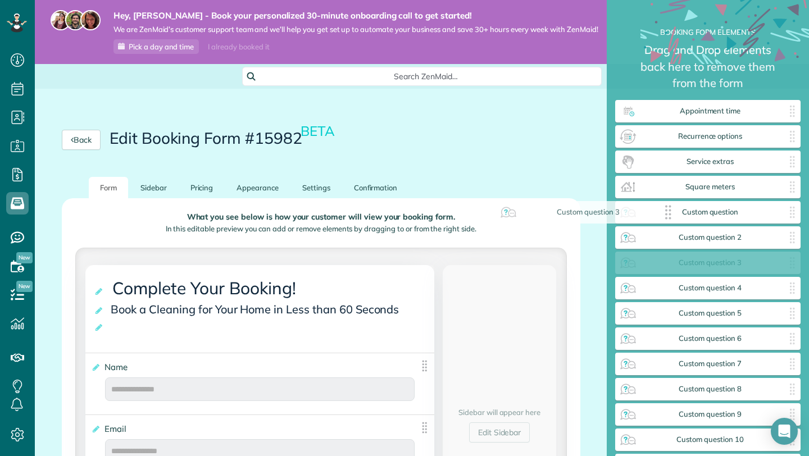
drag, startPoint x: 698, startPoint y: 261, endPoint x: 573, endPoint y: 208, distance: 135.6
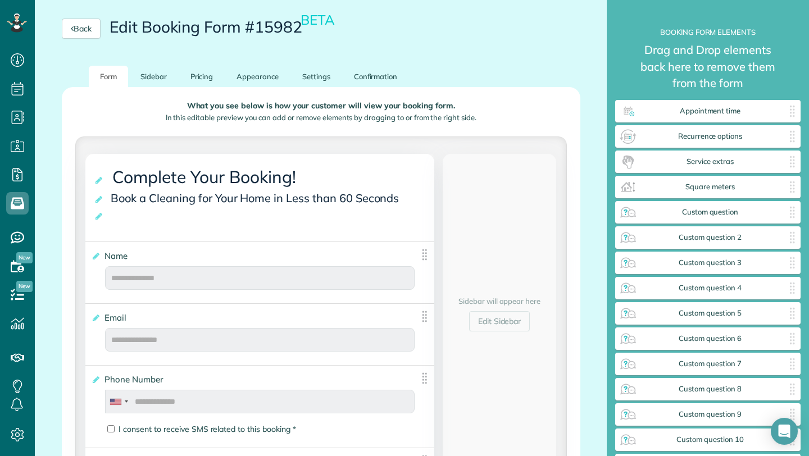
scroll to position [0, 0]
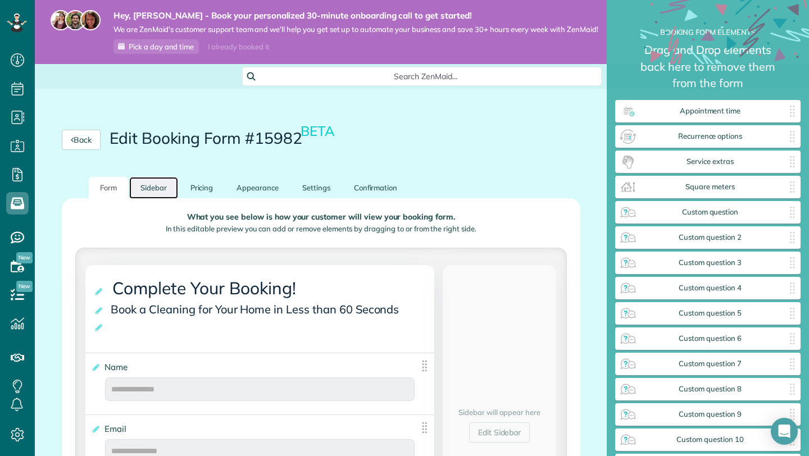
click at [156, 188] on link "Sidebar" at bounding box center [153, 188] width 49 height 22
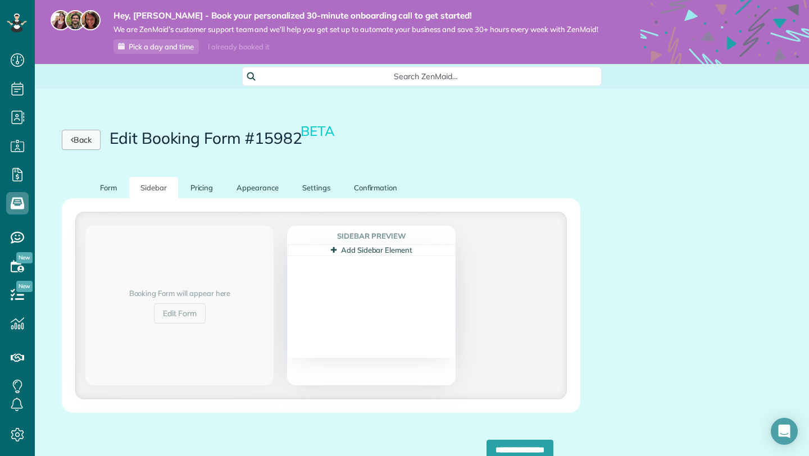
click at [80, 139] on link "Back" at bounding box center [81, 140] width 39 height 20
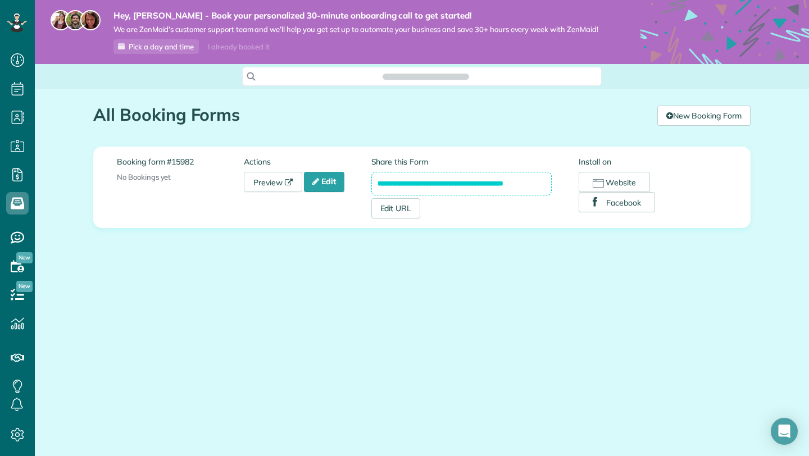
scroll to position [5, 5]
click at [530, 186] on input "**********" at bounding box center [461, 184] width 181 height 24
drag, startPoint x: 530, startPoint y: 186, endPoint x: 409, endPoint y: 172, distance: 122.2
click at [409, 172] on input "**********" at bounding box center [461, 184] width 181 height 24
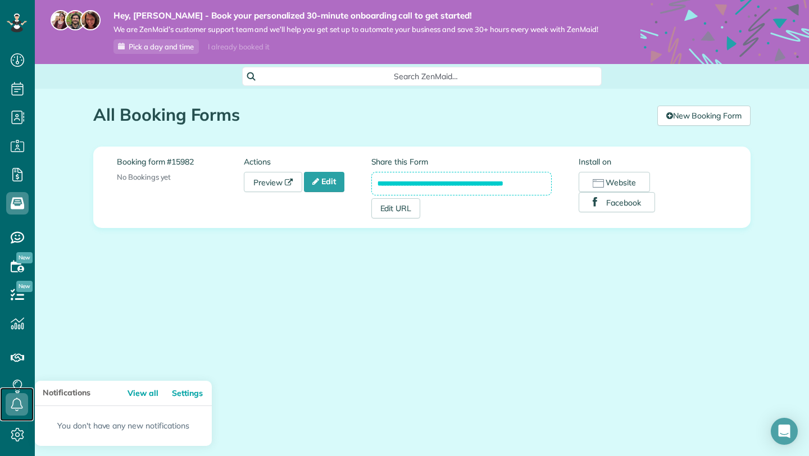
click at [19, 397] on icon at bounding box center [17, 404] width 22 height 22
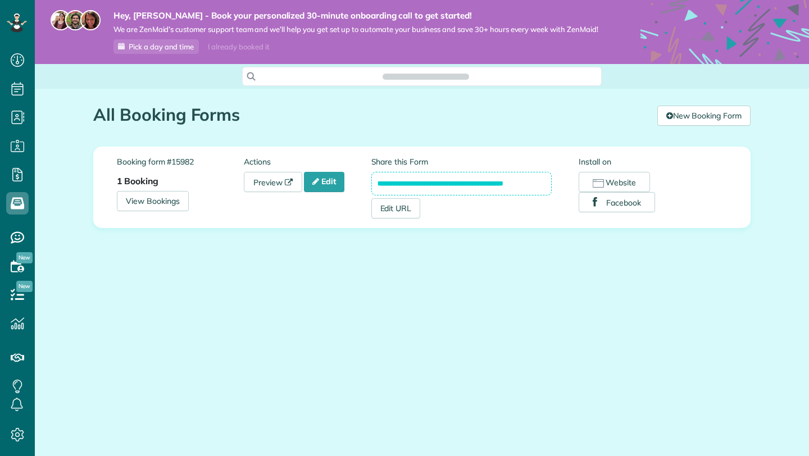
scroll to position [5, 5]
click at [152, 199] on link "View Bookings" at bounding box center [153, 201] width 72 height 20
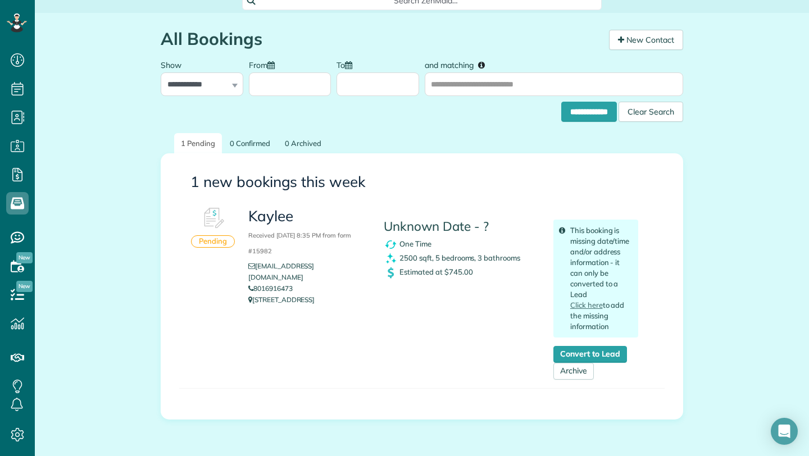
scroll to position [82, 0]
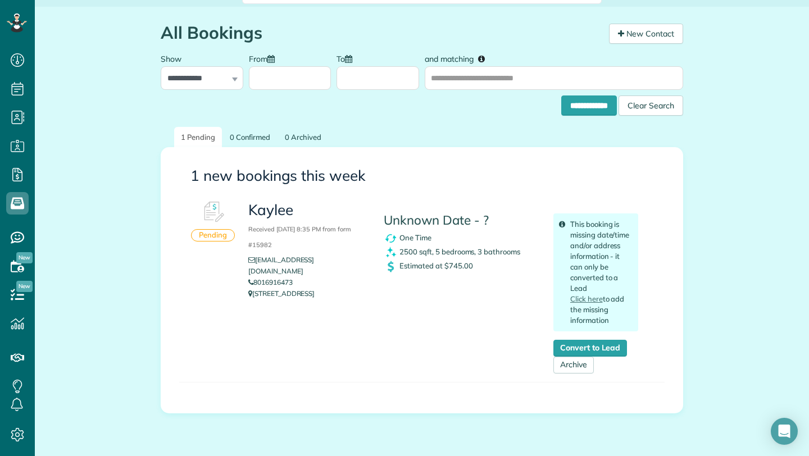
click at [220, 232] on div "Pending" at bounding box center [213, 235] width 44 height 12
click at [580, 298] on link "Click here" at bounding box center [586, 298] width 33 height 9
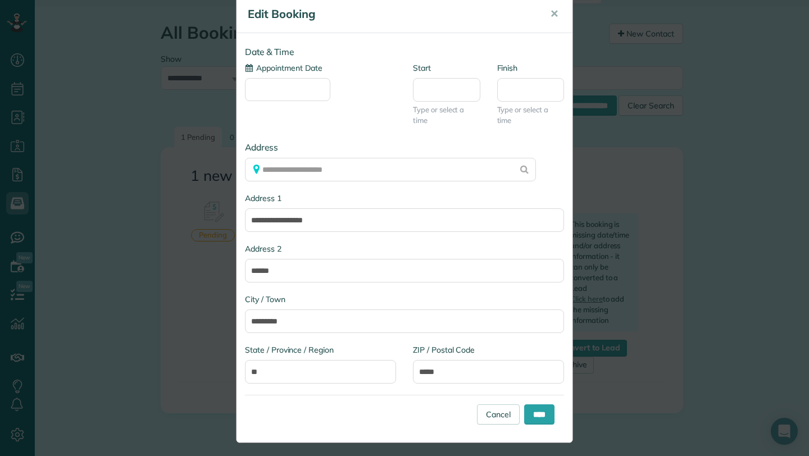
scroll to position [0, 0]
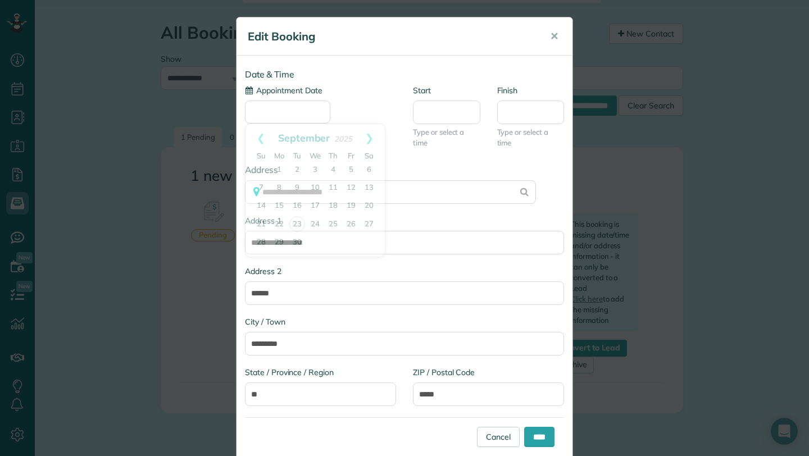
click at [294, 113] on input "Appointment Date" at bounding box center [287, 112] width 85 height 23
click at [550, 38] on button "✕" at bounding box center [553, 36] width 25 height 27
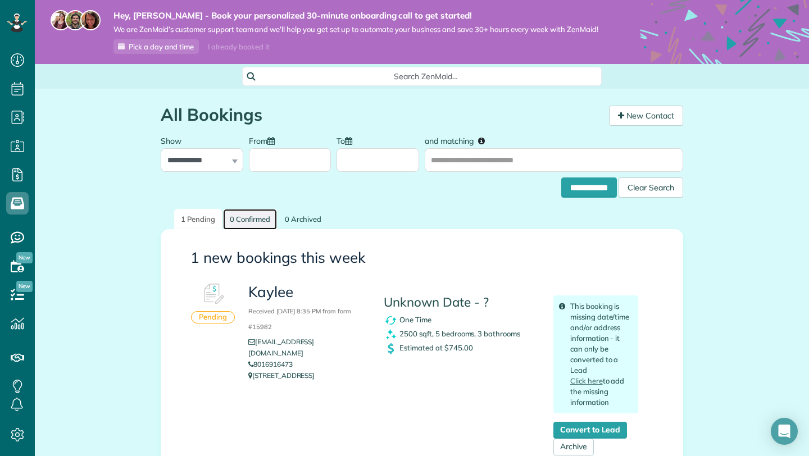
click at [264, 217] on link "0 Confirmed" at bounding box center [250, 219] width 54 height 21
click at [302, 218] on link "0 Archived" at bounding box center [303, 219] width 50 height 21
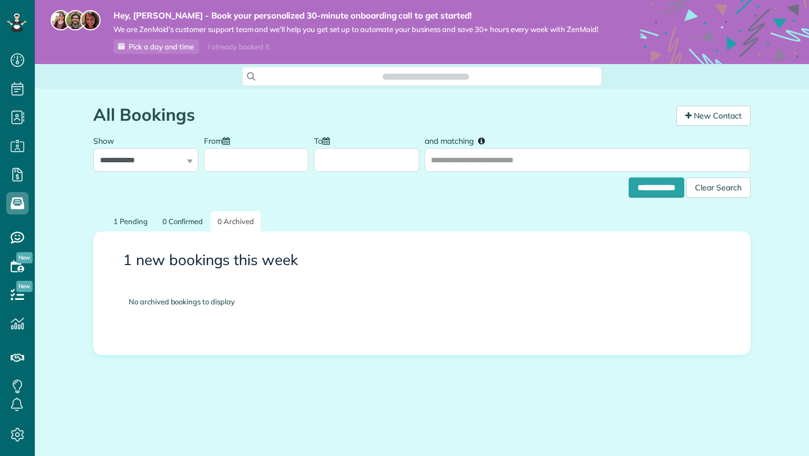
scroll to position [5, 5]
click at [22, 268] on use at bounding box center [17, 266] width 13 height 12
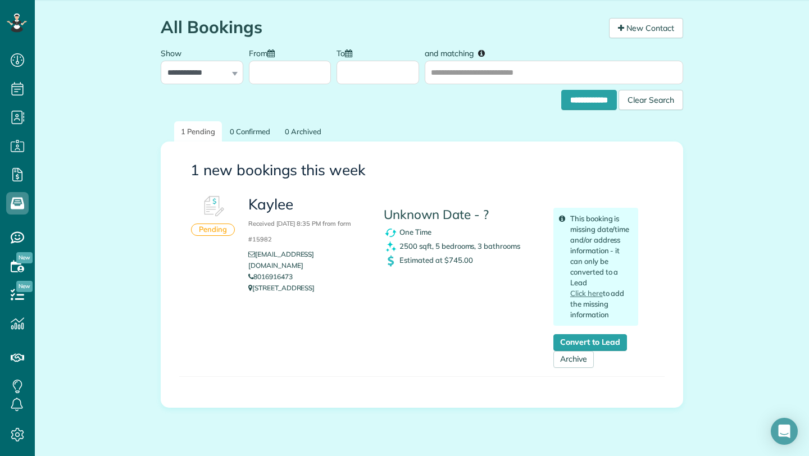
scroll to position [124, 0]
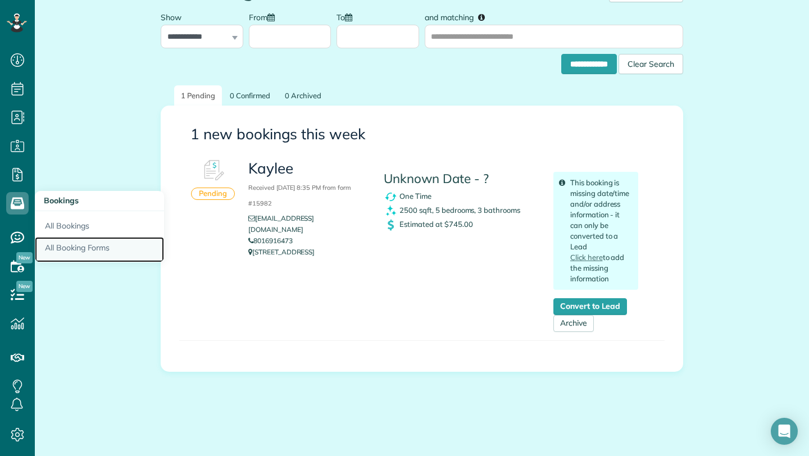
click at [70, 244] on link "All Booking Forms" at bounding box center [99, 250] width 129 height 26
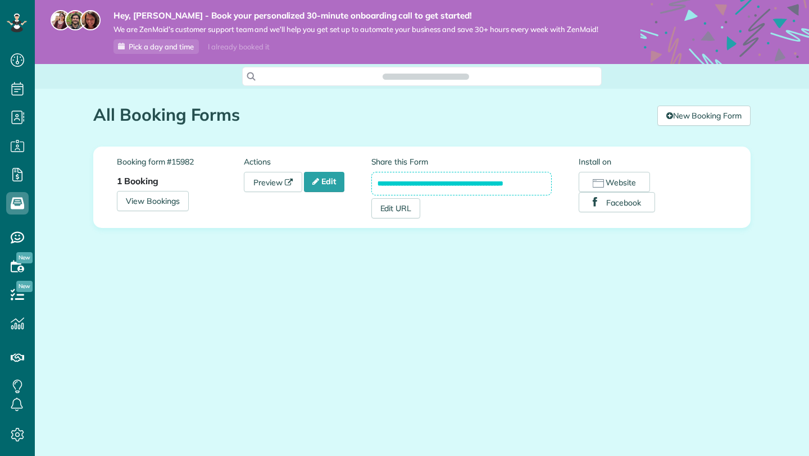
scroll to position [5, 5]
click at [328, 176] on link "Edit" at bounding box center [324, 182] width 40 height 20
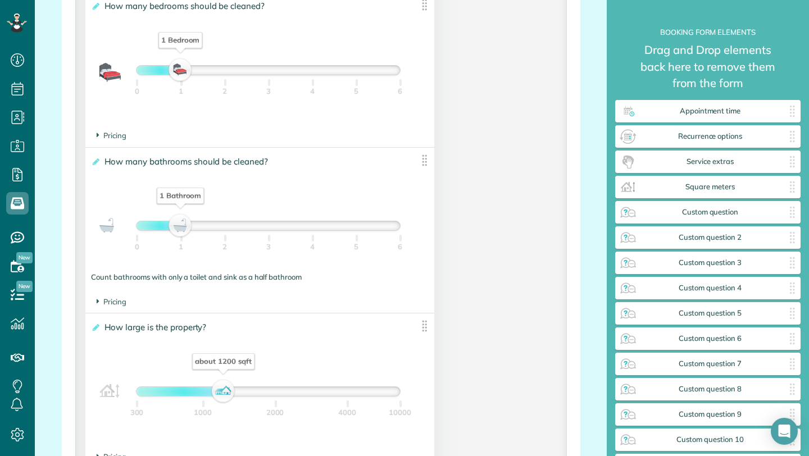
scroll to position [751, 0]
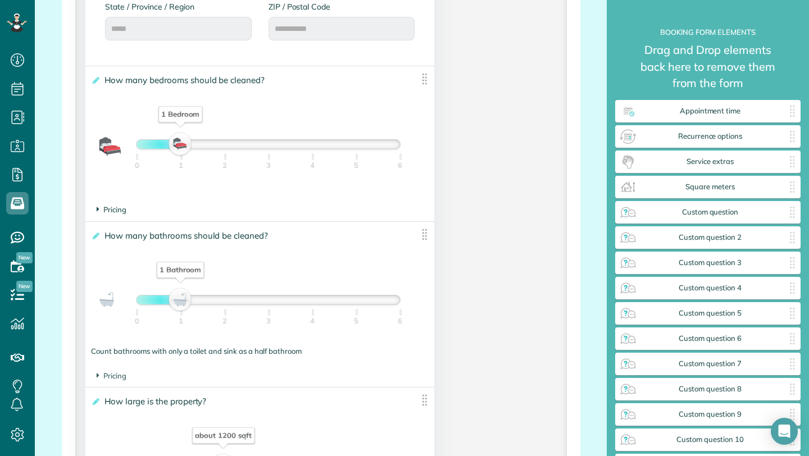
click at [124, 208] on span "Pricing" at bounding box center [112, 209] width 30 height 9
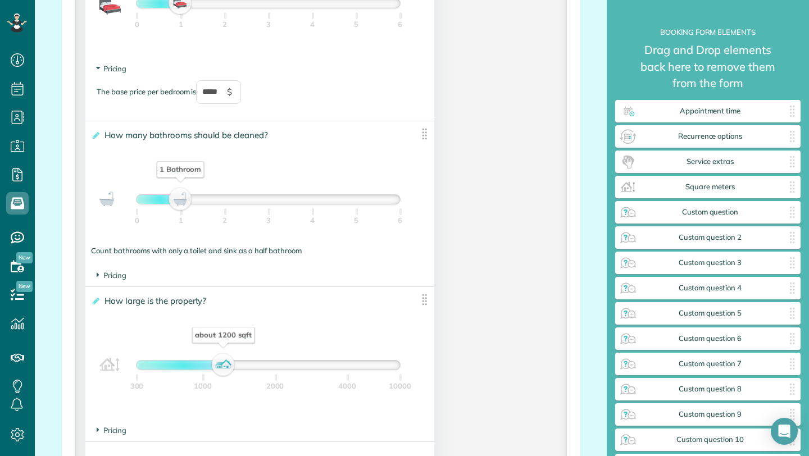
scroll to position [892, 0]
click at [110, 276] on span "Pricing" at bounding box center [112, 274] width 30 height 9
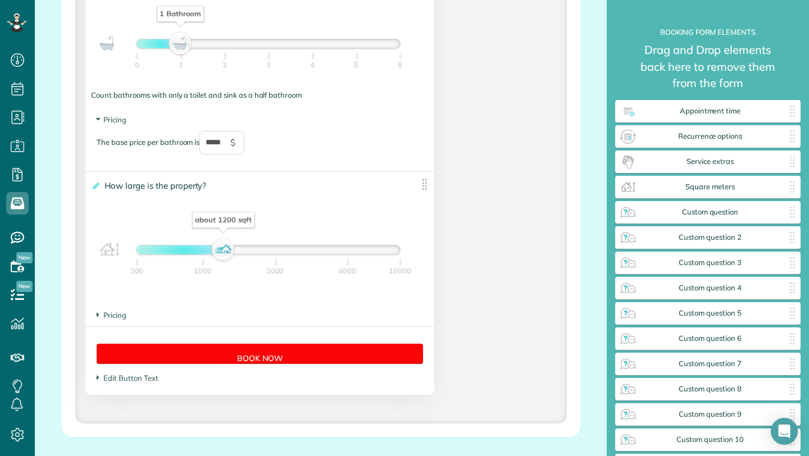
scroll to position [1054, 0]
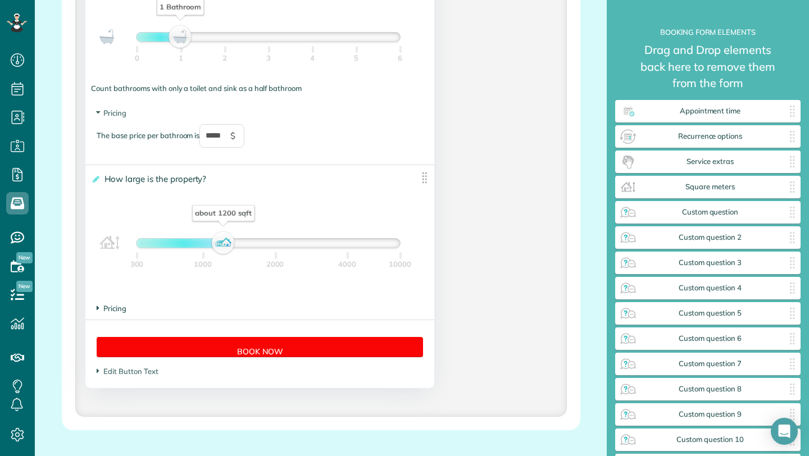
click at [115, 310] on span "Pricing" at bounding box center [112, 308] width 30 height 9
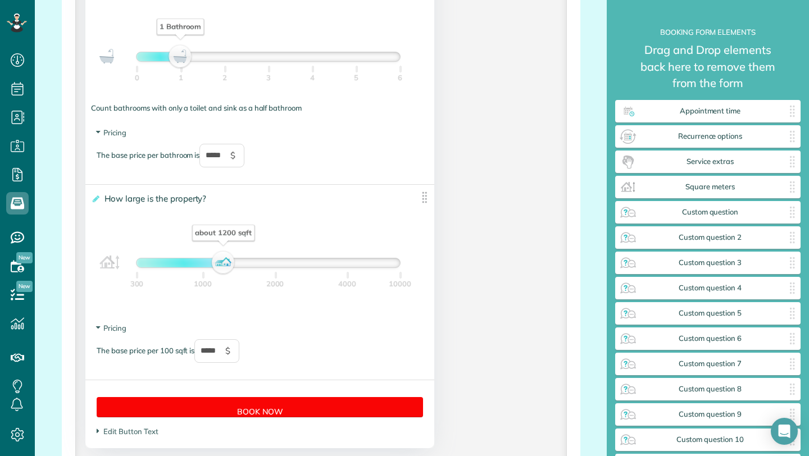
scroll to position [1028, 0]
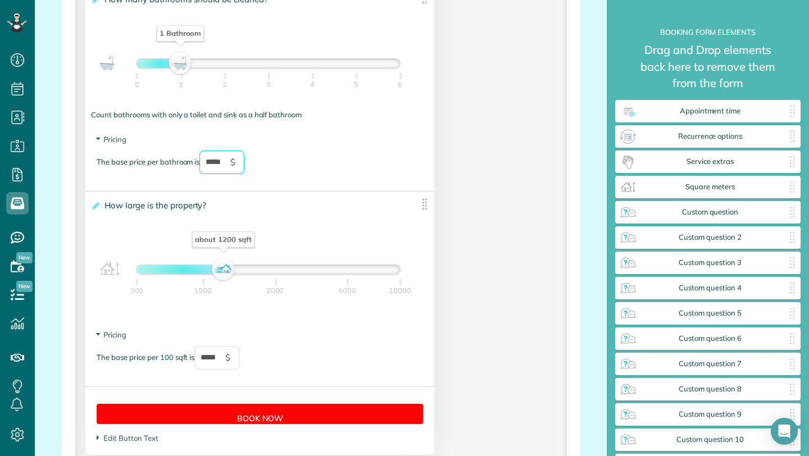
click at [232, 165] on input "*****" at bounding box center [221, 162] width 45 height 24
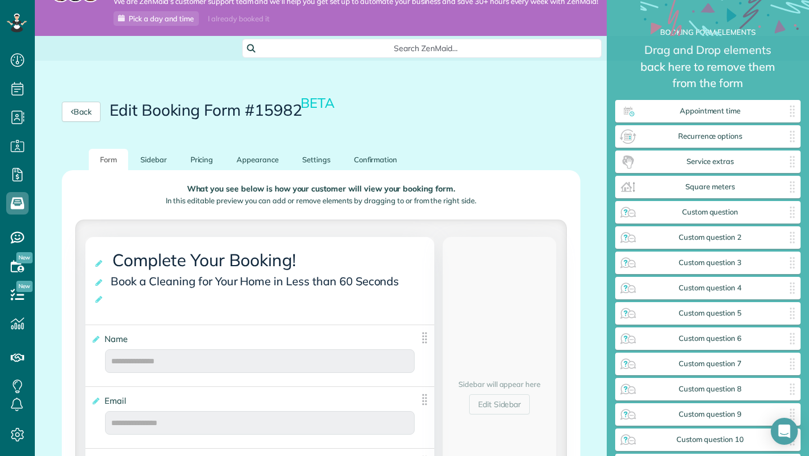
scroll to position [0, 0]
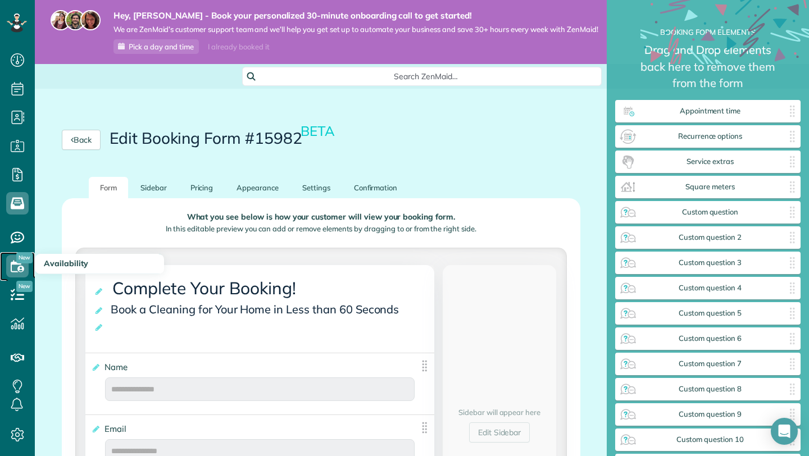
click at [15, 273] on icon at bounding box center [17, 266] width 22 height 22
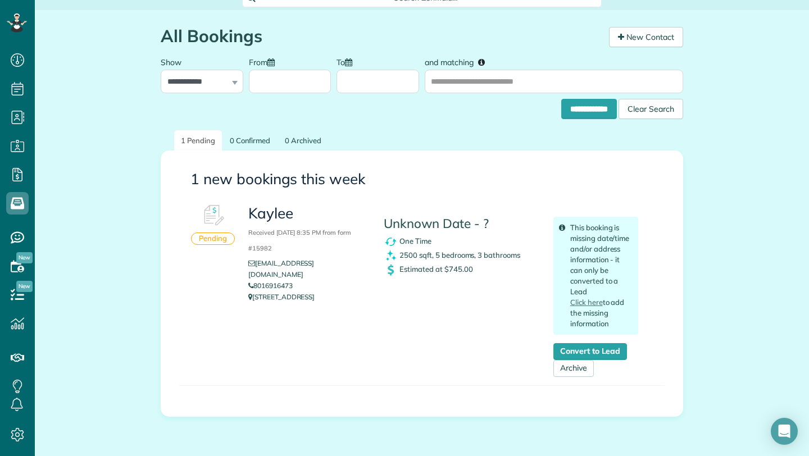
scroll to position [80, 0]
click at [220, 239] on div "Pending" at bounding box center [213, 237] width 44 height 12
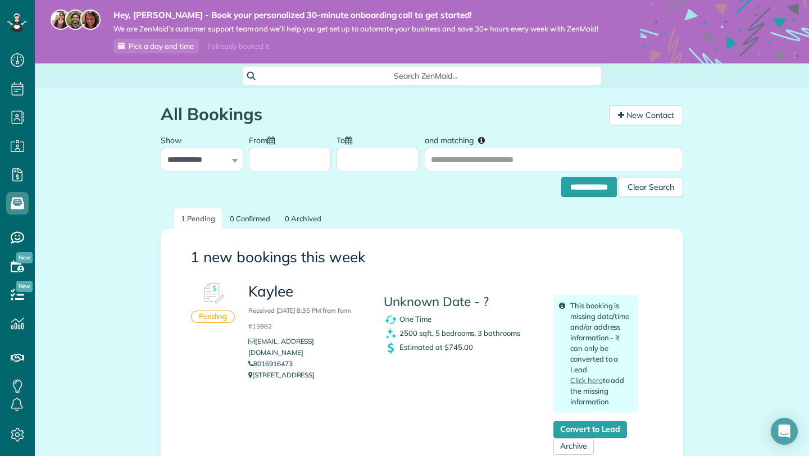
scroll to position [0, 0]
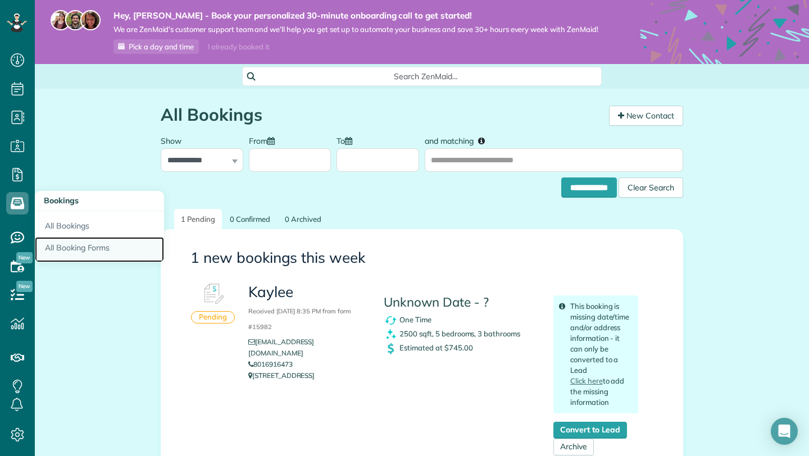
click at [65, 241] on link "All Booking Forms" at bounding box center [99, 250] width 129 height 26
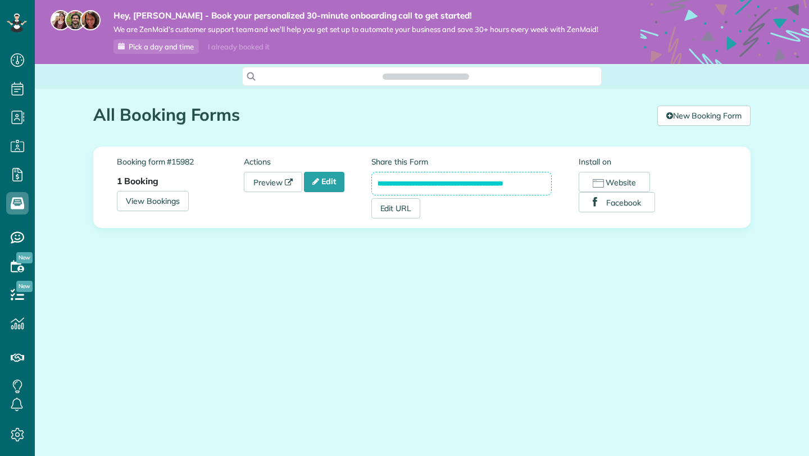
scroll to position [5, 5]
click at [322, 181] on link "Edit" at bounding box center [324, 182] width 40 height 20
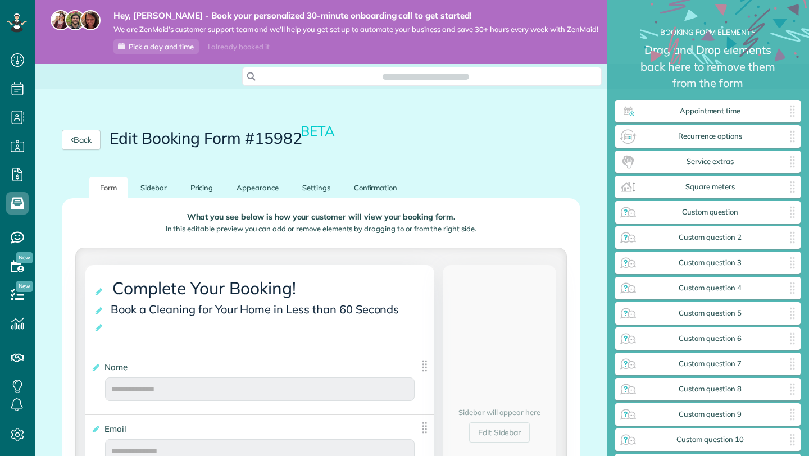
scroll to position [484, 185]
click at [727, 168] on div "Service extras ✕" at bounding box center [707, 161] width 185 height 22
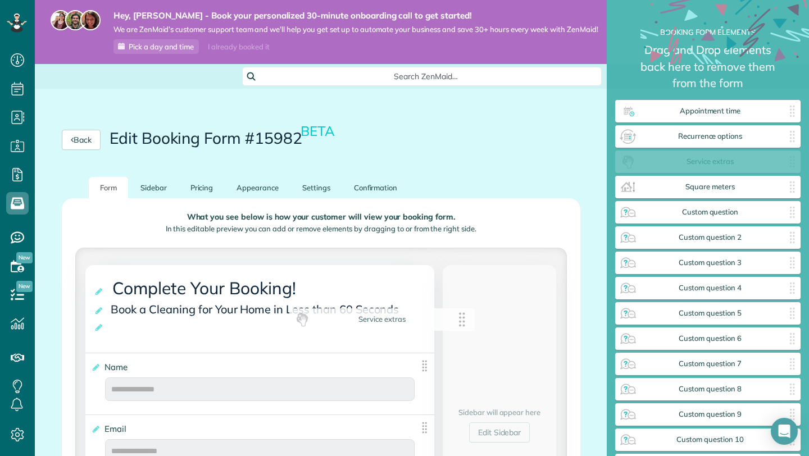
drag, startPoint x: 741, startPoint y: 165, endPoint x: 416, endPoint y: 322, distance: 361.4
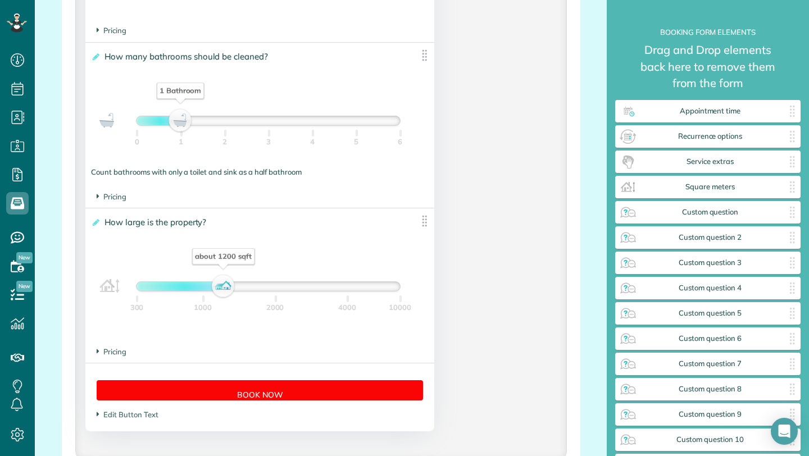
scroll to position [1090, 0]
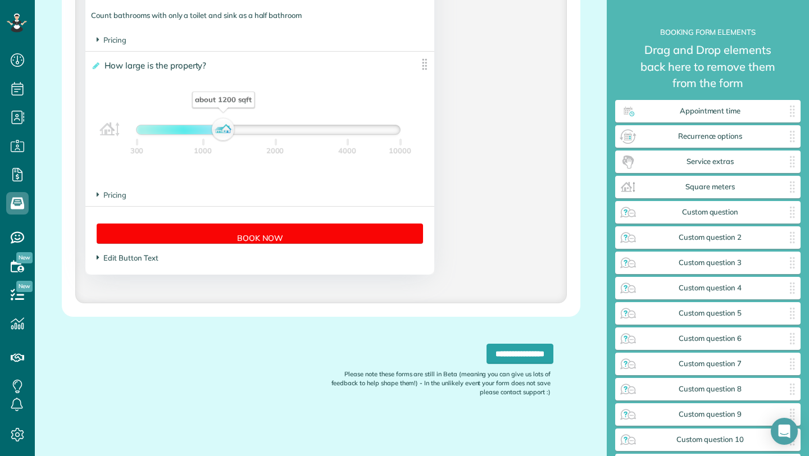
click at [131, 257] on span "Edit Button Text" at bounding box center [127, 257] width 61 height 9
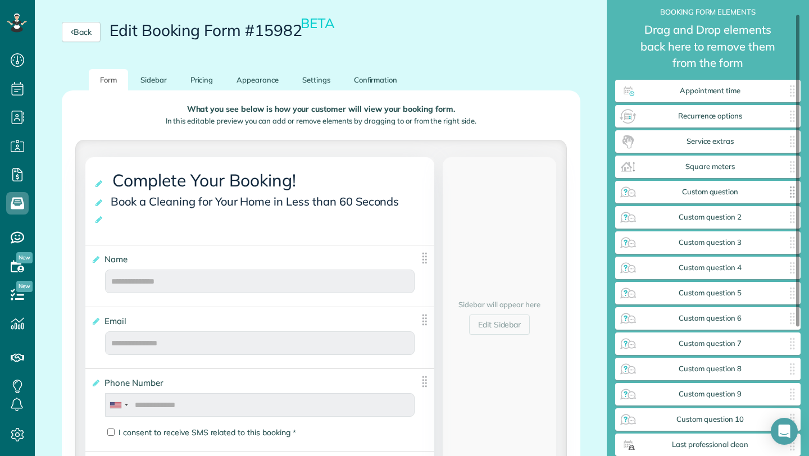
scroll to position [26, 0]
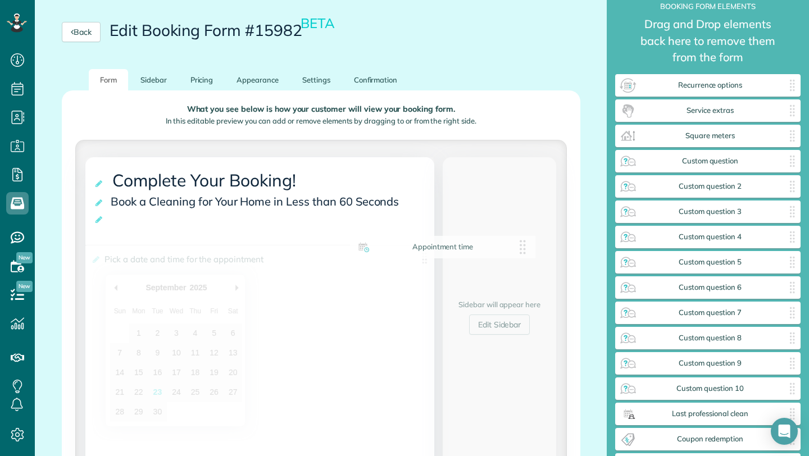
drag, startPoint x: 673, startPoint y: 85, endPoint x: 405, endPoint y: 249, distance: 313.7
drag, startPoint x: 678, startPoint y: 85, endPoint x: 304, endPoint y: 338, distance: 451.3
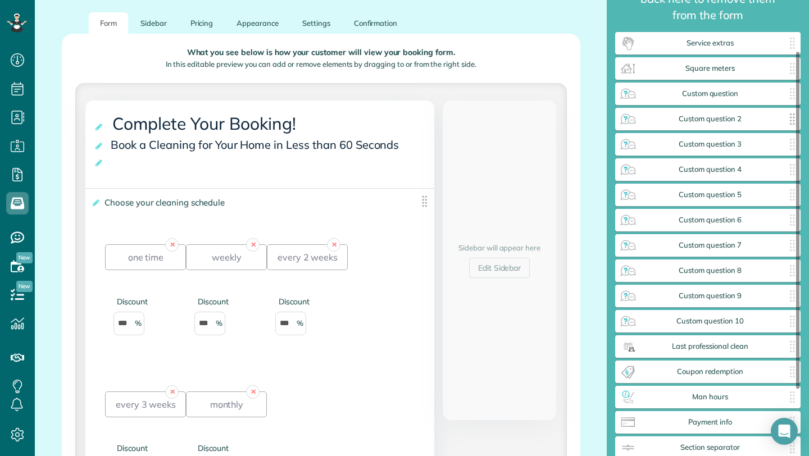
scroll to position [69, 0]
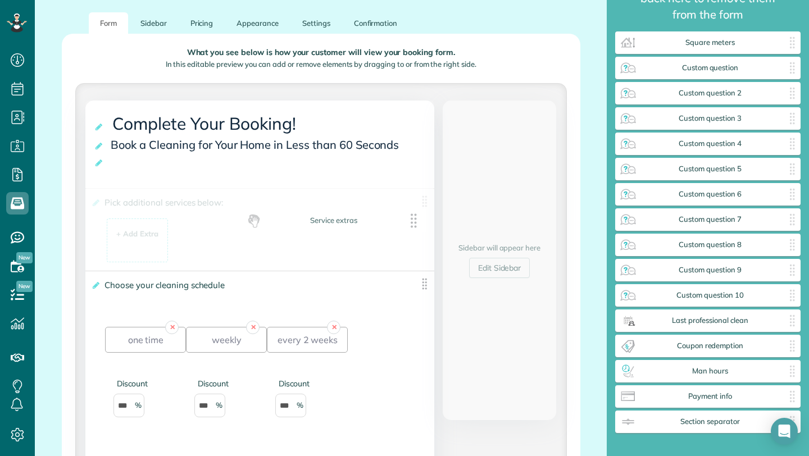
drag, startPoint x: 692, startPoint y: 42, endPoint x: 316, endPoint y: 220, distance: 415.7
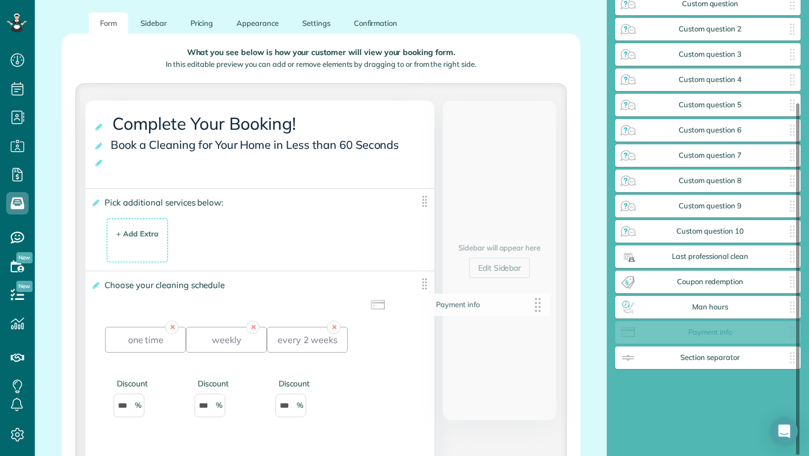
scroll to position [107, 0]
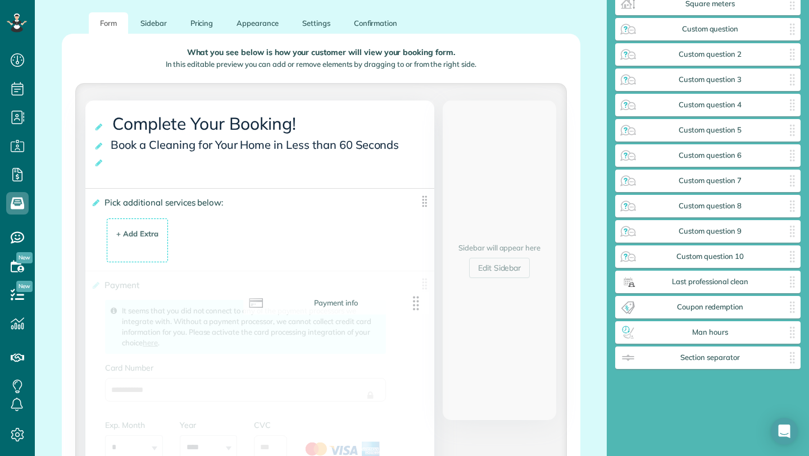
drag, startPoint x: 713, startPoint y: 338, endPoint x: 339, endPoint y: 309, distance: 375.7
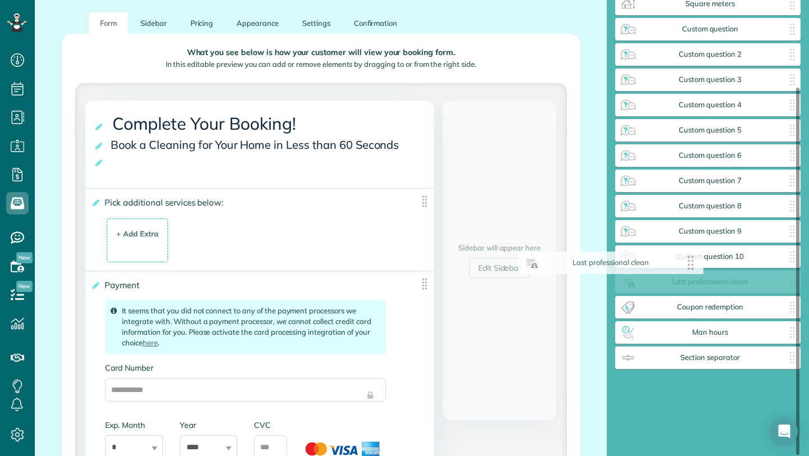
scroll to position [82, 0]
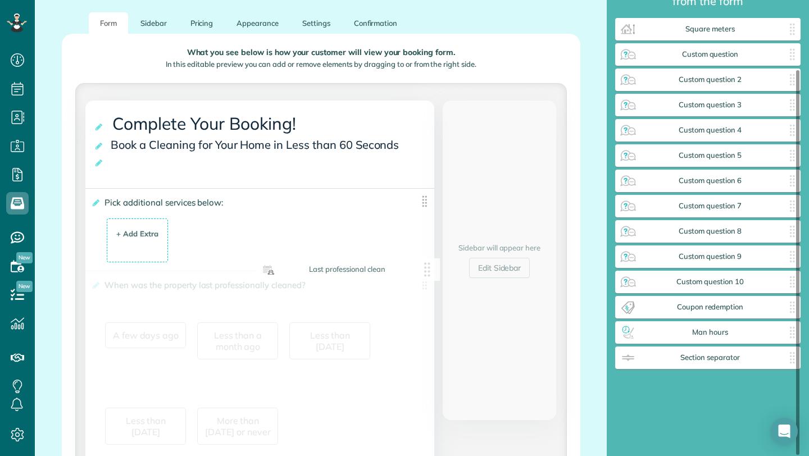
drag, startPoint x: 672, startPoint y: 282, endPoint x: 311, endPoint y: 271, distance: 361.2
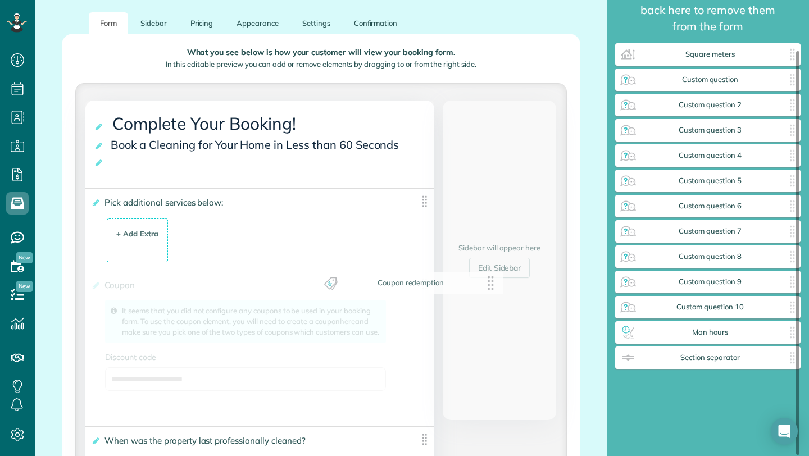
scroll to position [57, 0]
drag, startPoint x: 668, startPoint y: 306, endPoint x: 354, endPoint y: 278, distance: 315.1
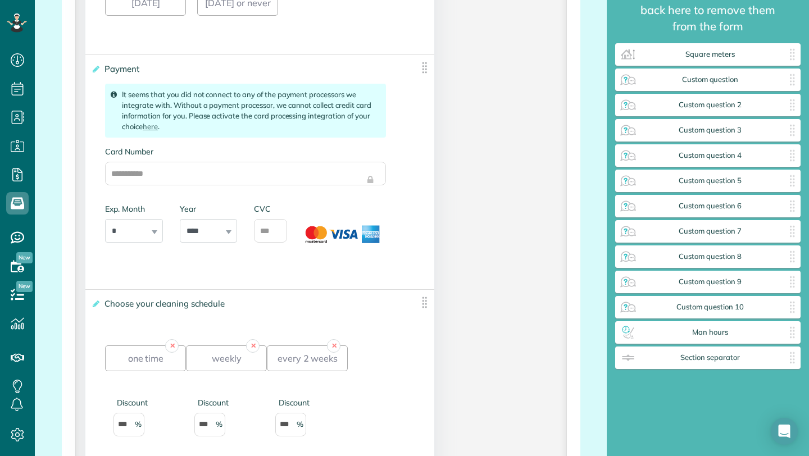
scroll to position [747, 0]
click at [150, 133] on link "here" at bounding box center [150, 128] width 15 height 9
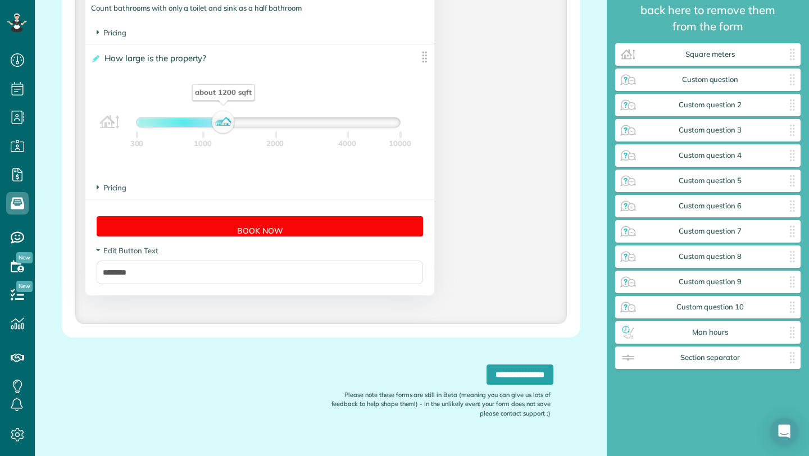
scroll to position [2480, 0]
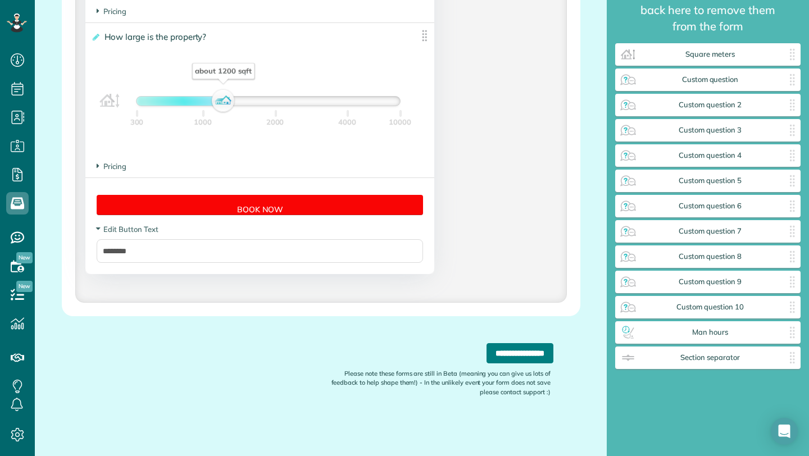
click at [497, 356] on input "**********" at bounding box center [519, 353] width 67 height 20
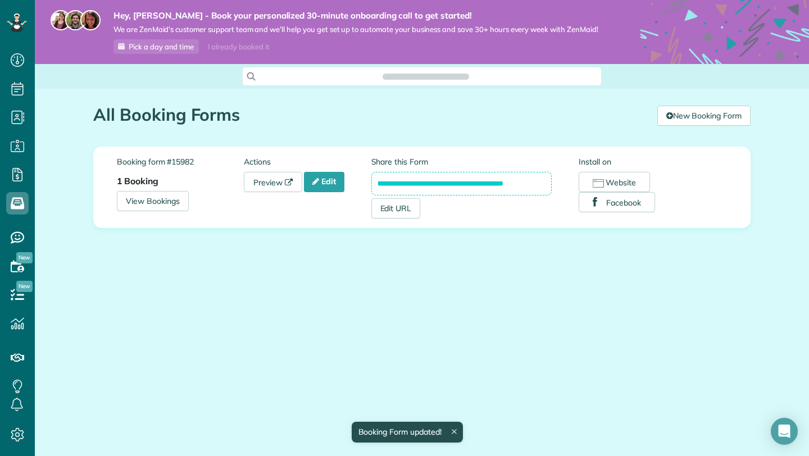
scroll to position [5, 5]
drag, startPoint x: 533, startPoint y: 184, endPoint x: 355, endPoint y: 184, distance: 178.0
click at [355, 184] on div "**********" at bounding box center [422, 187] width 610 height 62
click at [145, 203] on link "View Bookings" at bounding box center [153, 201] width 72 height 20
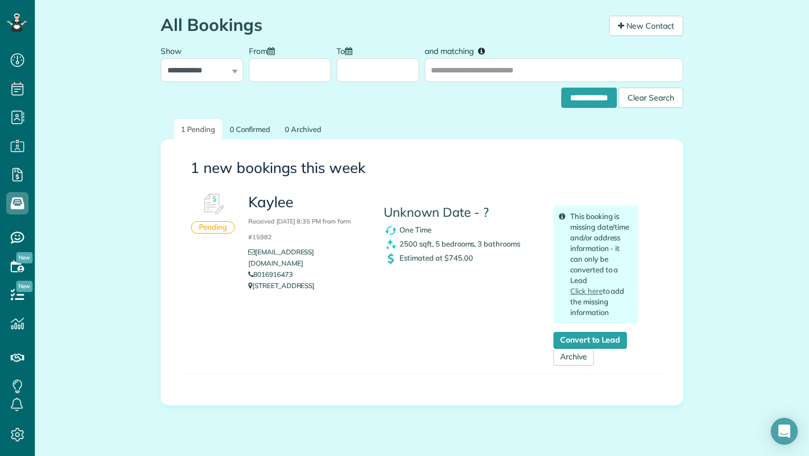
scroll to position [120, 0]
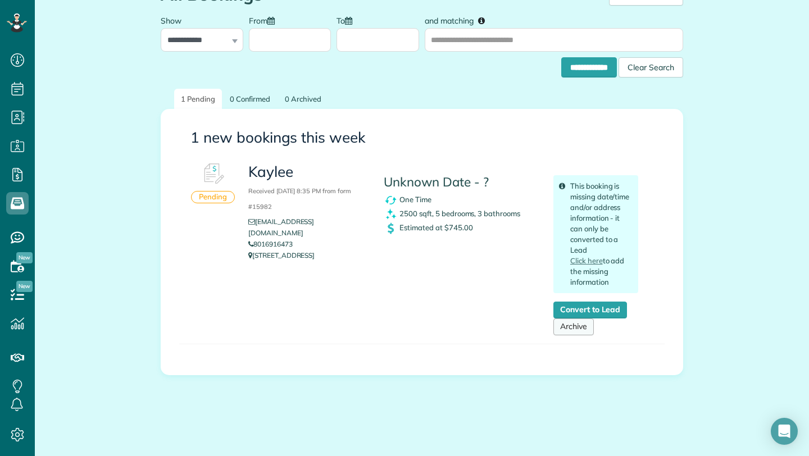
click at [572, 330] on link "Archive" at bounding box center [573, 326] width 40 height 17
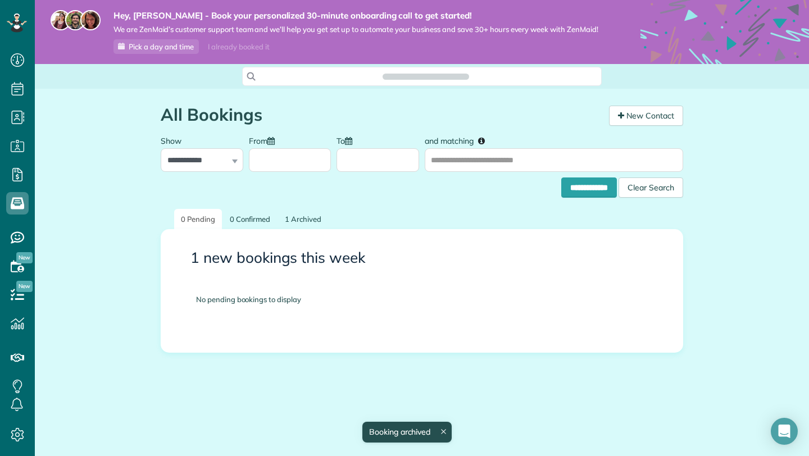
scroll to position [5, 5]
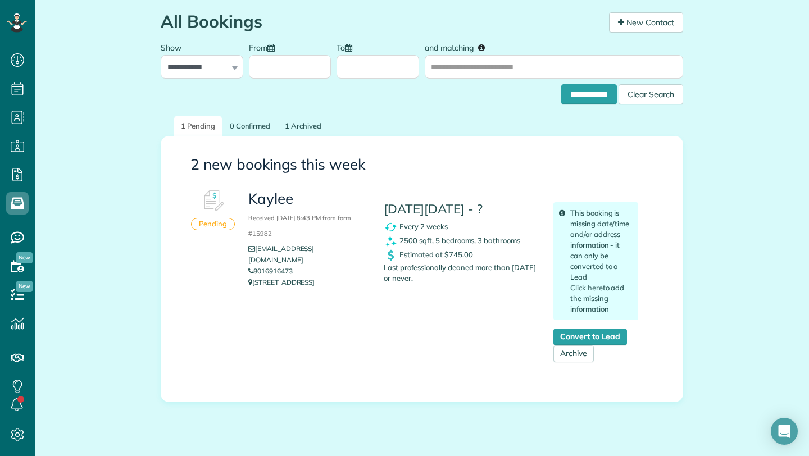
scroll to position [107, 0]
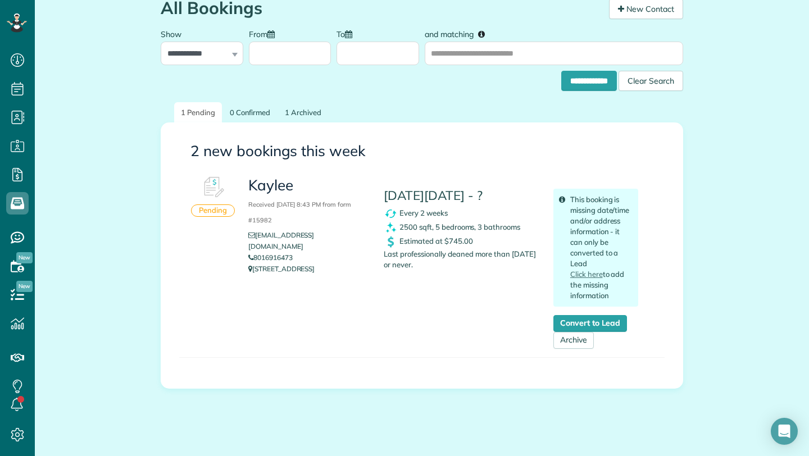
click at [438, 221] on div "Every 2 weeks" at bounding box center [459, 214] width 153 height 14
click at [433, 198] on h4 "This Monday 29 September - ?" at bounding box center [459, 196] width 153 height 14
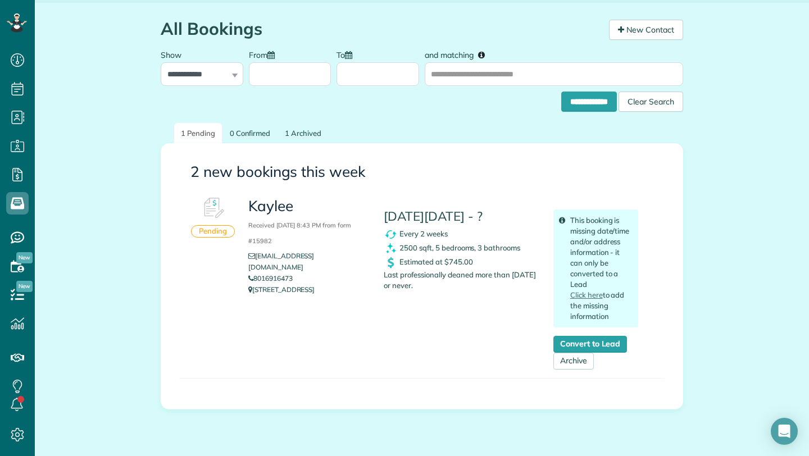
scroll to position [85, 0]
click at [205, 235] on div "Pending" at bounding box center [213, 232] width 44 height 12
click at [606, 345] on link "Convert to Lead" at bounding box center [590, 344] width 74 height 17
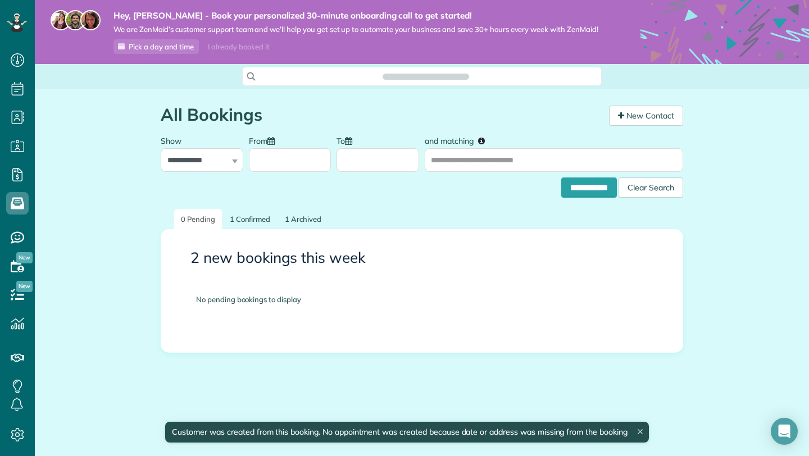
scroll to position [5, 5]
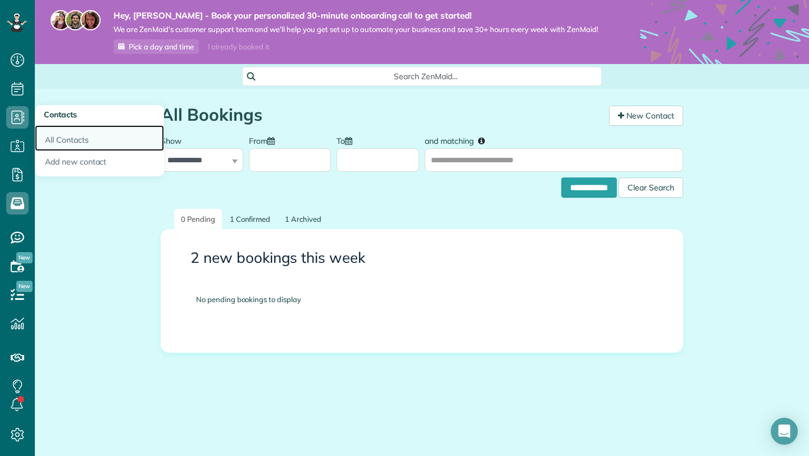
click at [61, 141] on link "All Contacts" at bounding box center [99, 138] width 129 height 26
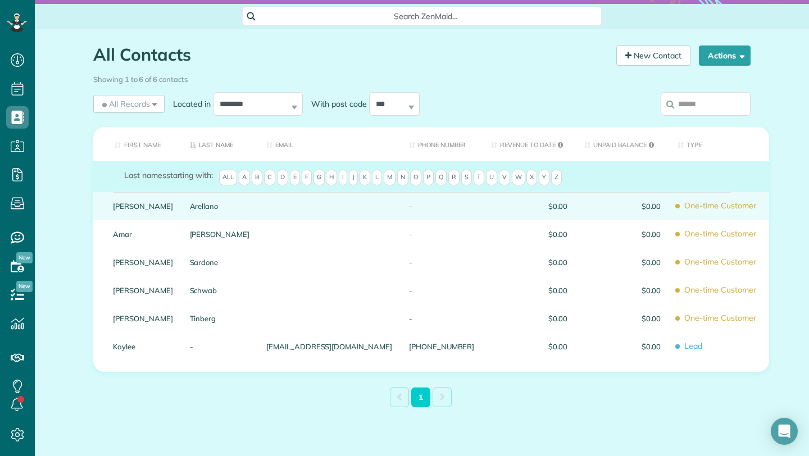
scroll to position [63, 0]
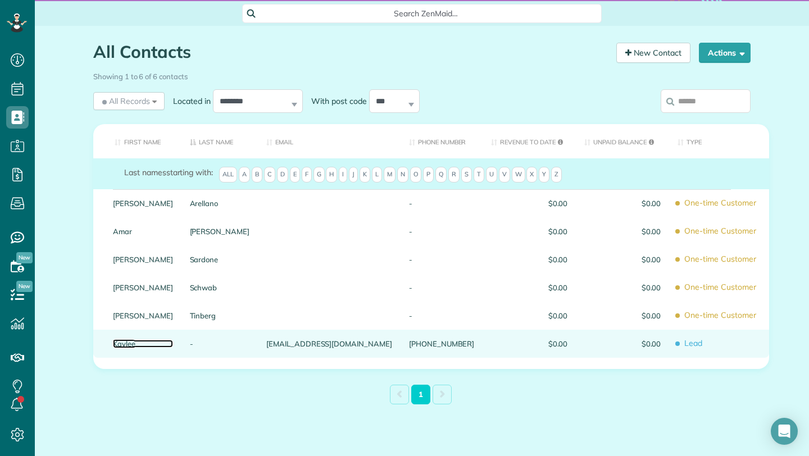
click at [173, 346] on link "Kaylee" at bounding box center [143, 344] width 60 height 8
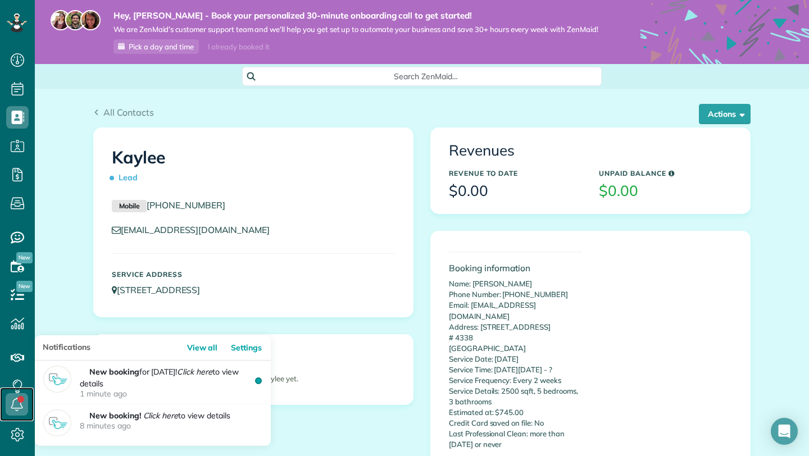
click at [17, 400] on link at bounding box center [17, 404] width 34 height 34
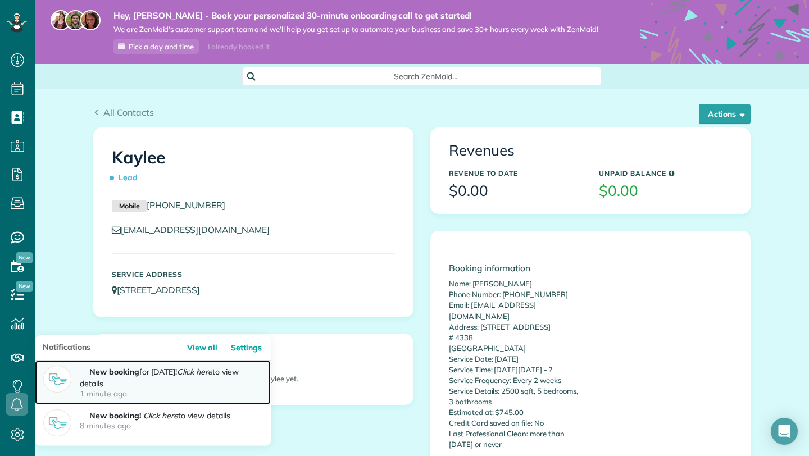
click at [117, 382] on p "New booking for [DATE]! Click here to view details 1 minute ago" at bounding box center [171, 382] width 182 height 33
click at [190, 376] on p "New booking for [DATE]! Click here to view details 1 minute ago" at bounding box center [171, 382] width 182 height 33
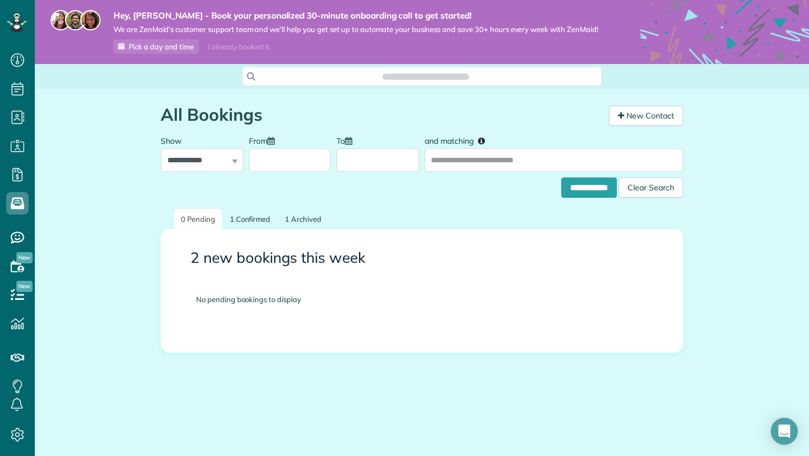
scroll to position [5, 5]
click at [294, 213] on link "1 Archived" at bounding box center [303, 219] width 50 height 21
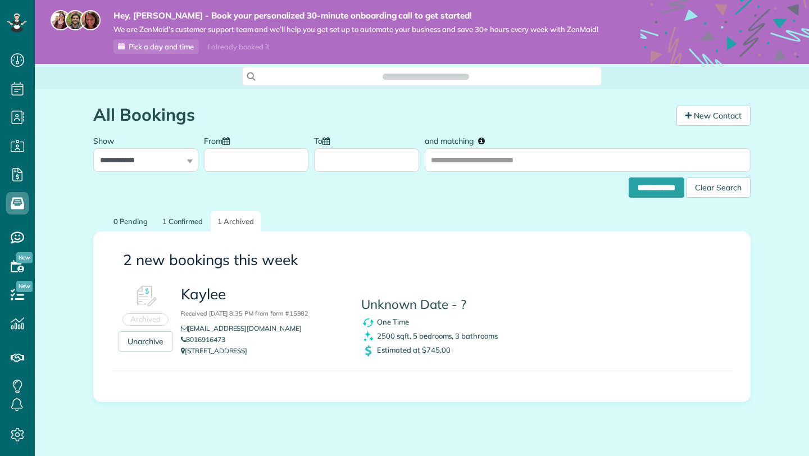
scroll to position [5, 5]
click at [182, 227] on link "1 Confirmed" at bounding box center [183, 221] width 54 height 21
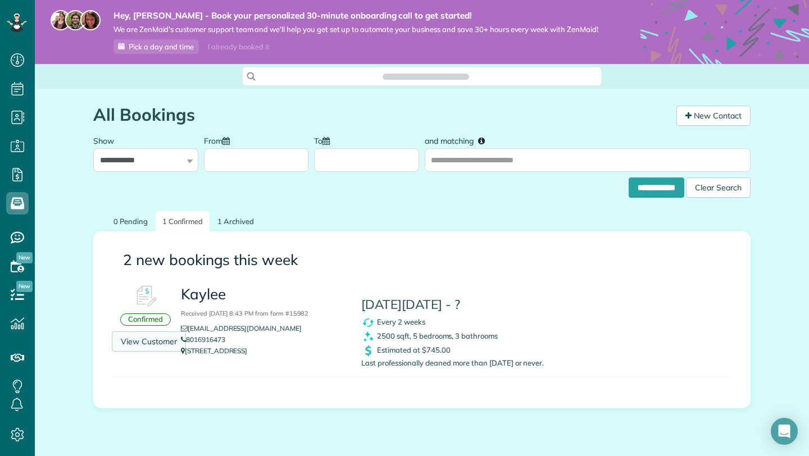
scroll to position [5, 5]
click at [153, 341] on link "View Customer" at bounding box center [149, 341] width 74 height 20
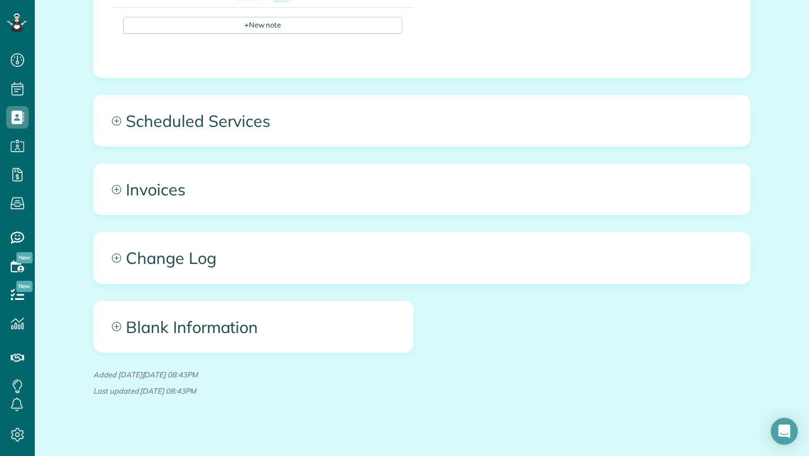
scroll to position [550, 0]
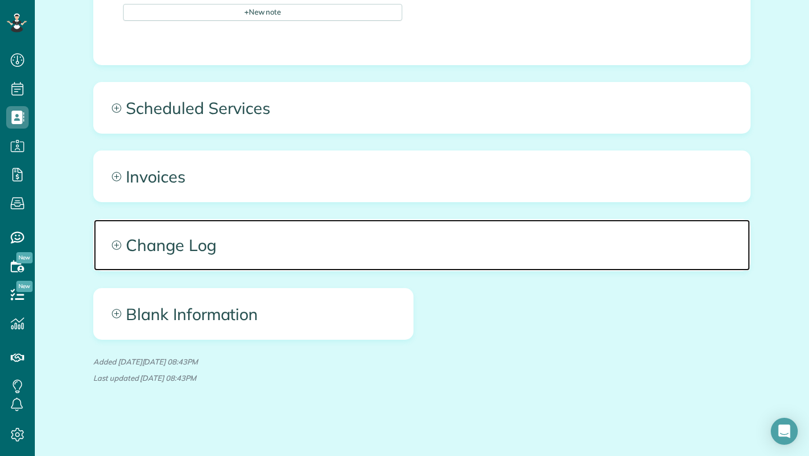
click at [296, 246] on span "Change Log" at bounding box center [422, 245] width 656 height 51
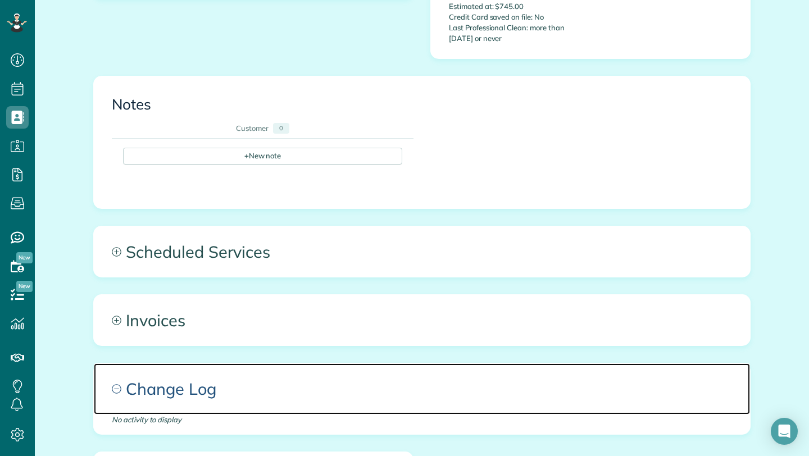
scroll to position [407, 0]
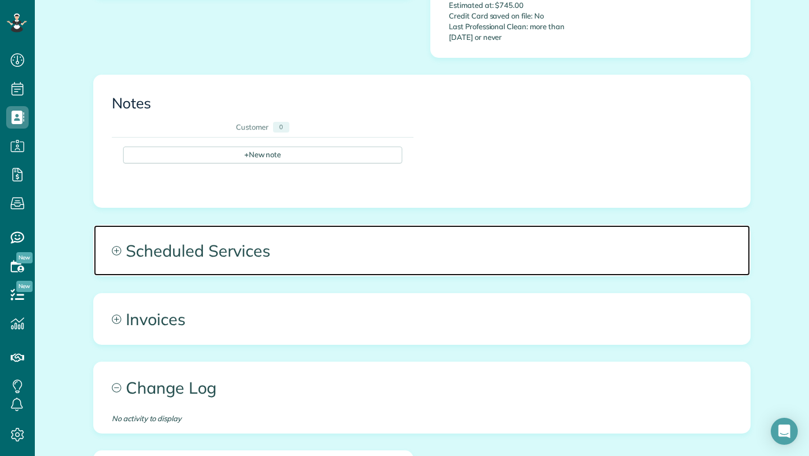
click at [296, 248] on span "Scheduled Services" at bounding box center [422, 250] width 656 height 51
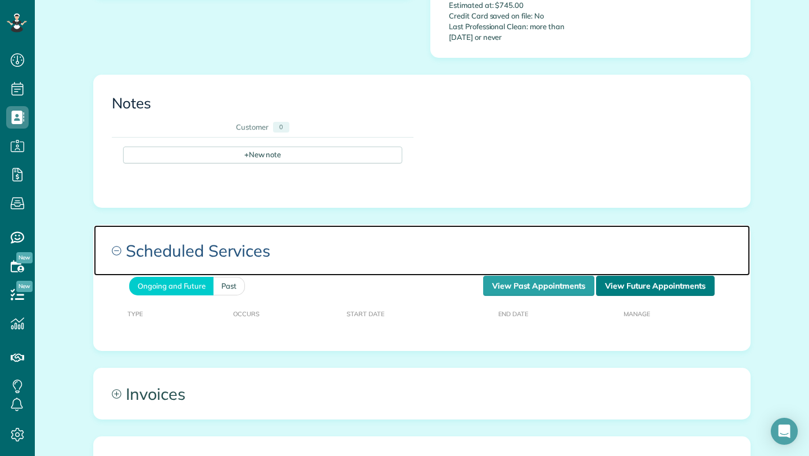
scroll to position [0, 0]
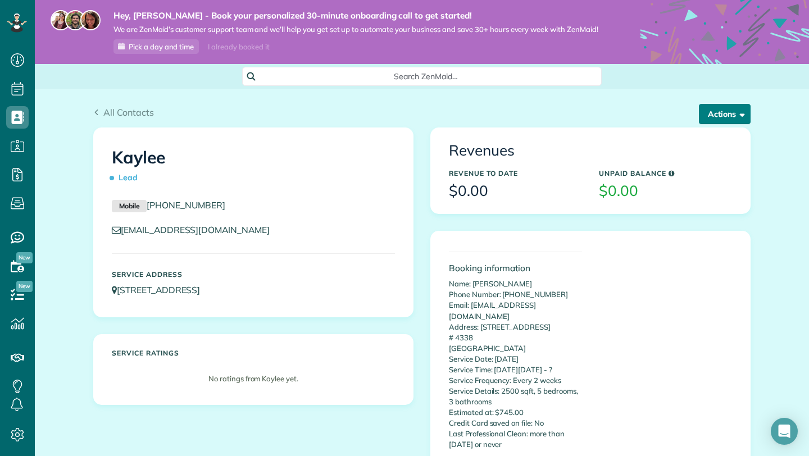
click at [724, 106] on button "Actions" at bounding box center [724, 114] width 52 height 20
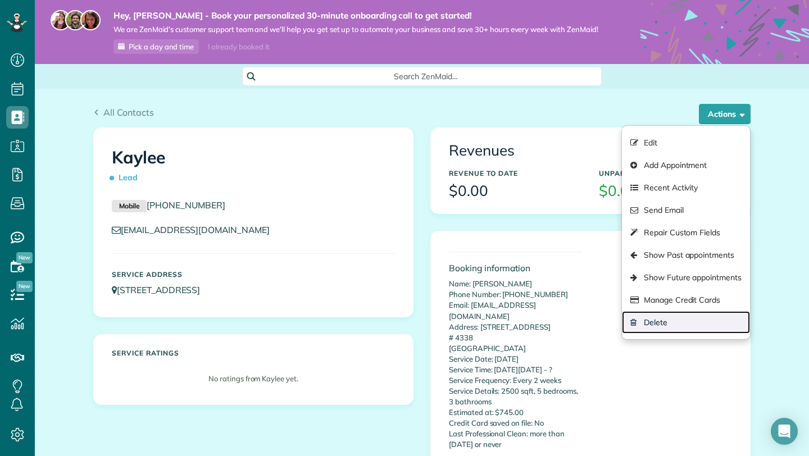
click at [644, 320] on link "Delete" at bounding box center [686, 322] width 128 height 22
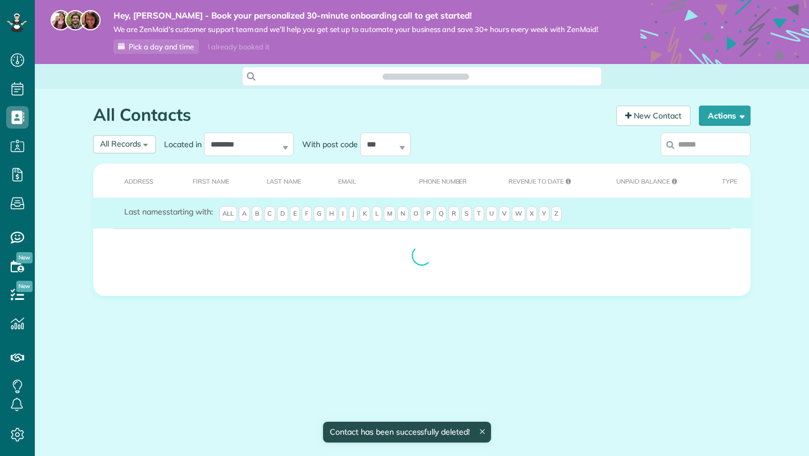
scroll to position [456, 35]
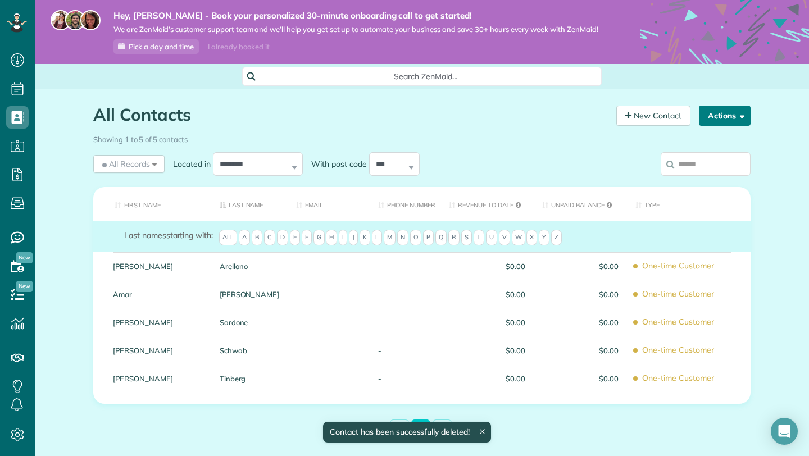
click at [703, 124] on button "Actions" at bounding box center [724, 116] width 52 height 20
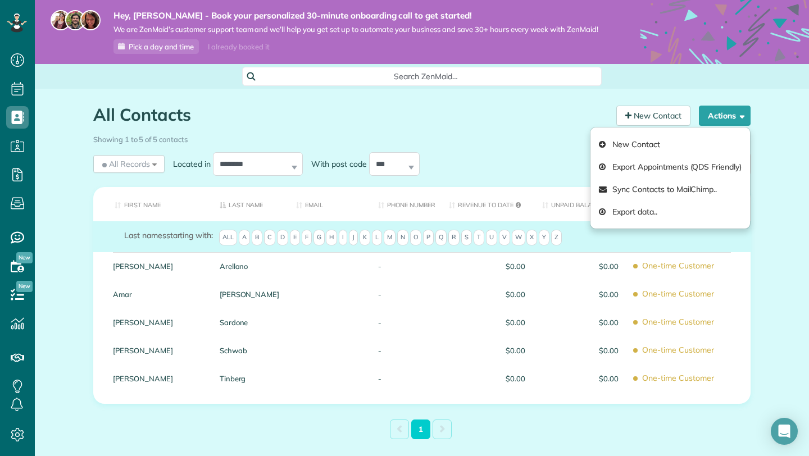
click at [546, 147] on div "Showing 1 to 5 of 5 contacts" at bounding box center [422, 140] width 674 height 20
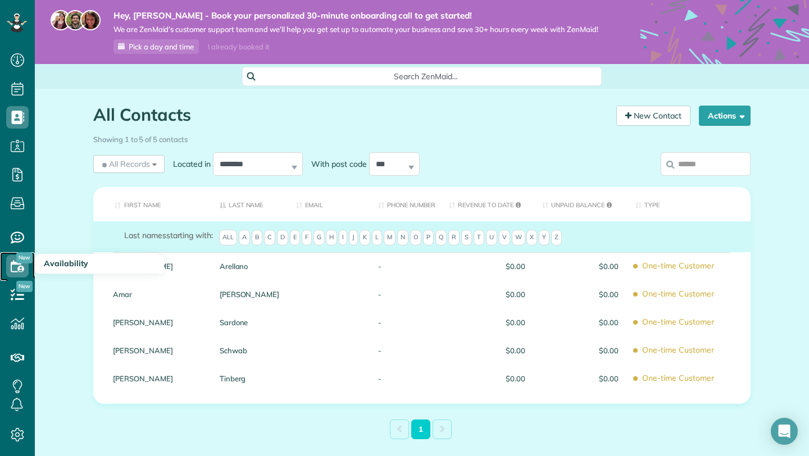
click at [16, 277] on span "Availability" at bounding box center [17, 277] width 22 height 1
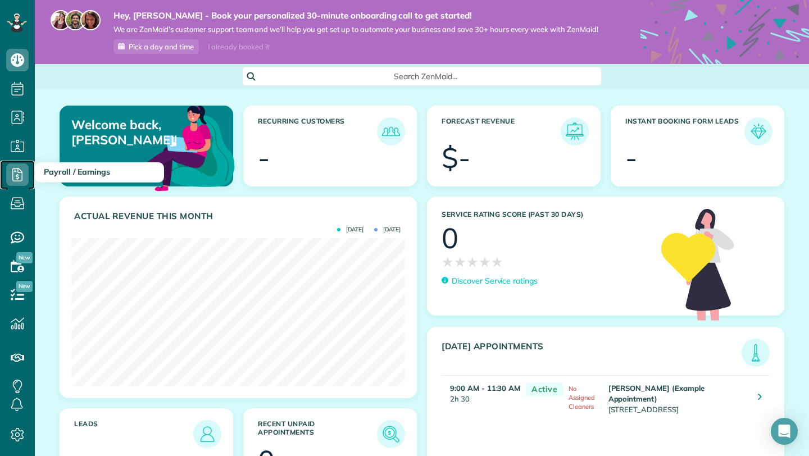
click at [8, 170] on icon at bounding box center [17, 174] width 22 height 22
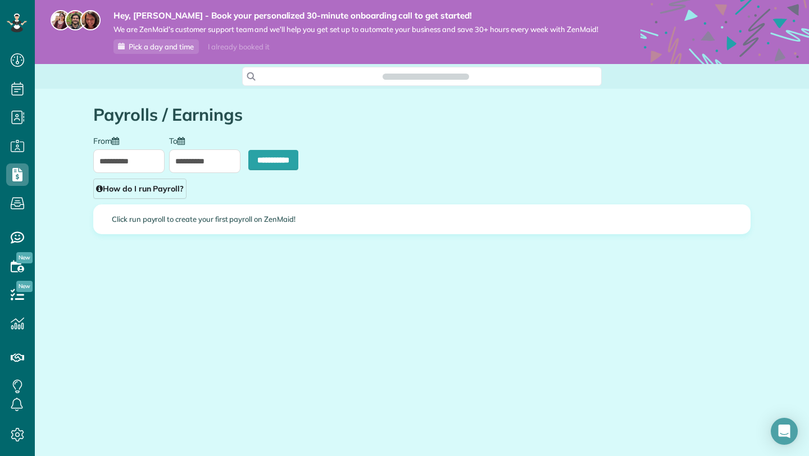
scroll to position [5, 5]
type input "**********"
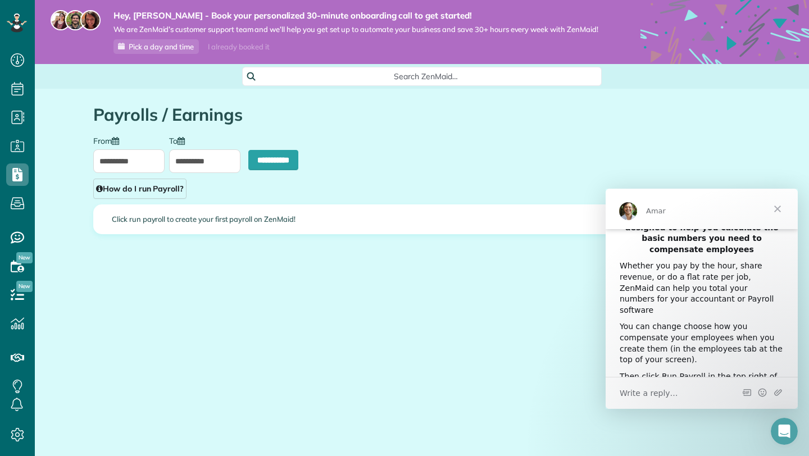
scroll to position [20, 0]
click at [777, 212] on span "Close" at bounding box center [777, 209] width 40 height 40
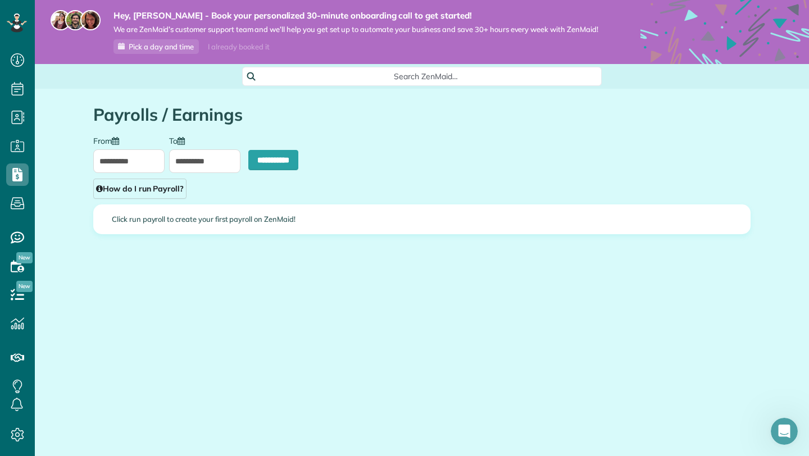
click at [212, 221] on div "Click run payroll to create your first payroll on ZenMaid!" at bounding box center [422, 219] width 656 height 29
click at [148, 189] on link "How do I run Payroll?" at bounding box center [139, 189] width 93 height 20
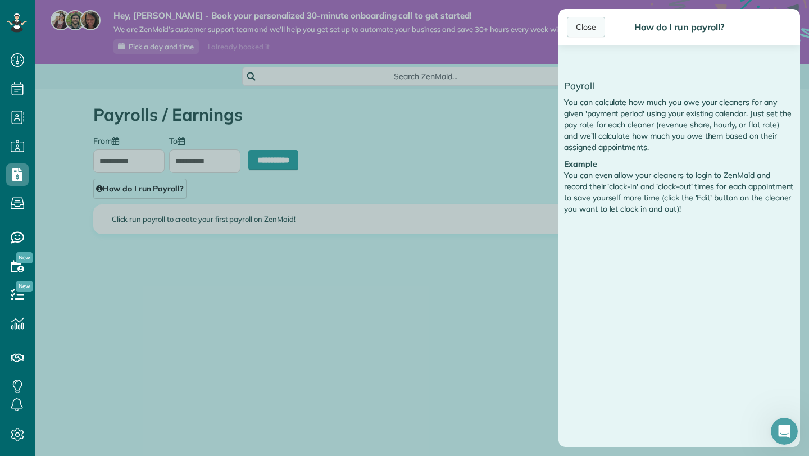
click at [593, 22] on div "Close" at bounding box center [586, 27] width 38 height 20
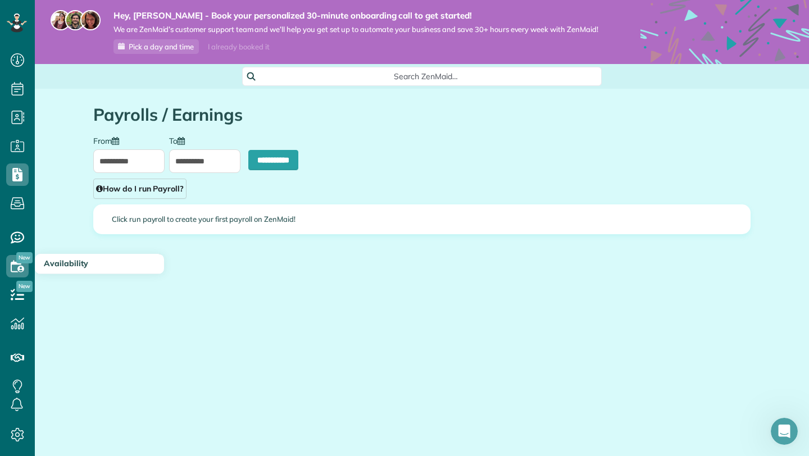
click at [63, 262] on span "Availability" at bounding box center [66, 263] width 44 height 10
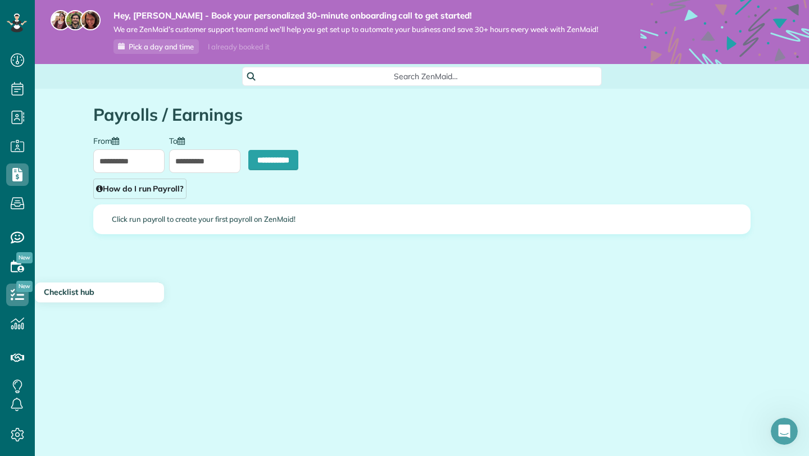
click at [72, 290] on span "Checklist hub" at bounding box center [69, 292] width 51 height 10
click at [12, 301] on icon at bounding box center [17, 295] width 22 height 22
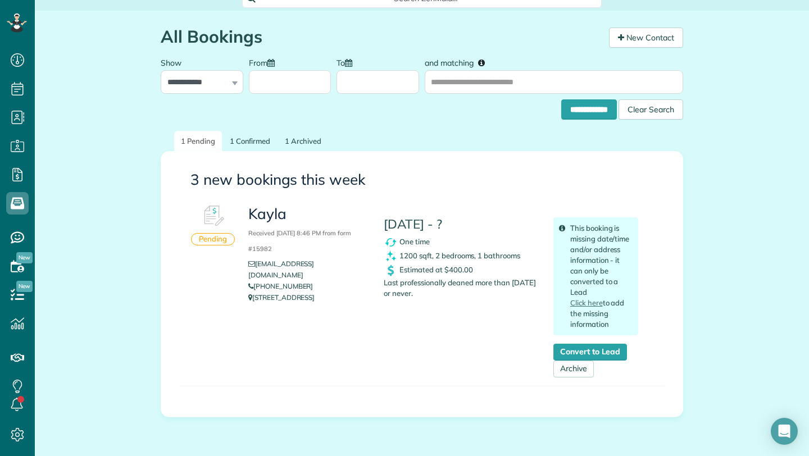
scroll to position [80, 0]
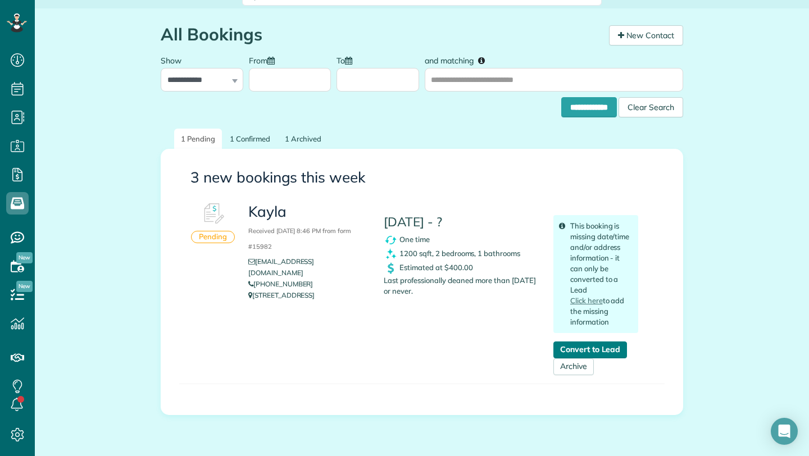
click at [591, 354] on link "Convert to Lead" at bounding box center [590, 349] width 74 height 17
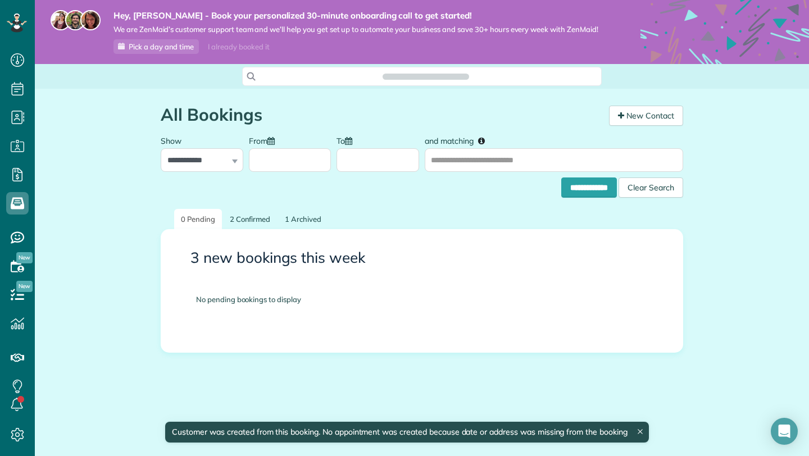
scroll to position [5, 5]
click at [259, 222] on link "2 Confirmed" at bounding box center [250, 219] width 54 height 21
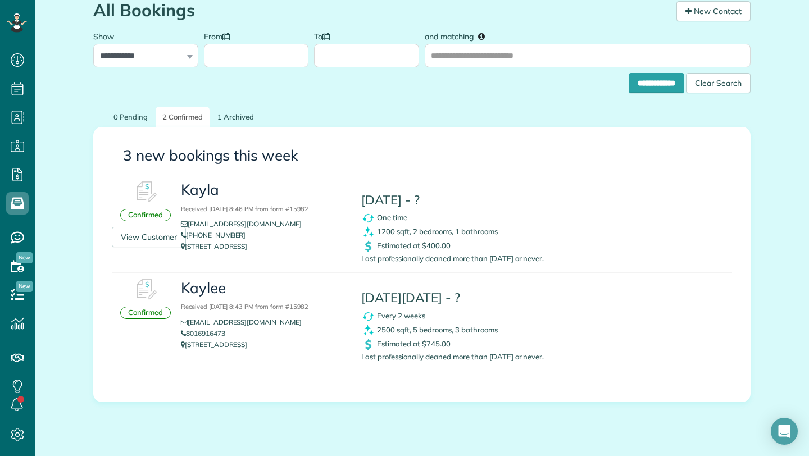
scroll to position [107, 0]
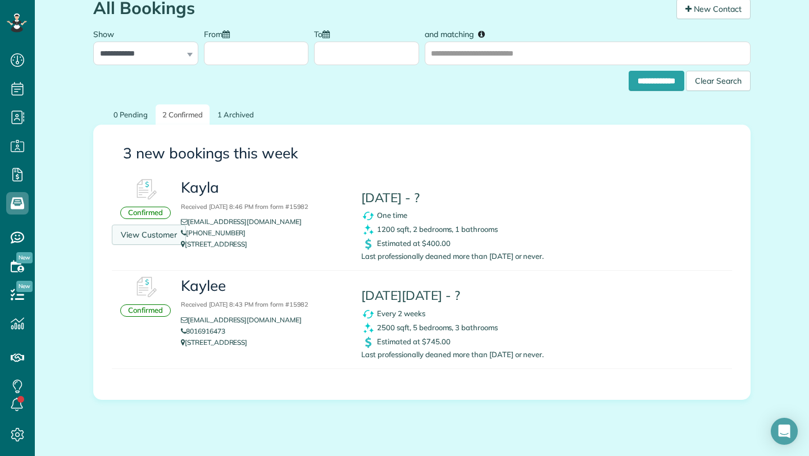
click at [162, 230] on link "View Customer" at bounding box center [149, 235] width 74 height 20
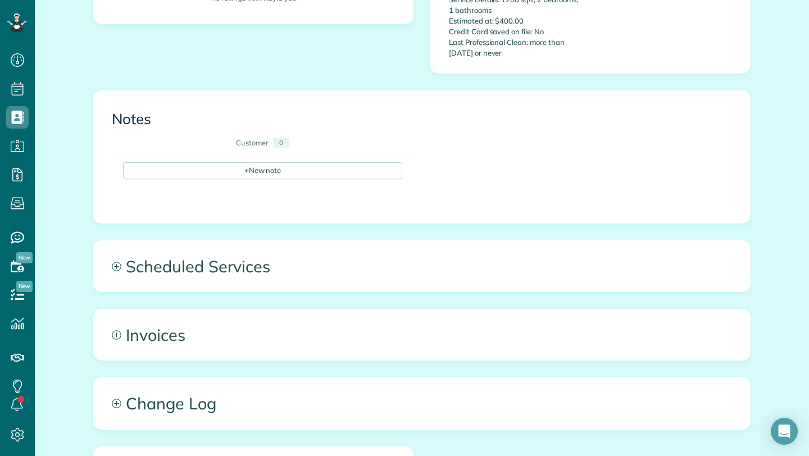
scroll to position [454, 0]
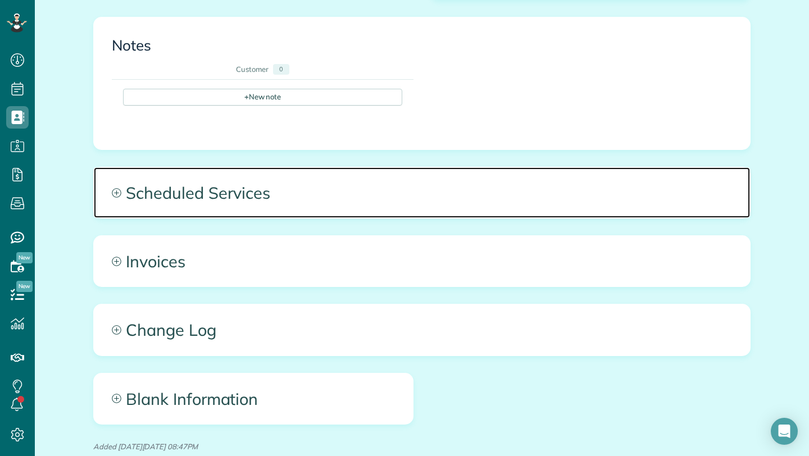
click at [195, 172] on span "Scheduled Services" at bounding box center [422, 192] width 656 height 51
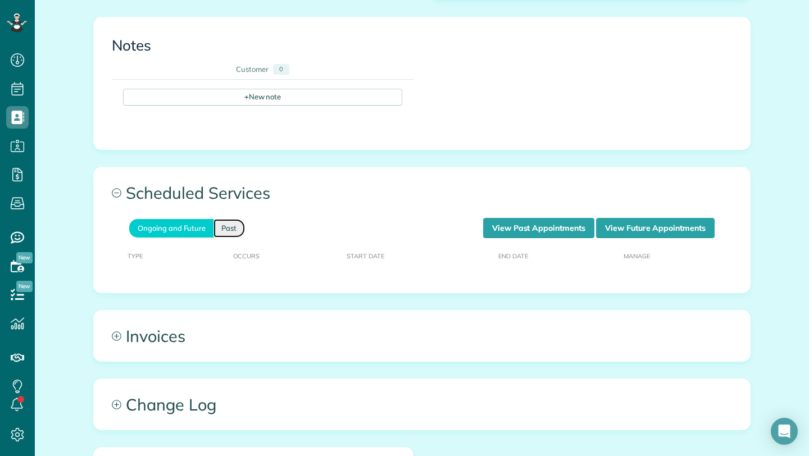
click at [227, 219] on link "Past" at bounding box center [228, 228] width 31 height 19
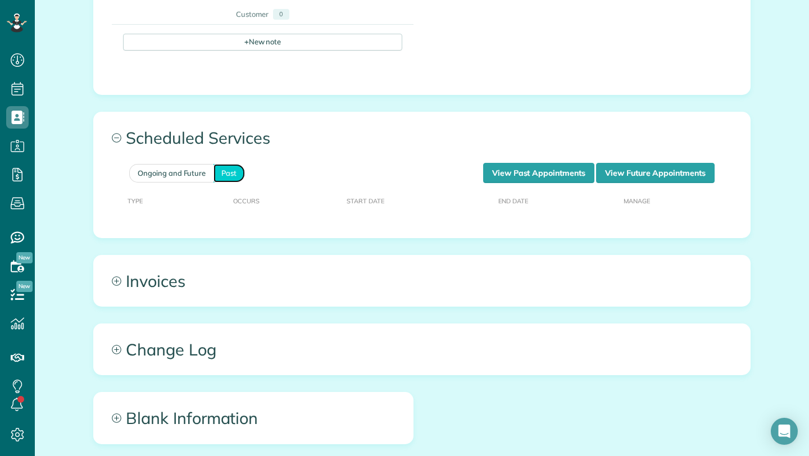
scroll to position [603, 0]
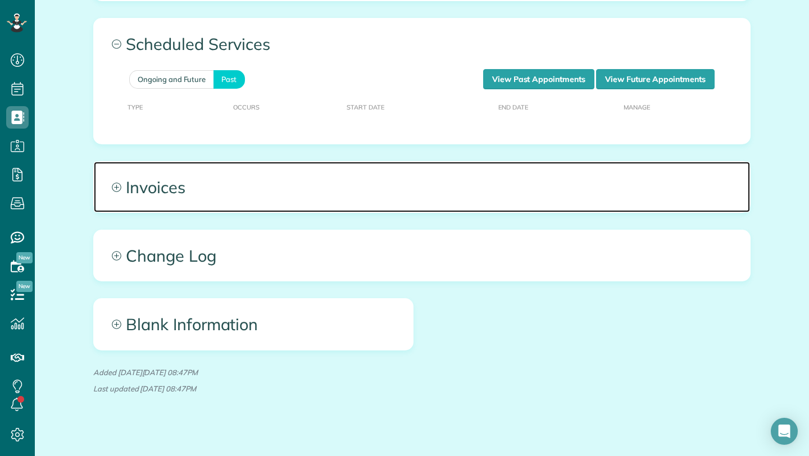
click at [189, 168] on span "Invoices" at bounding box center [422, 187] width 656 height 51
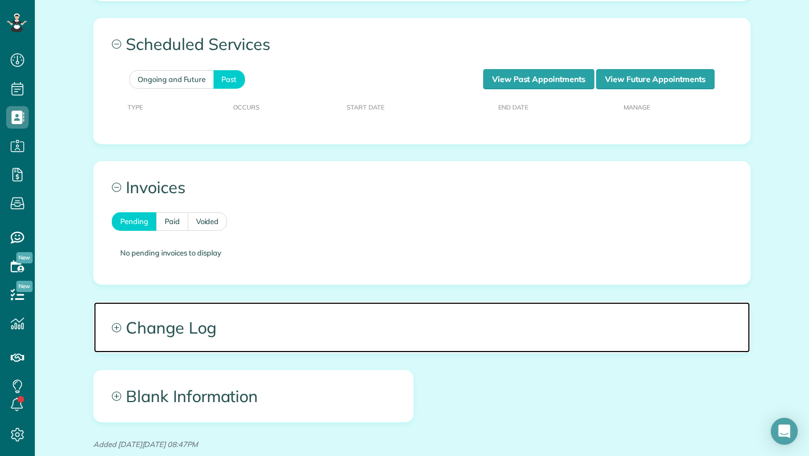
click at [199, 304] on span "Change Log" at bounding box center [422, 327] width 656 height 51
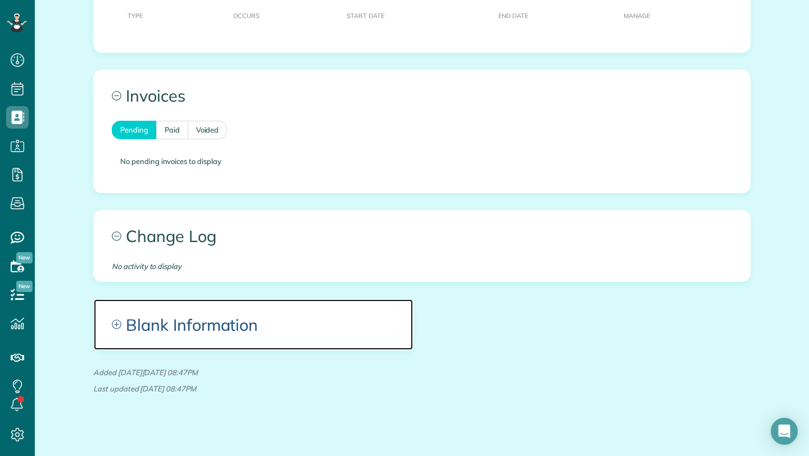
click at [199, 303] on span "Blank Information" at bounding box center [253, 324] width 319 height 51
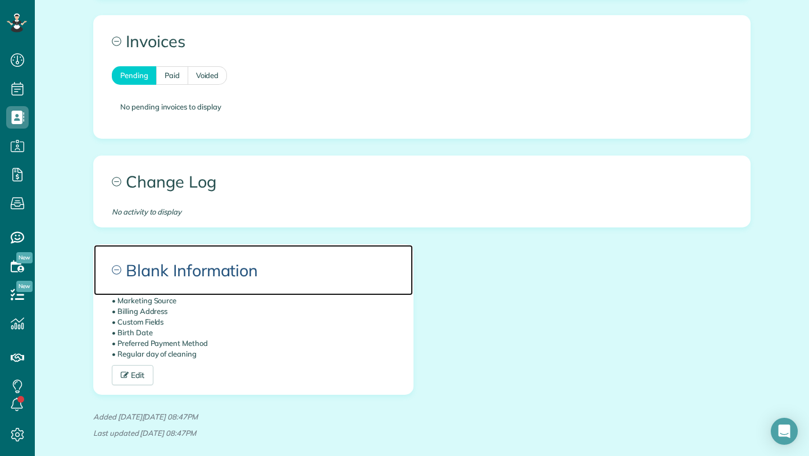
scroll to position [0, 0]
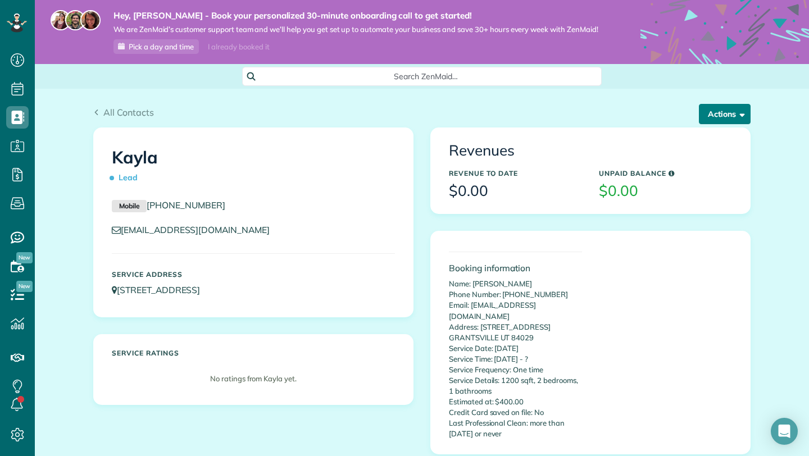
click at [716, 123] on button "Actions" at bounding box center [724, 114] width 52 height 20
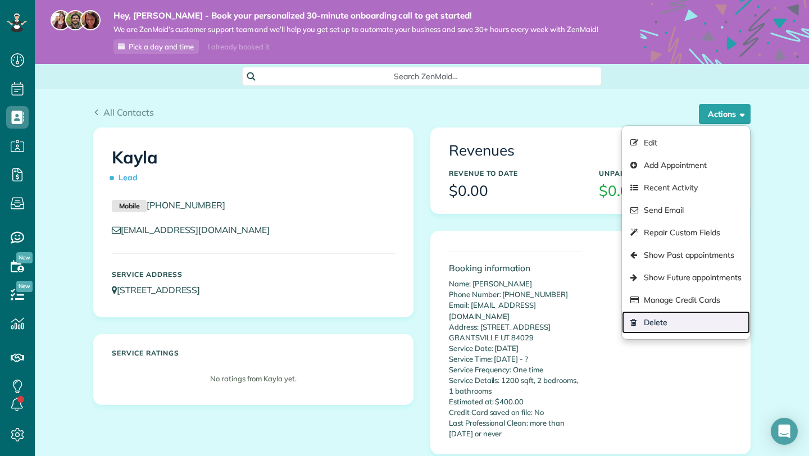
click at [658, 321] on link "Delete" at bounding box center [686, 322] width 128 height 22
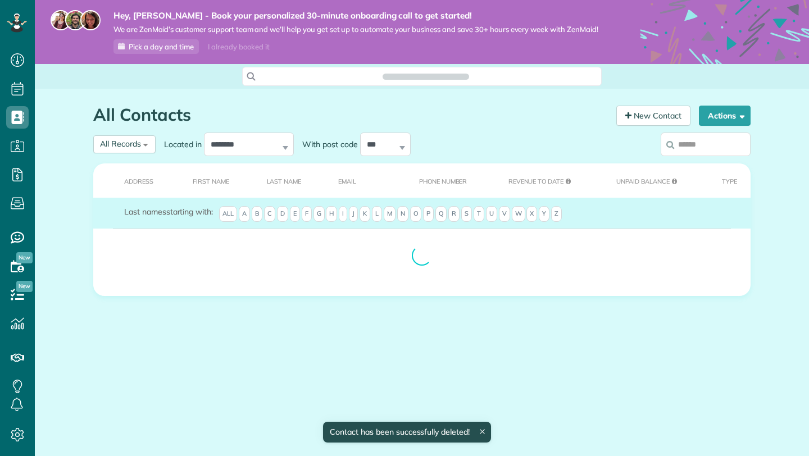
scroll to position [5, 5]
